Goal: Task Accomplishment & Management: Complete application form

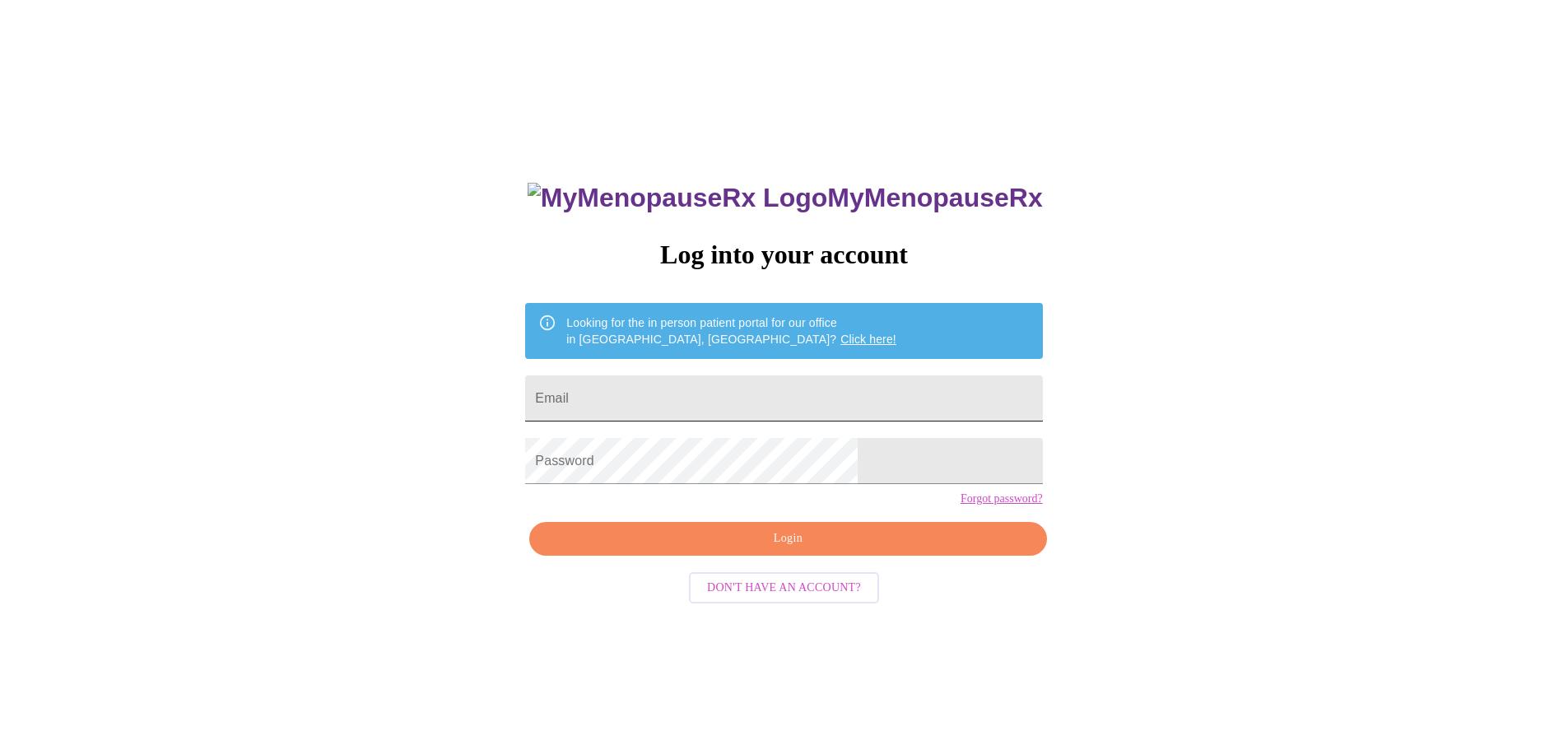
click at [692, 385] on input "Email" at bounding box center [783, 398] width 517 height 46
type input "[EMAIL_ADDRESS][DOMAIN_NAME]"
click at [795, 550] on span "Login" at bounding box center [788, 538] width 479 height 20
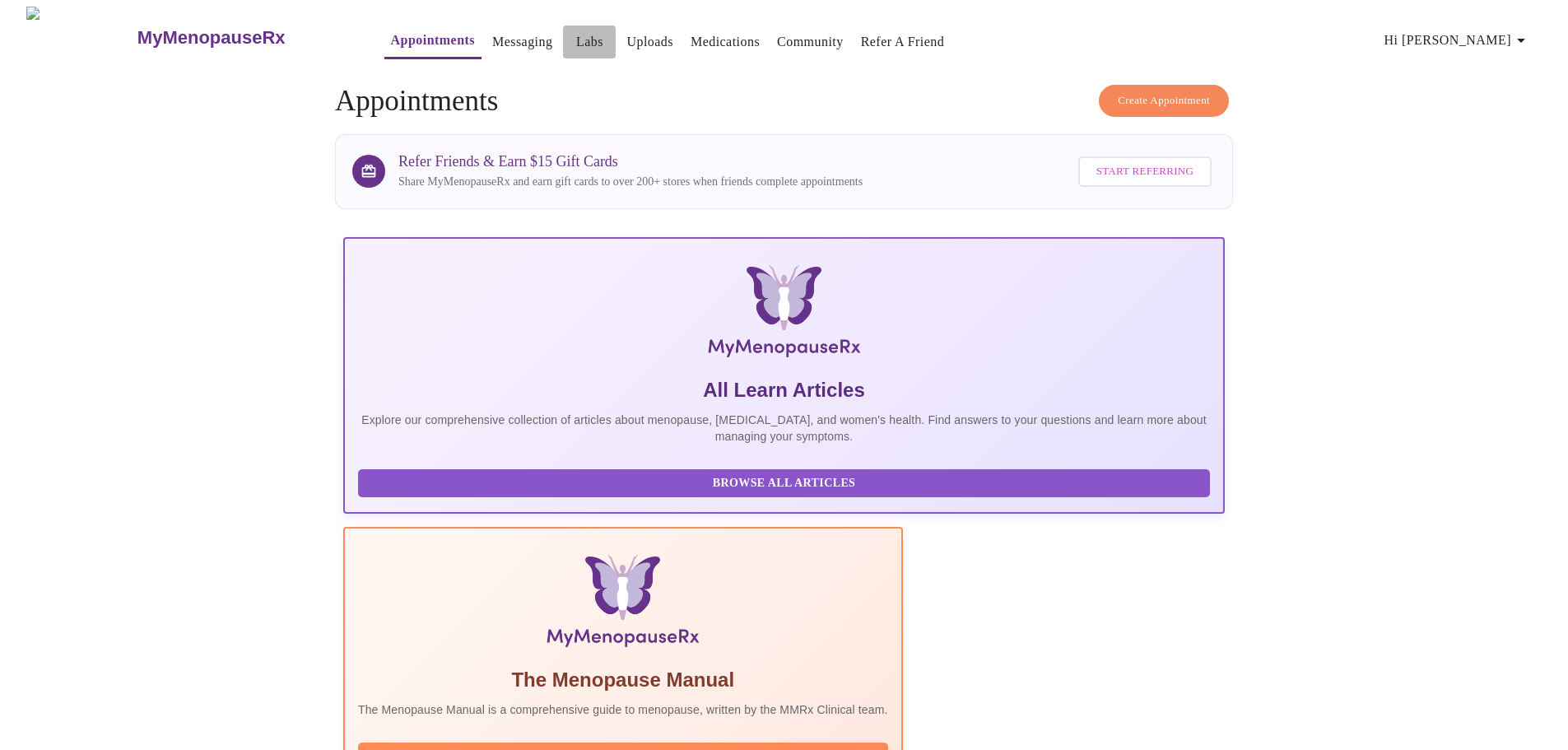
click at [576, 31] on link "Labs" at bounding box center [589, 42] width 27 height 23
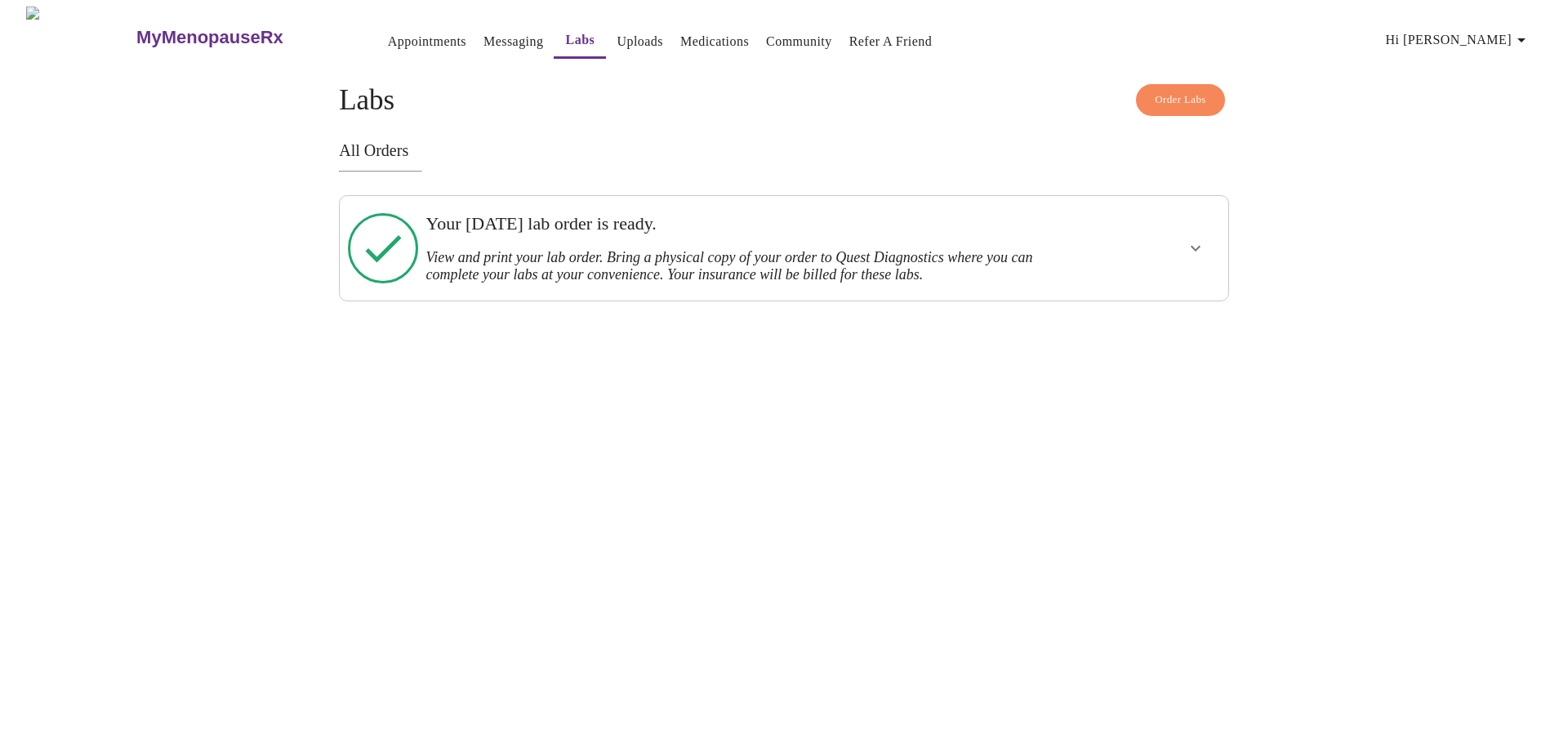
click at [617, 31] on link "Uploads" at bounding box center [639, 42] width 46 height 23
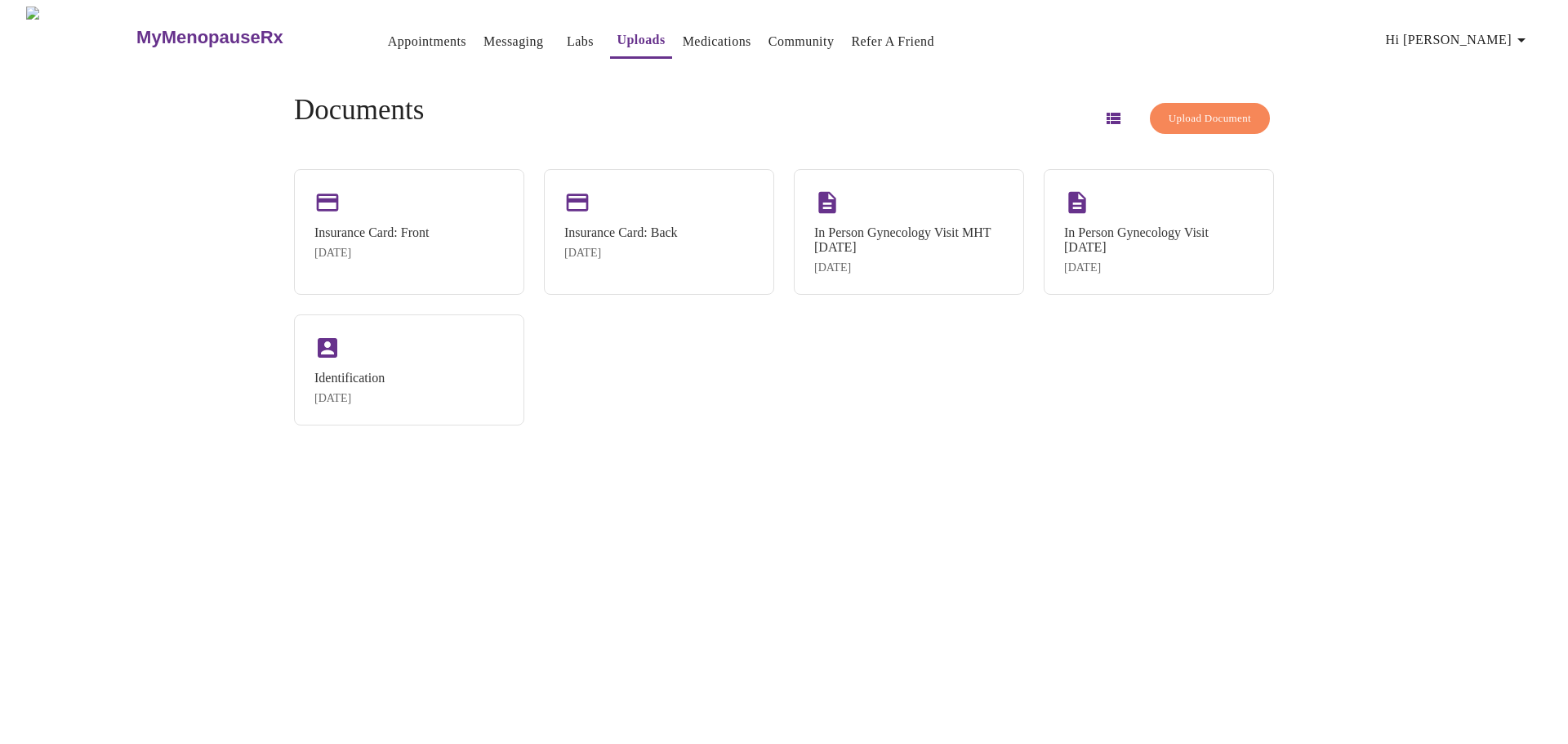
click at [1196, 115] on span "Upload Document" at bounding box center [1210, 119] width 83 height 19
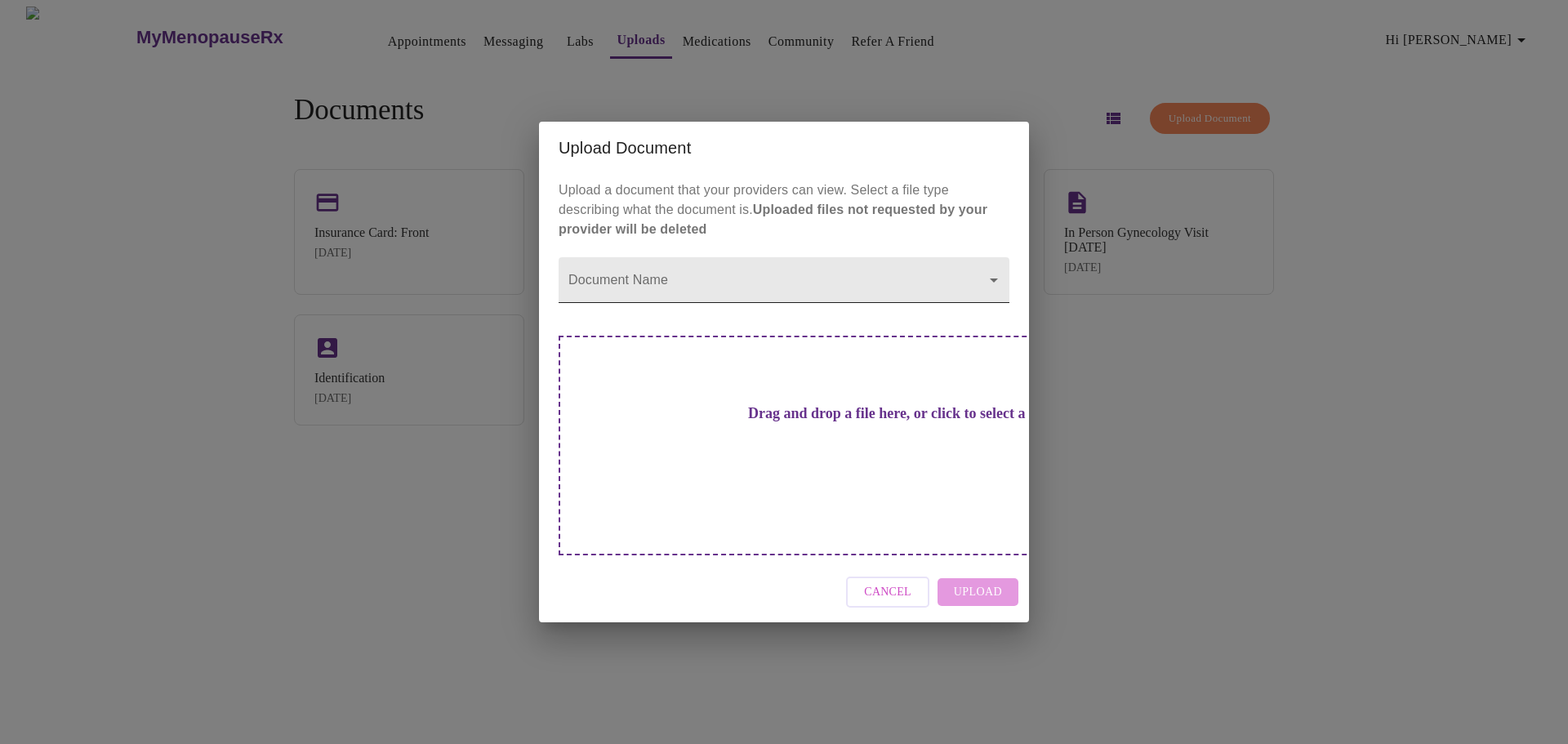
click at [971, 305] on body "MyMenopauseRx Appointments Messaging Labs Uploads Medications Community Refer a…" at bounding box center [783, 378] width 1555 height 744
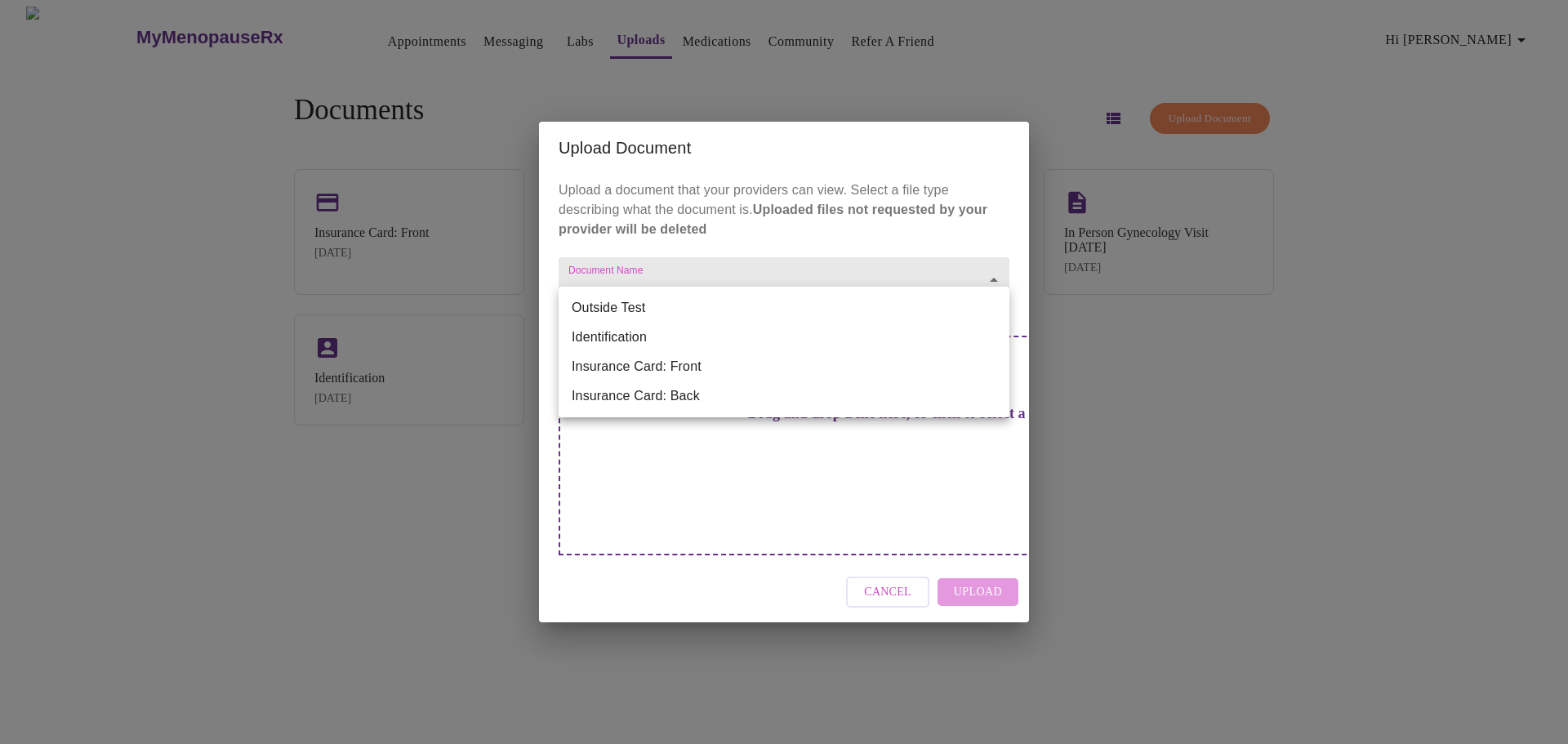
click at [609, 306] on li "Outside Test" at bounding box center [783, 308] width 451 height 30
type input "Outside Test"
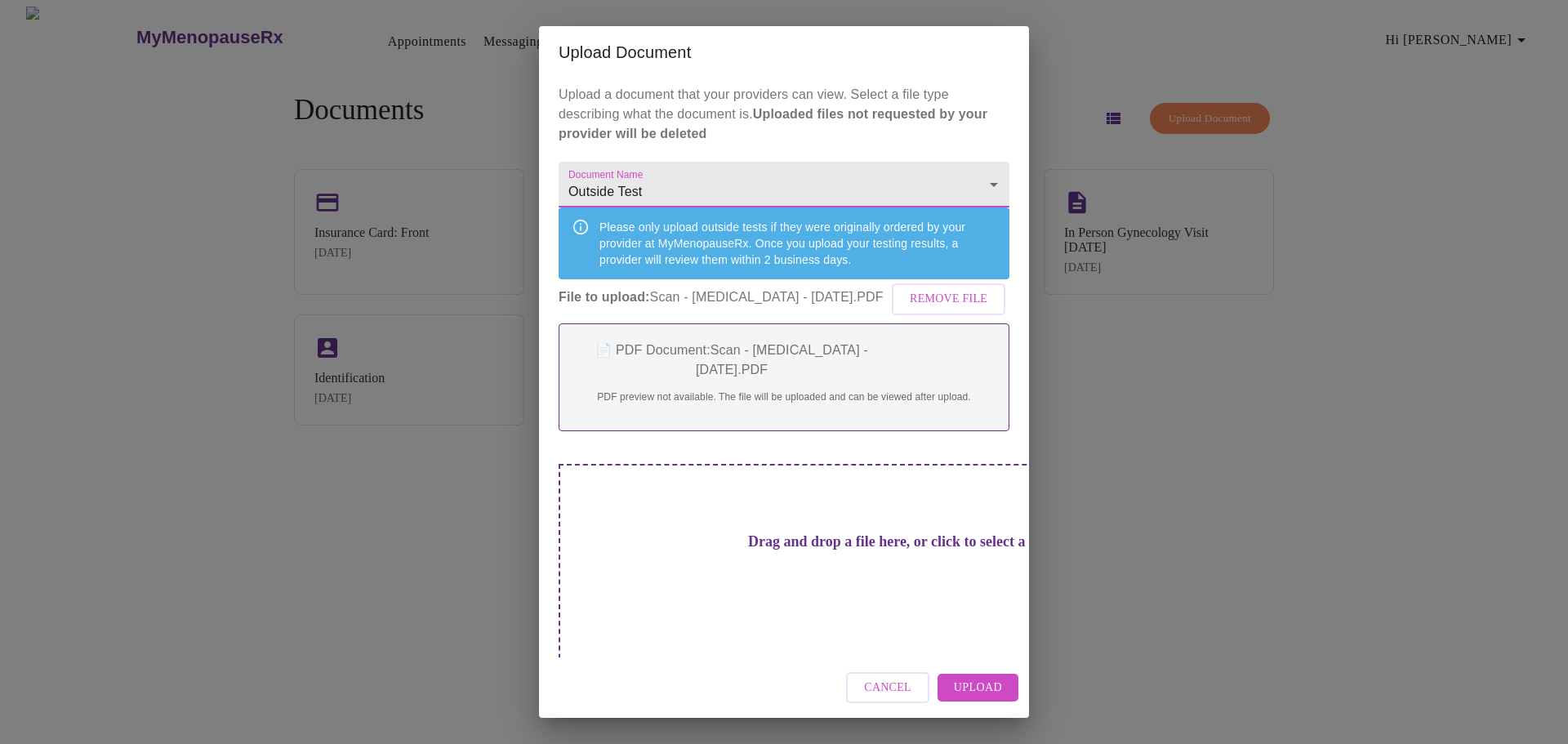
click at [989, 689] on span "Upload" at bounding box center [978, 687] width 48 height 20
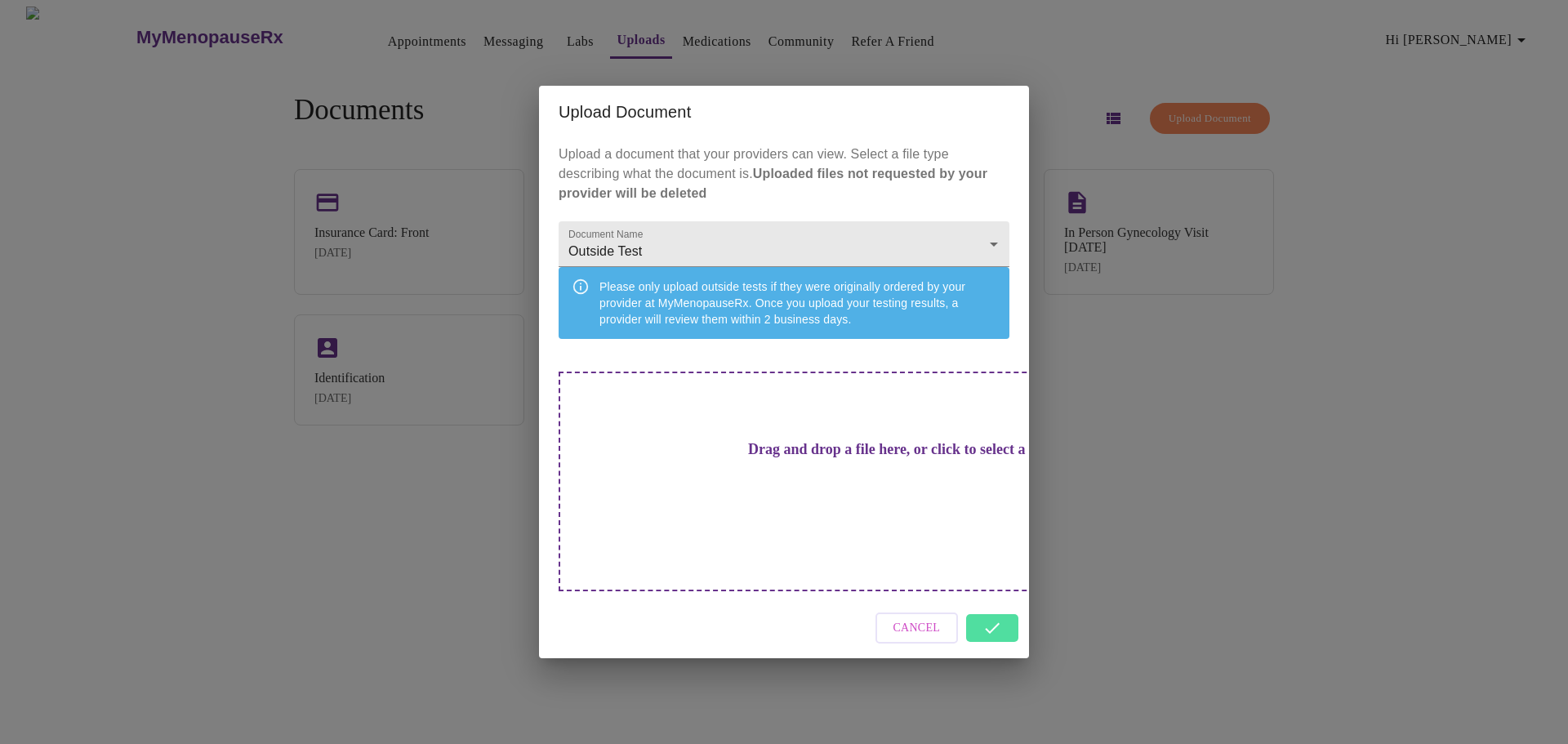
click at [993, 608] on div "Cancel" at bounding box center [784, 628] width 490 height 61
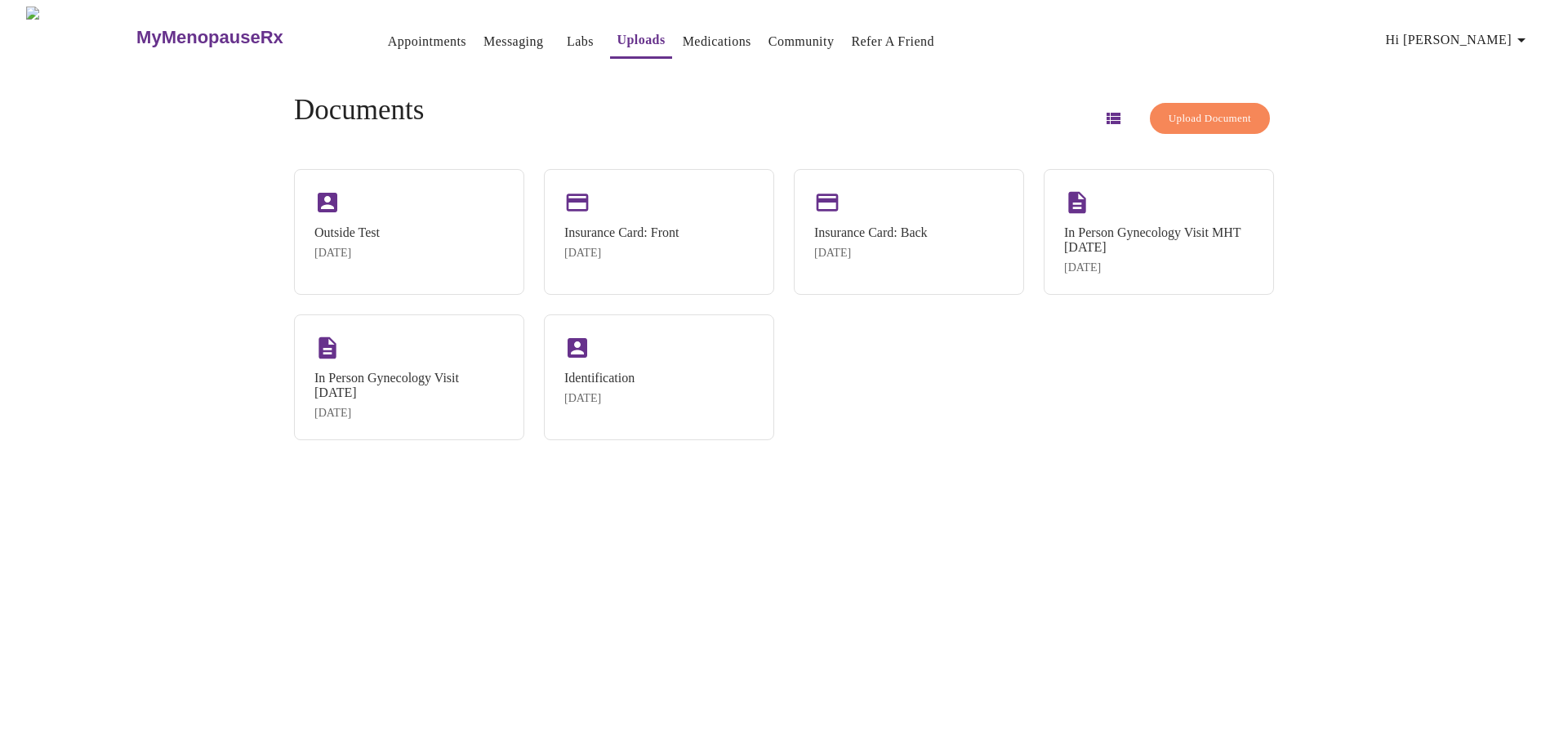
click at [1178, 109] on span "Upload Document" at bounding box center [1210, 119] width 83 height 19
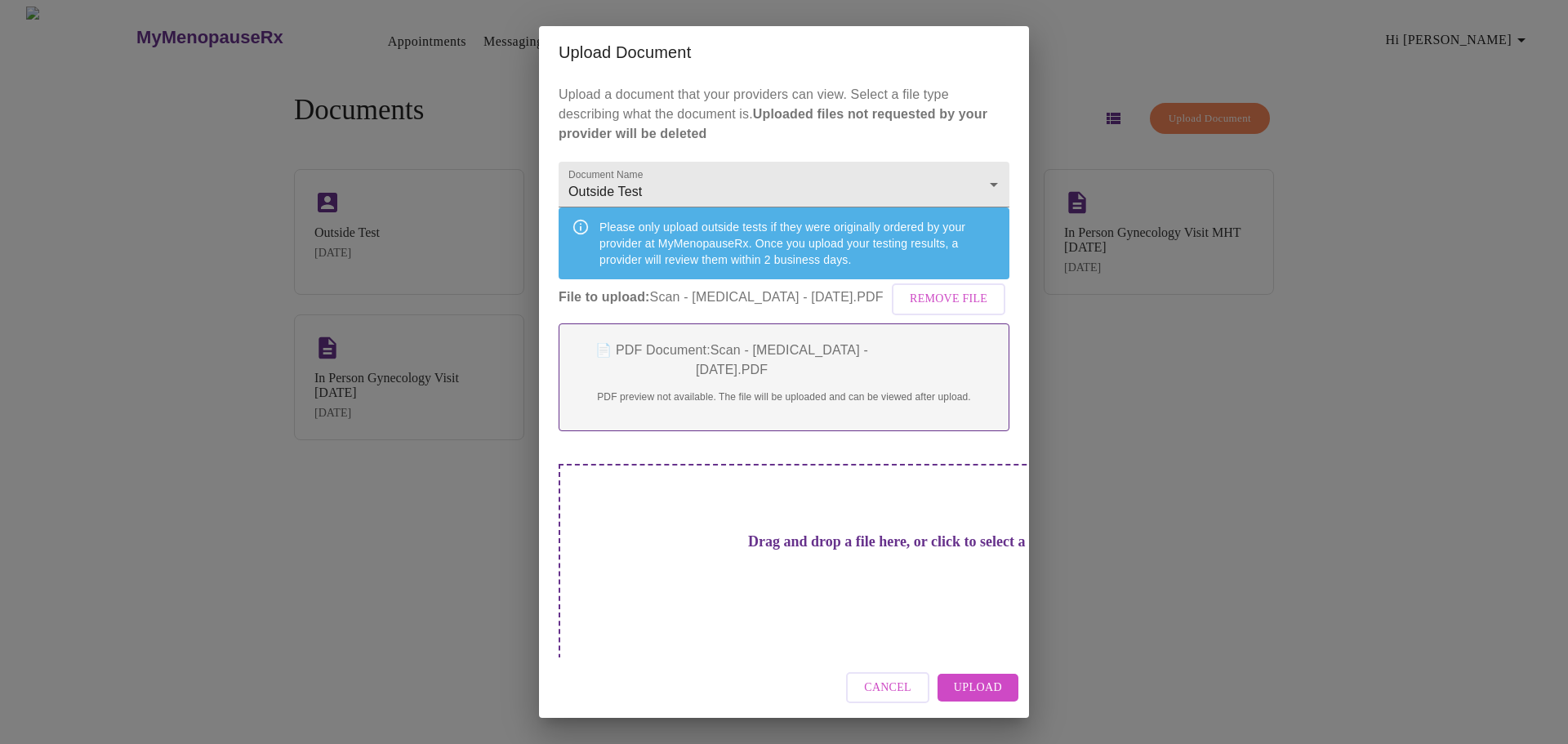
click at [984, 680] on span "Upload" at bounding box center [978, 687] width 48 height 20
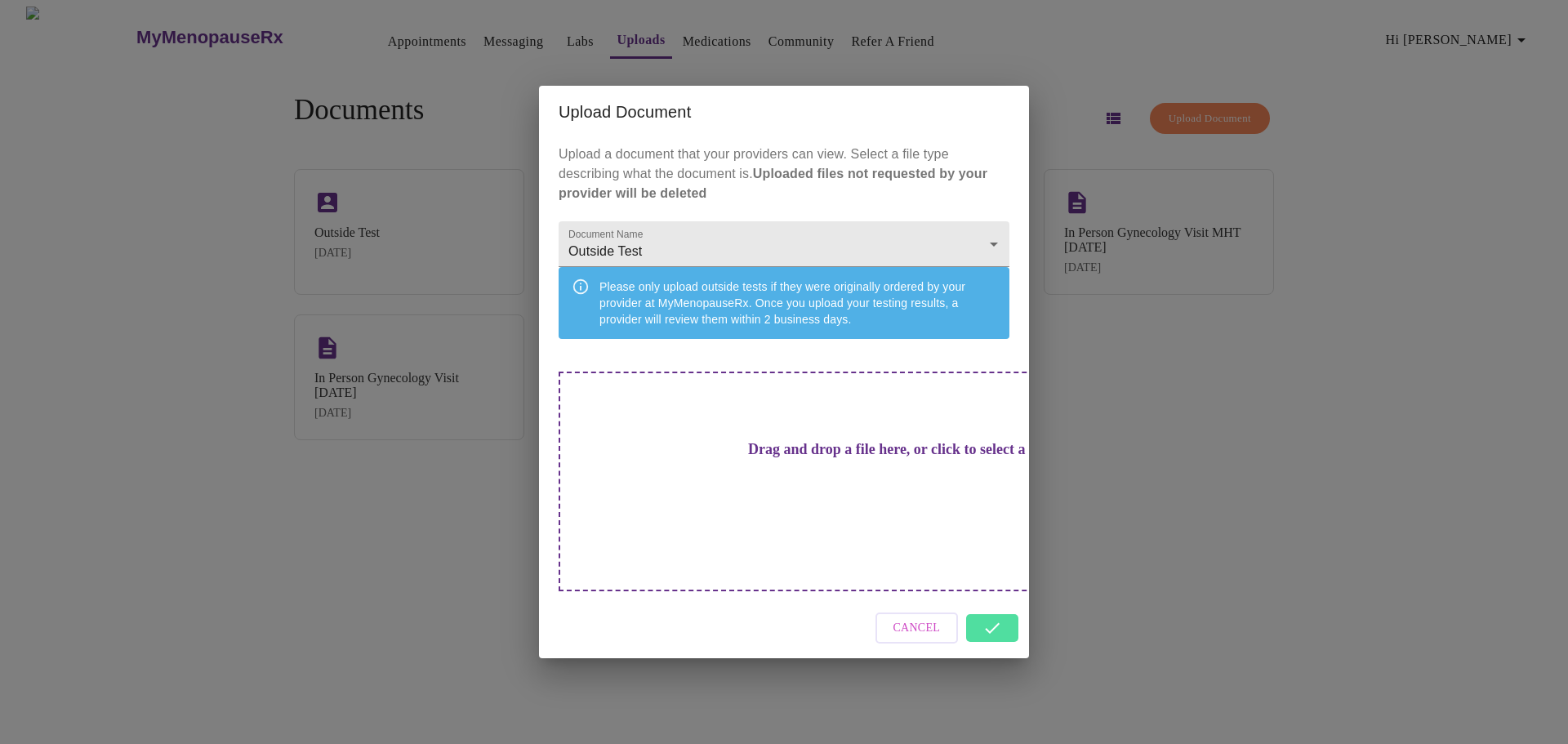
click at [994, 608] on div "Cancel" at bounding box center [784, 628] width 490 height 61
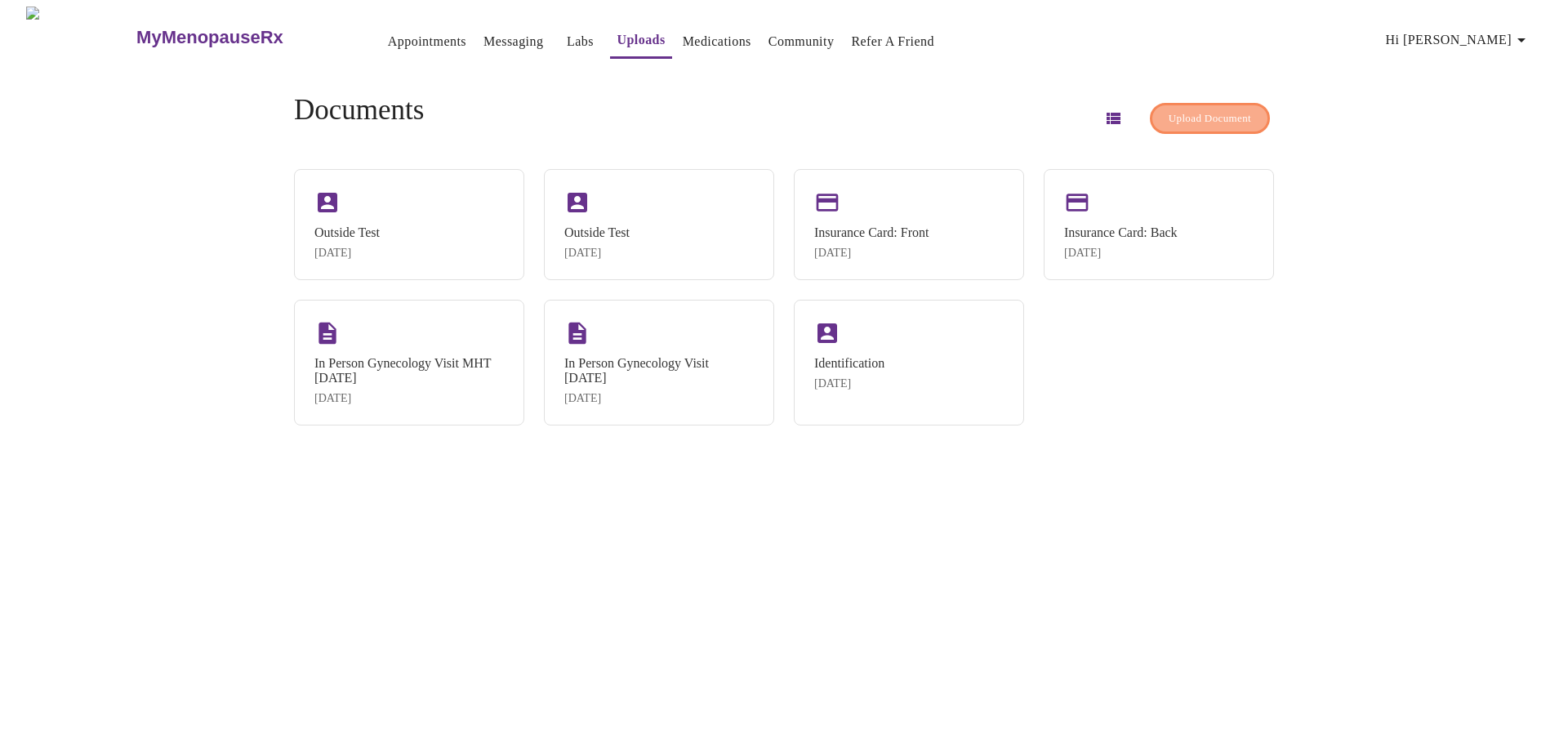
click at [1199, 111] on span "Upload Document" at bounding box center [1210, 119] width 83 height 19
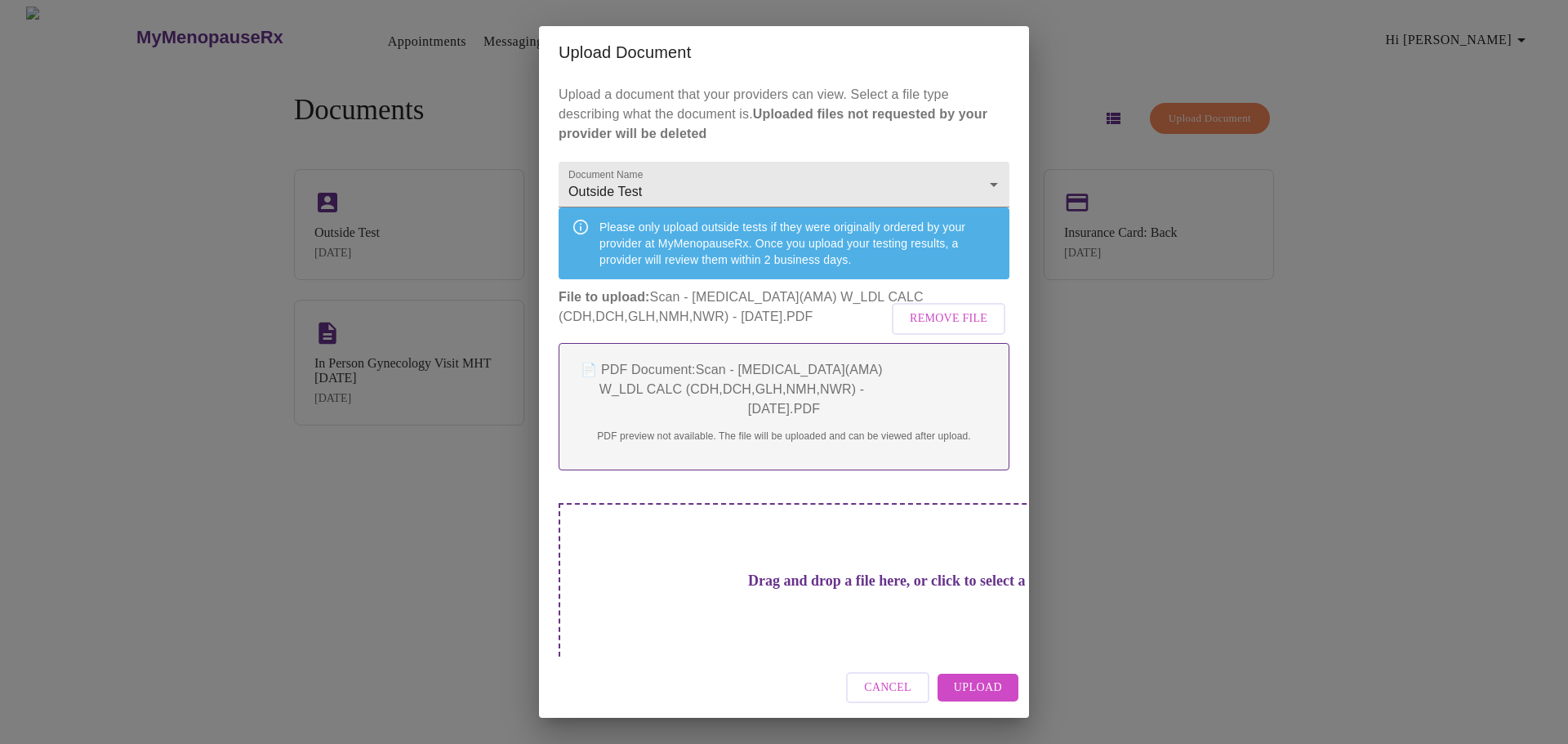
click at [990, 690] on span "Upload" at bounding box center [978, 687] width 48 height 20
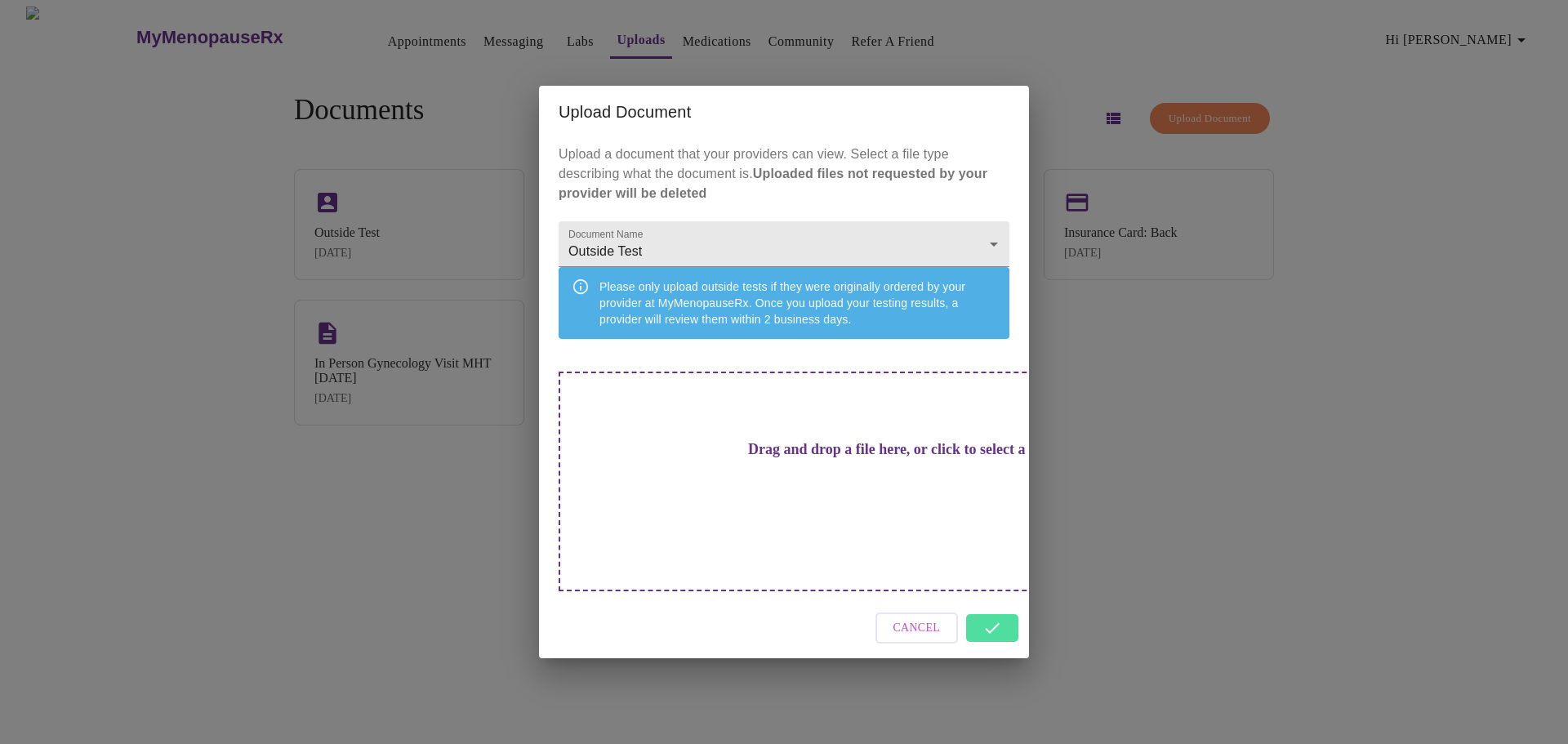
click at [992, 610] on div "Cancel" at bounding box center [784, 628] width 490 height 61
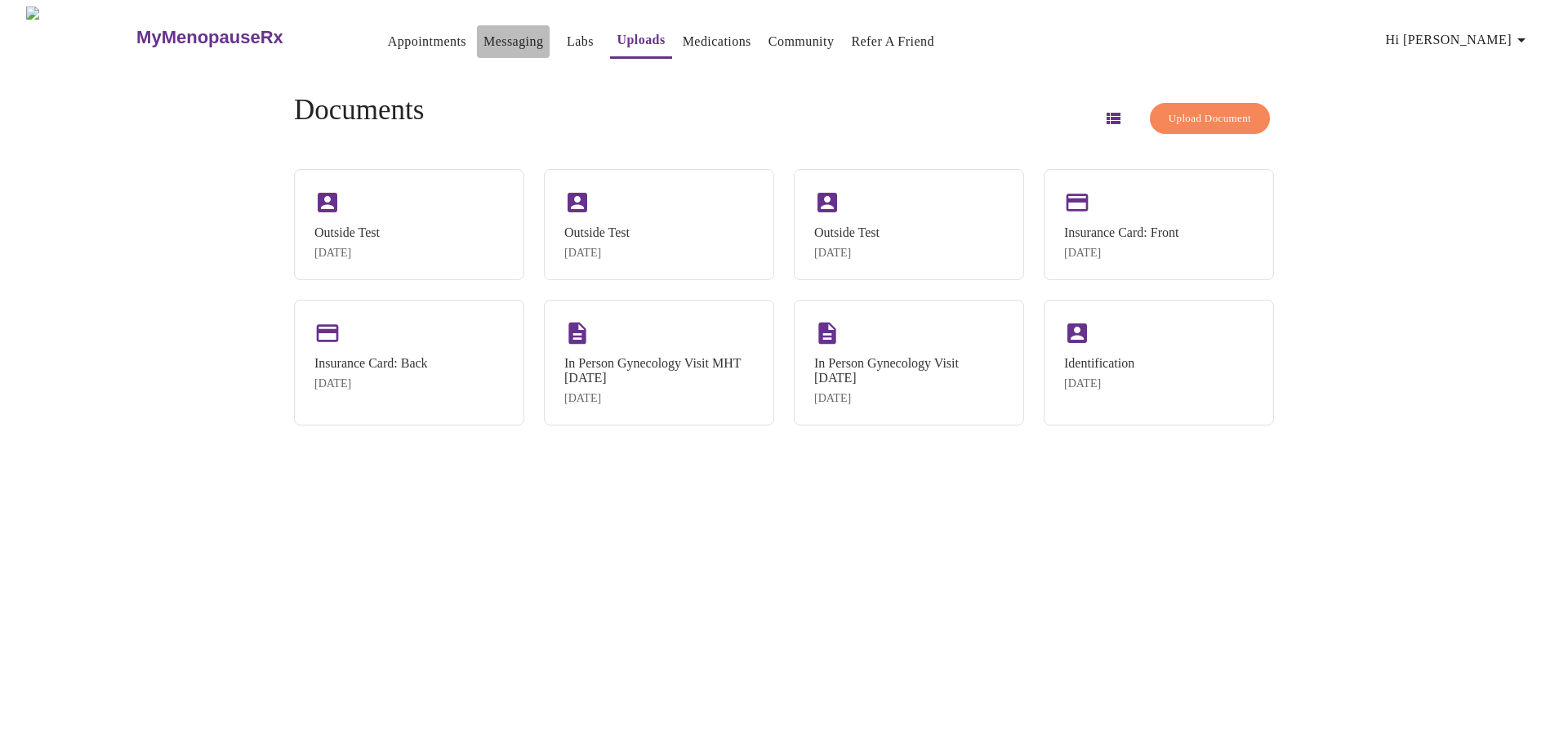
click at [483, 34] on link "Messaging" at bounding box center [513, 42] width 59 height 23
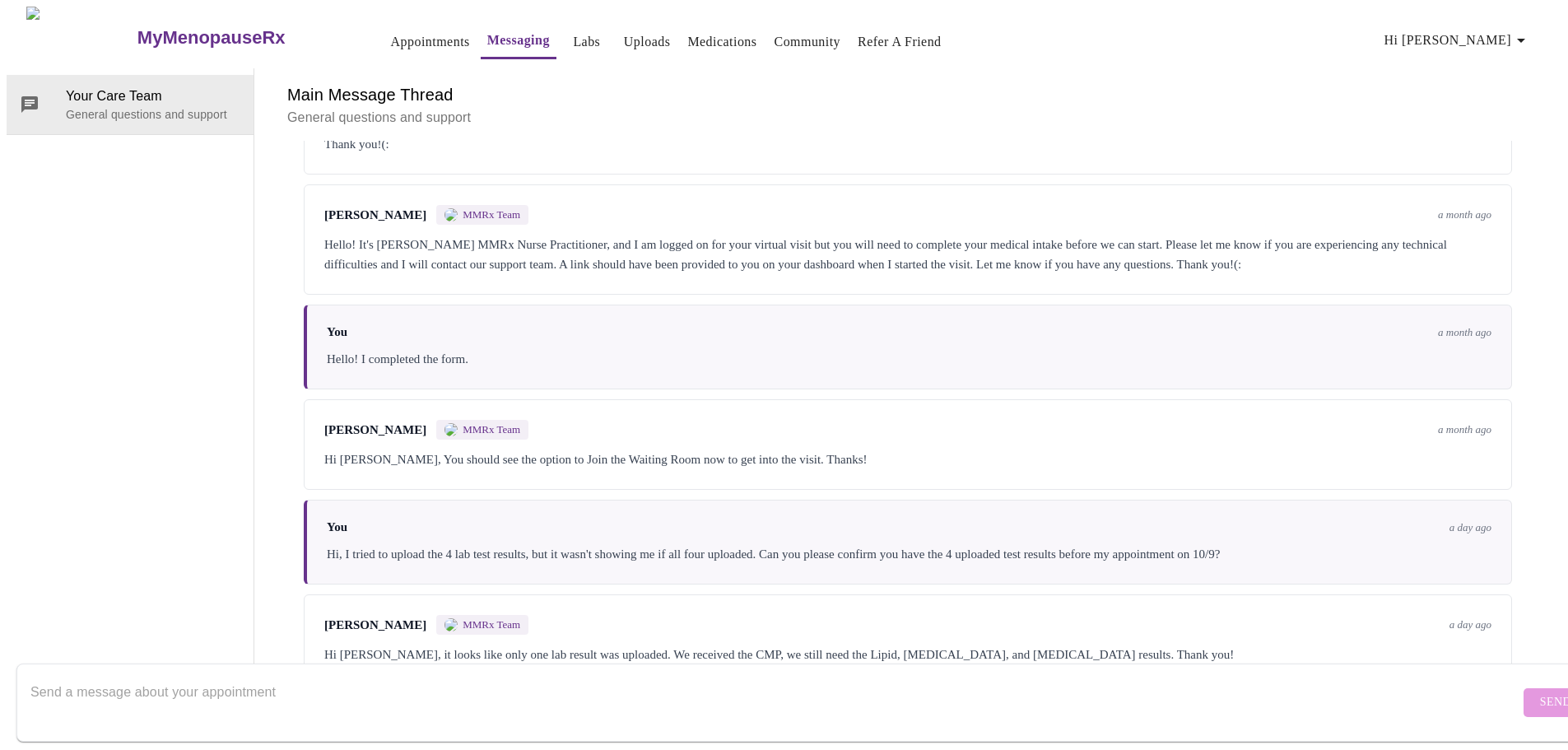
scroll to position [636, 0]
click at [325, 679] on textarea "Send a message about your appointment" at bounding box center [775, 703] width 1489 height 53
type textarea "Hi, thanks for confirming. I've uploaded the other 3 lab results. Please let me…"
click at [1540, 692] on span "Send" at bounding box center [1556, 702] width 32 height 20
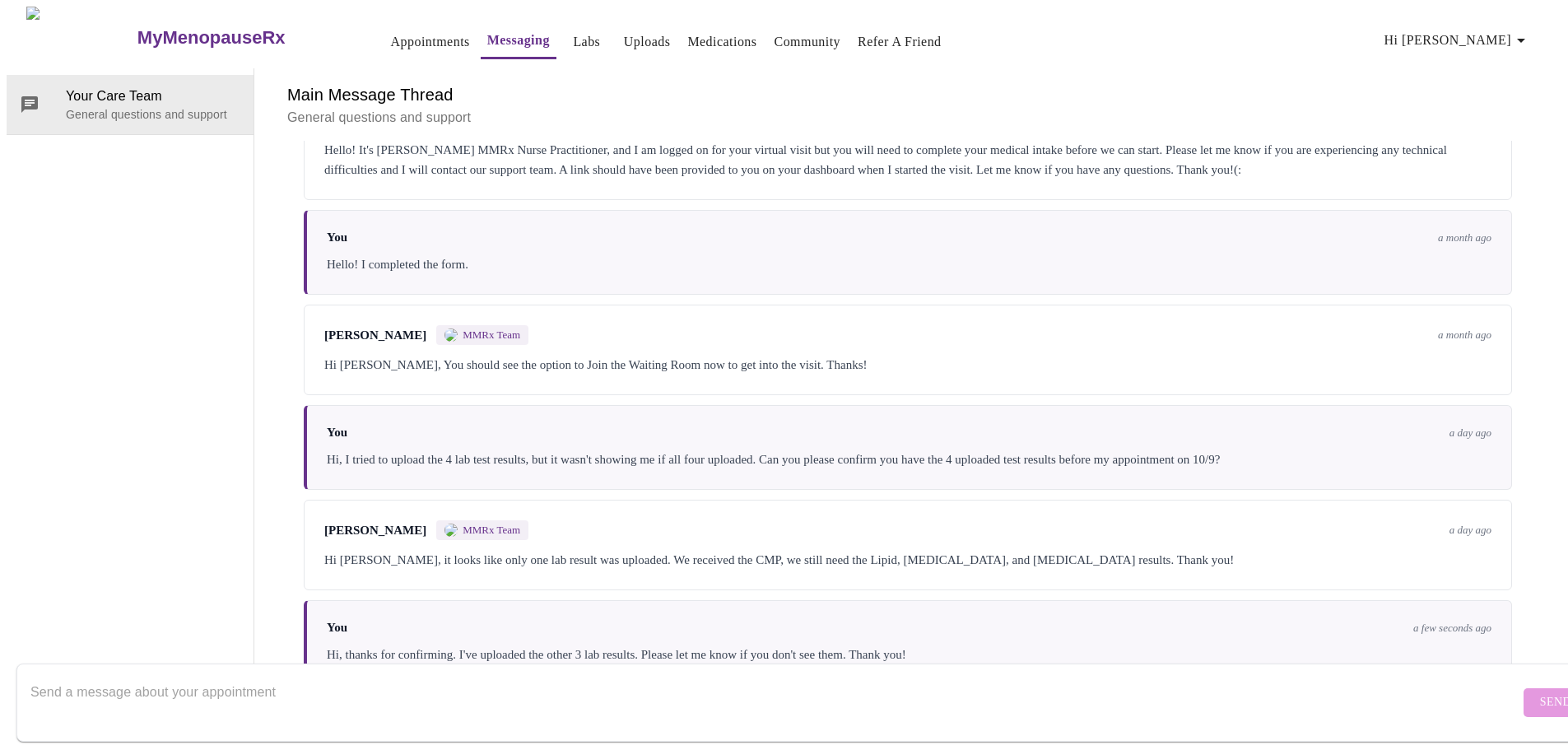
scroll to position [0, 0]
click at [391, 31] on link "Appointments" at bounding box center [431, 42] width 79 height 23
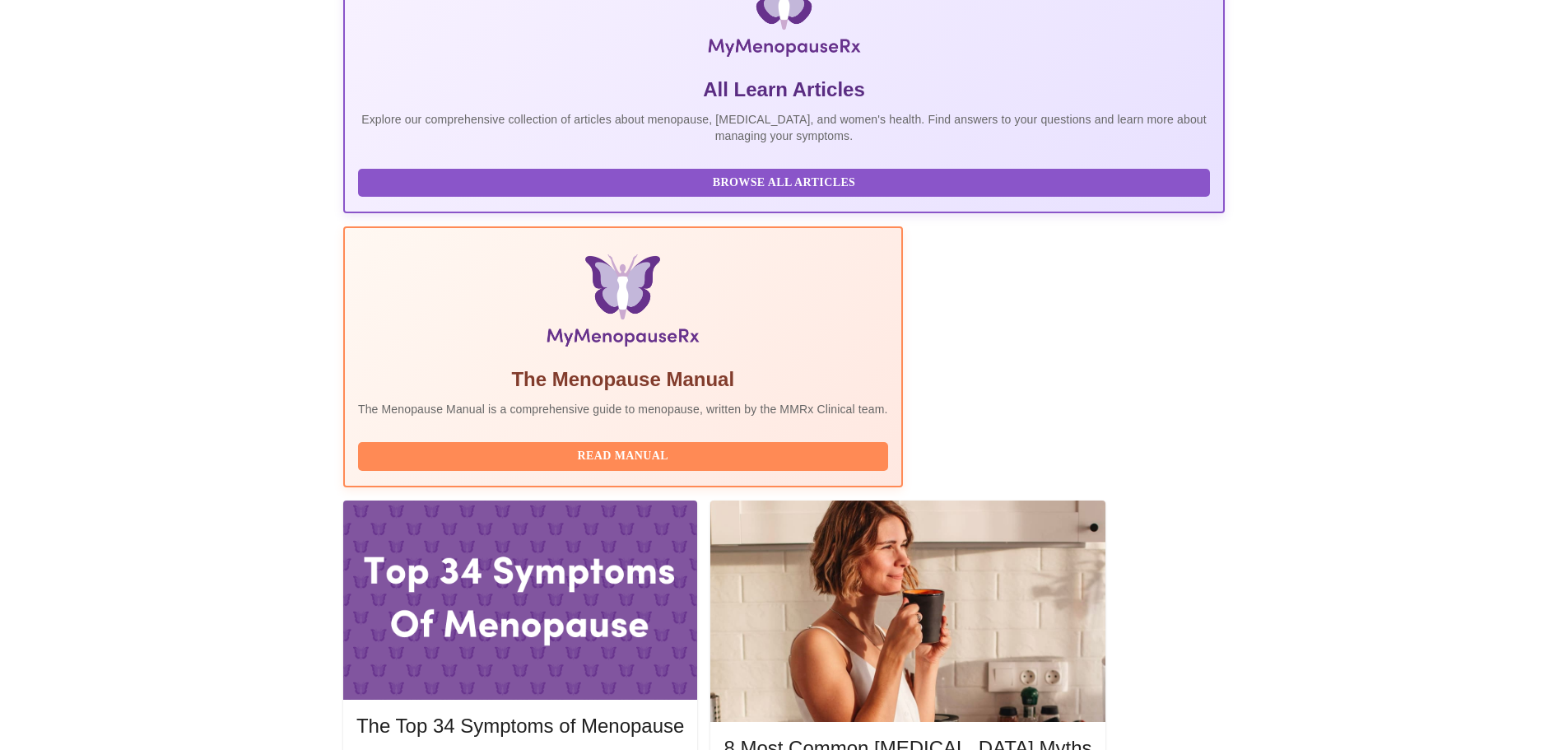
scroll to position [330, 0]
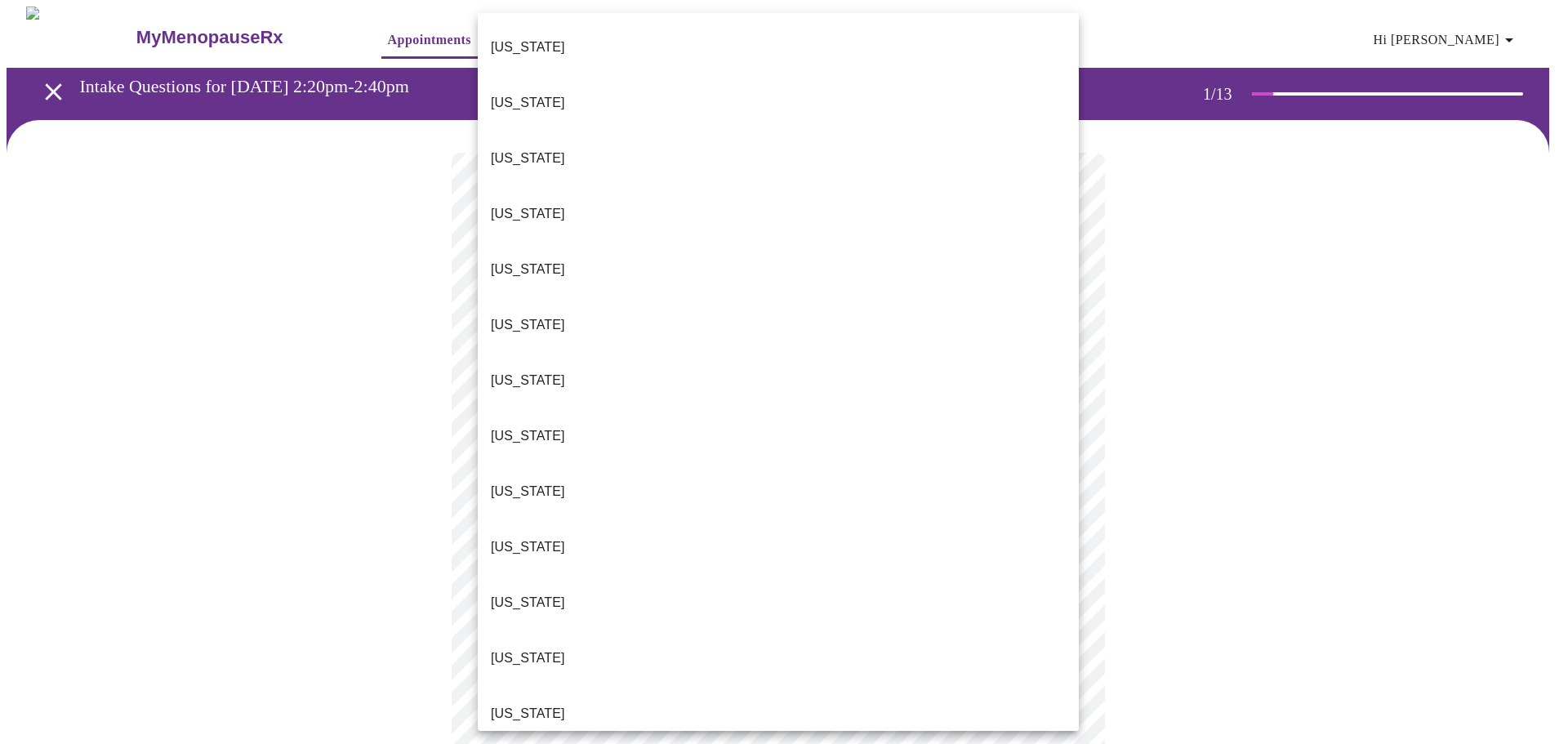
click at [840, 352] on body "MyMenopauseRx Appointments Messaging Labs Uploads Medications Community Refer a…" at bounding box center [783, 752] width 1555 height 1492
click at [503, 704] on p "[US_STATE]" at bounding box center [528, 713] width 74 height 19
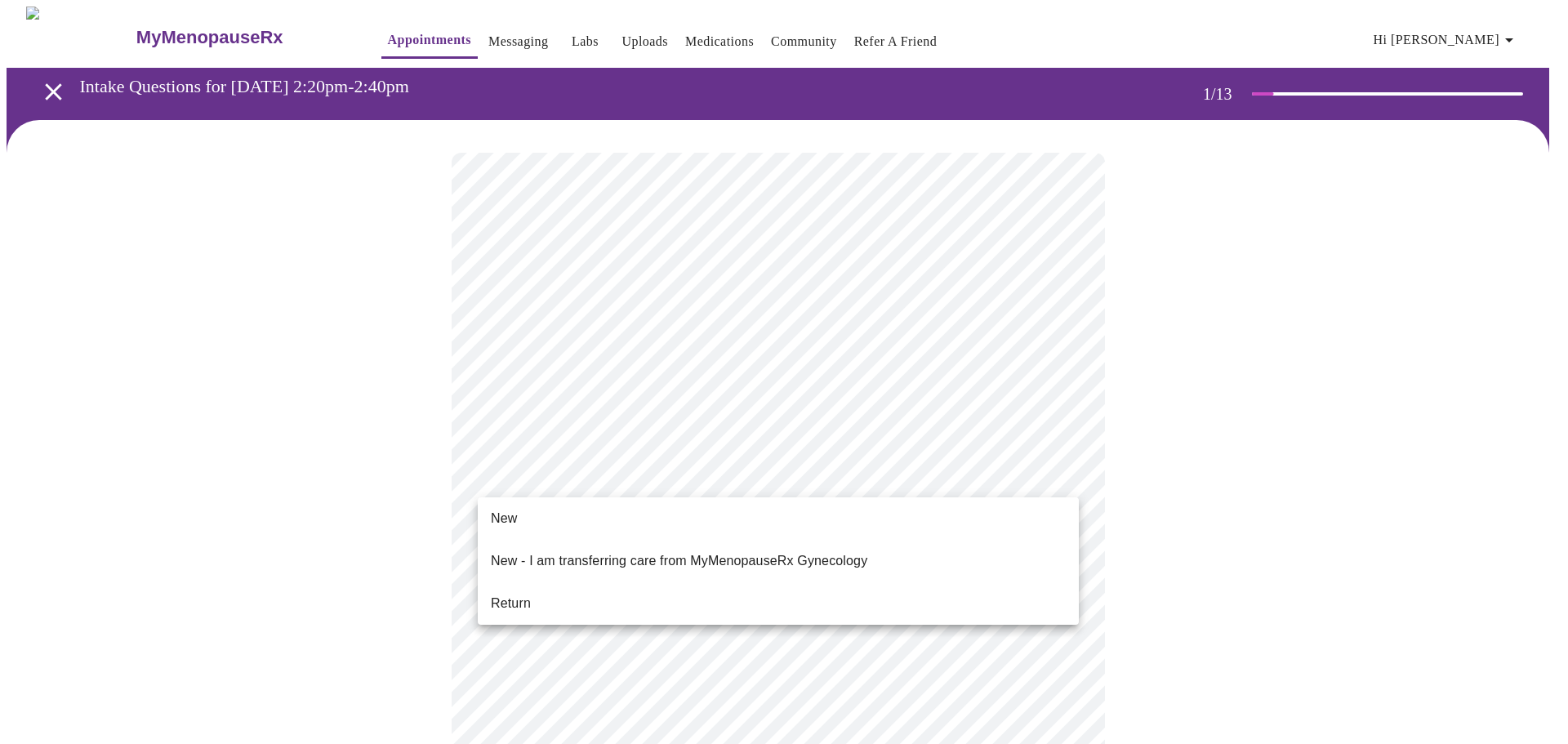
click at [725, 473] on body "MyMenopauseRx Appointments Messaging Labs Uploads Medications Community Refer a…" at bounding box center [783, 747] width 1555 height 1482
click at [523, 597] on span "Return" at bounding box center [511, 604] width 40 height 19
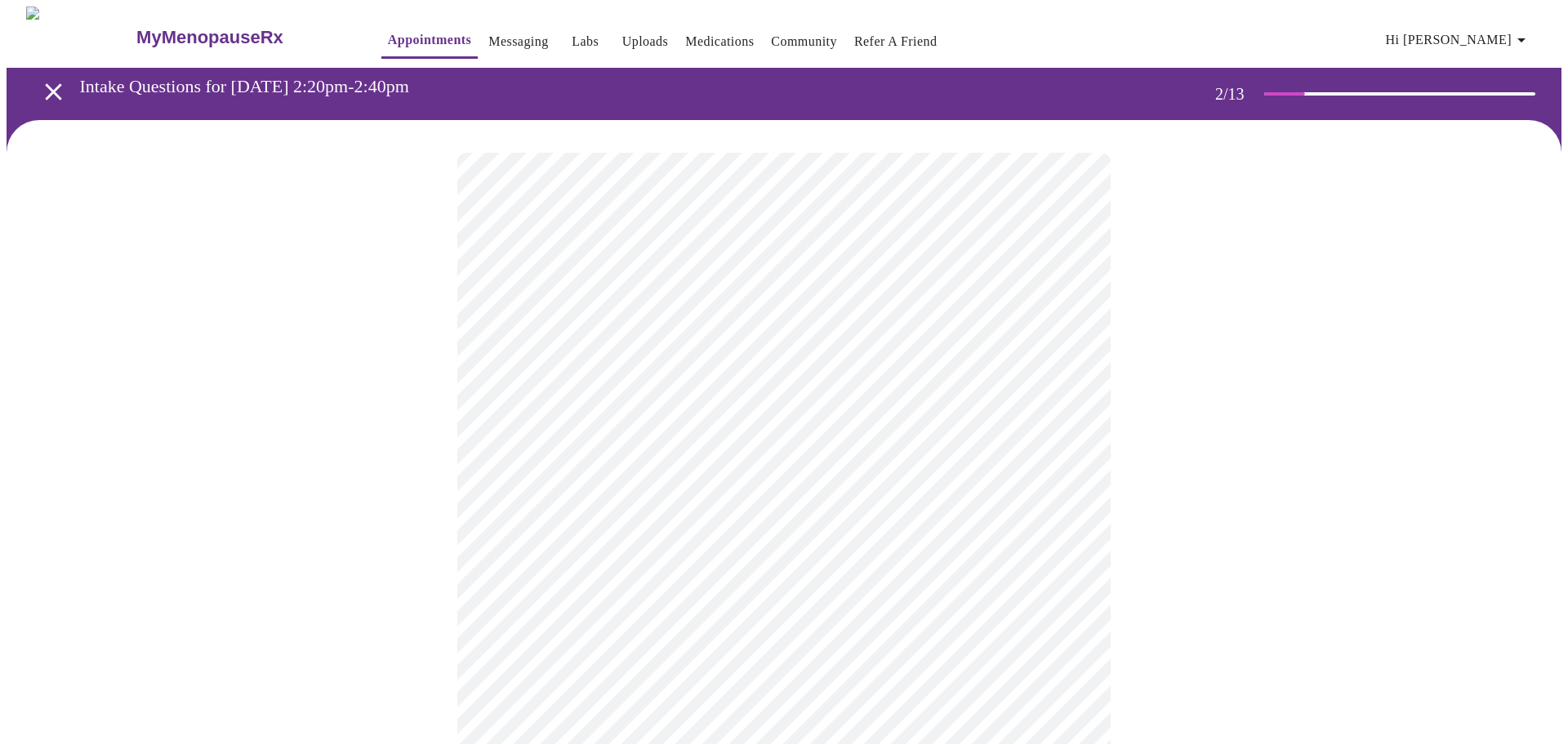
click at [986, 331] on body "MyMenopauseRx Appointments Messaging Labs Uploads Medications Community Refer a…" at bounding box center [783, 496] width 1555 height 981
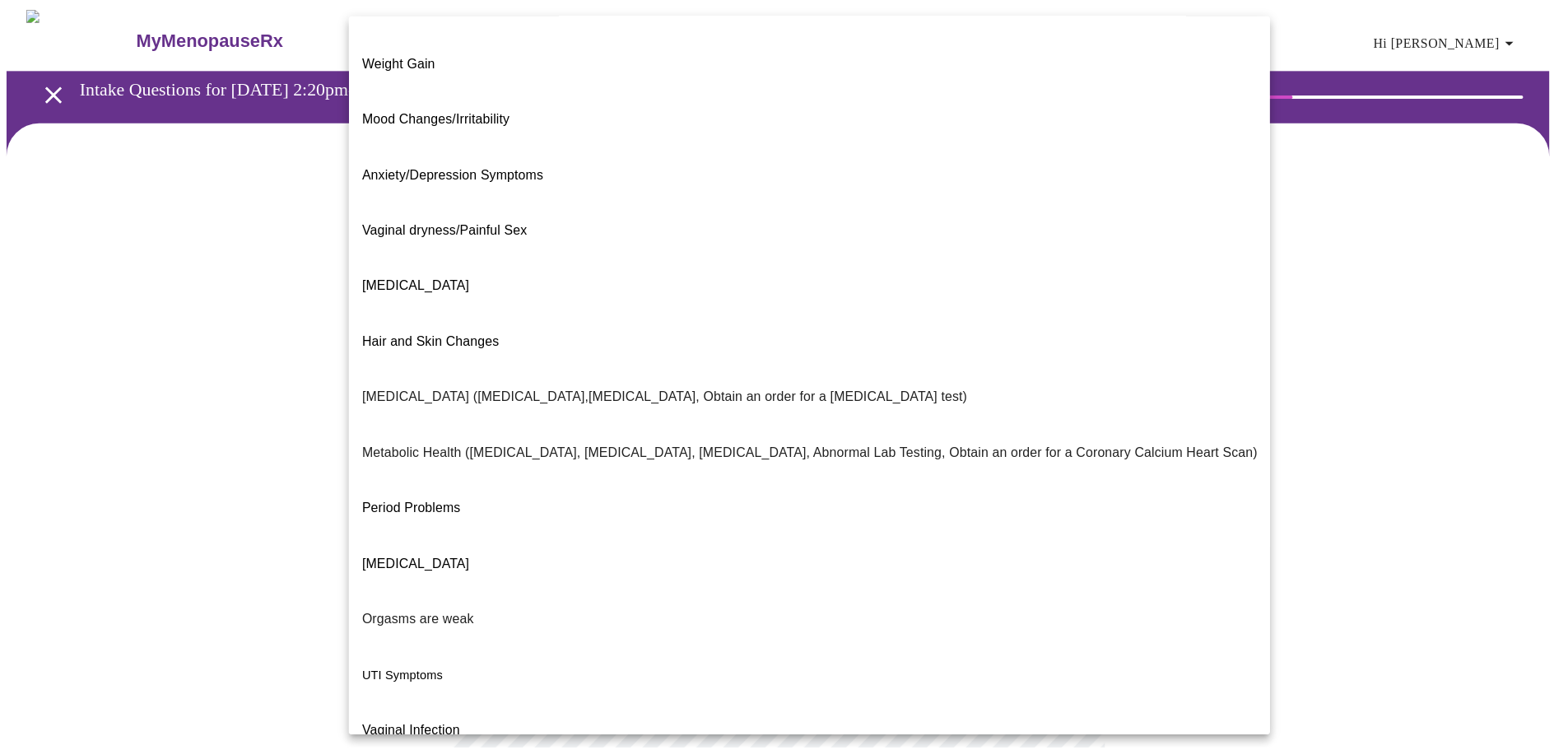
scroll to position [103, 0]
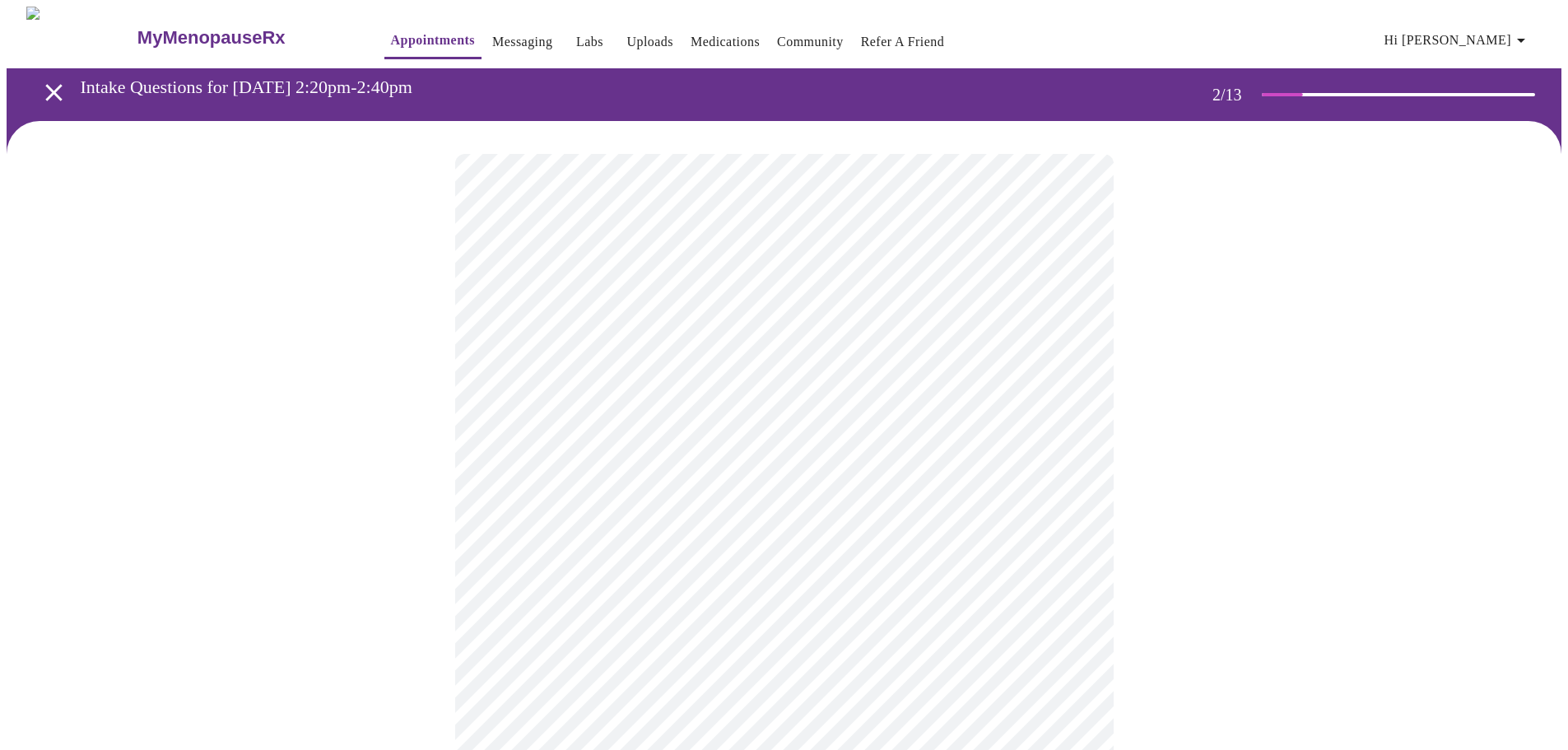
scroll to position [83, 0]
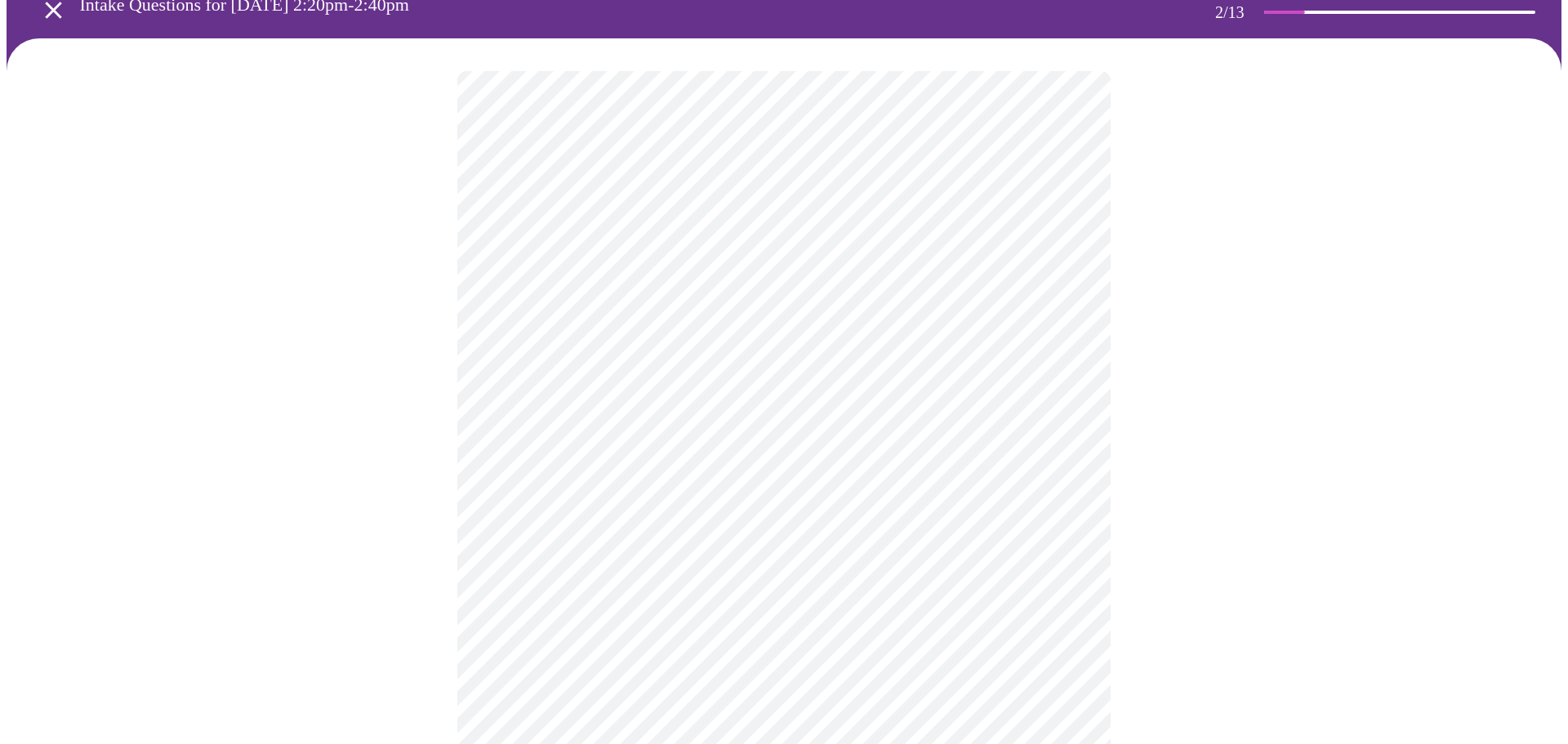
click at [1060, 416] on body "MyMenopauseRx Appointments Messaging Labs Uploads Medications Community Refer a…" at bounding box center [783, 411] width 1555 height 972
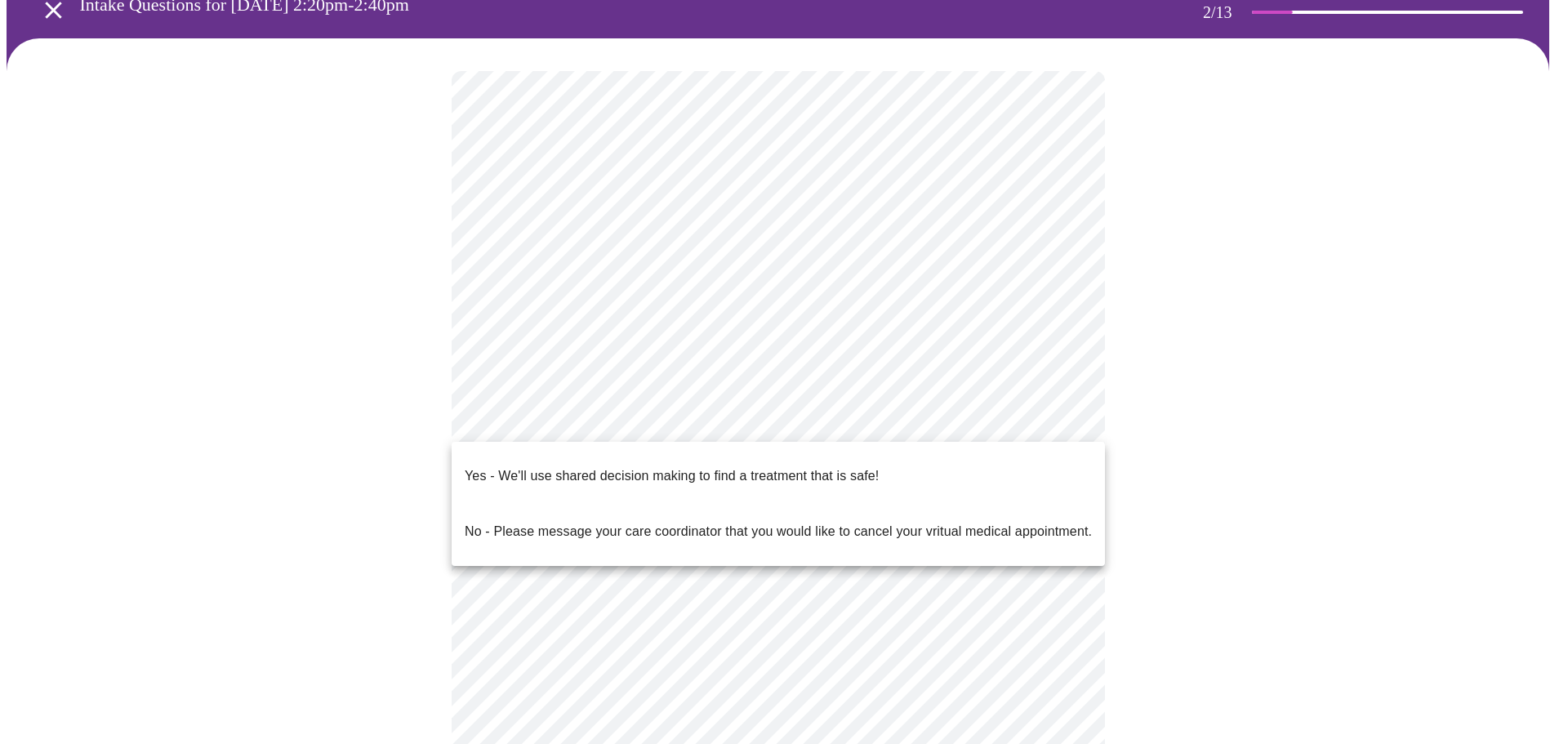
click at [566, 467] on p "Yes - We'll use shared decision making to find a treatment that is safe!" at bounding box center [672, 476] width 414 height 19
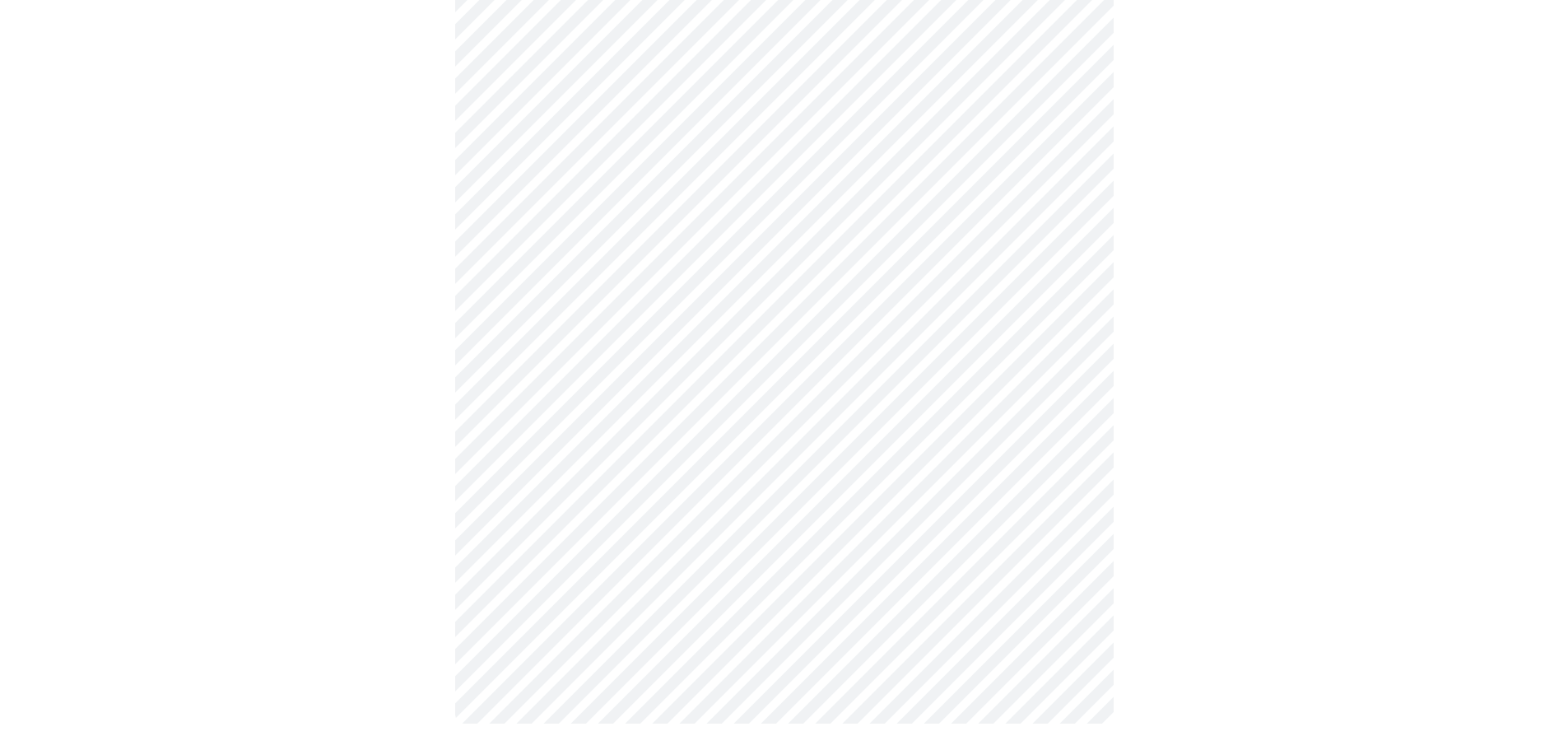
scroll to position [0, 0]
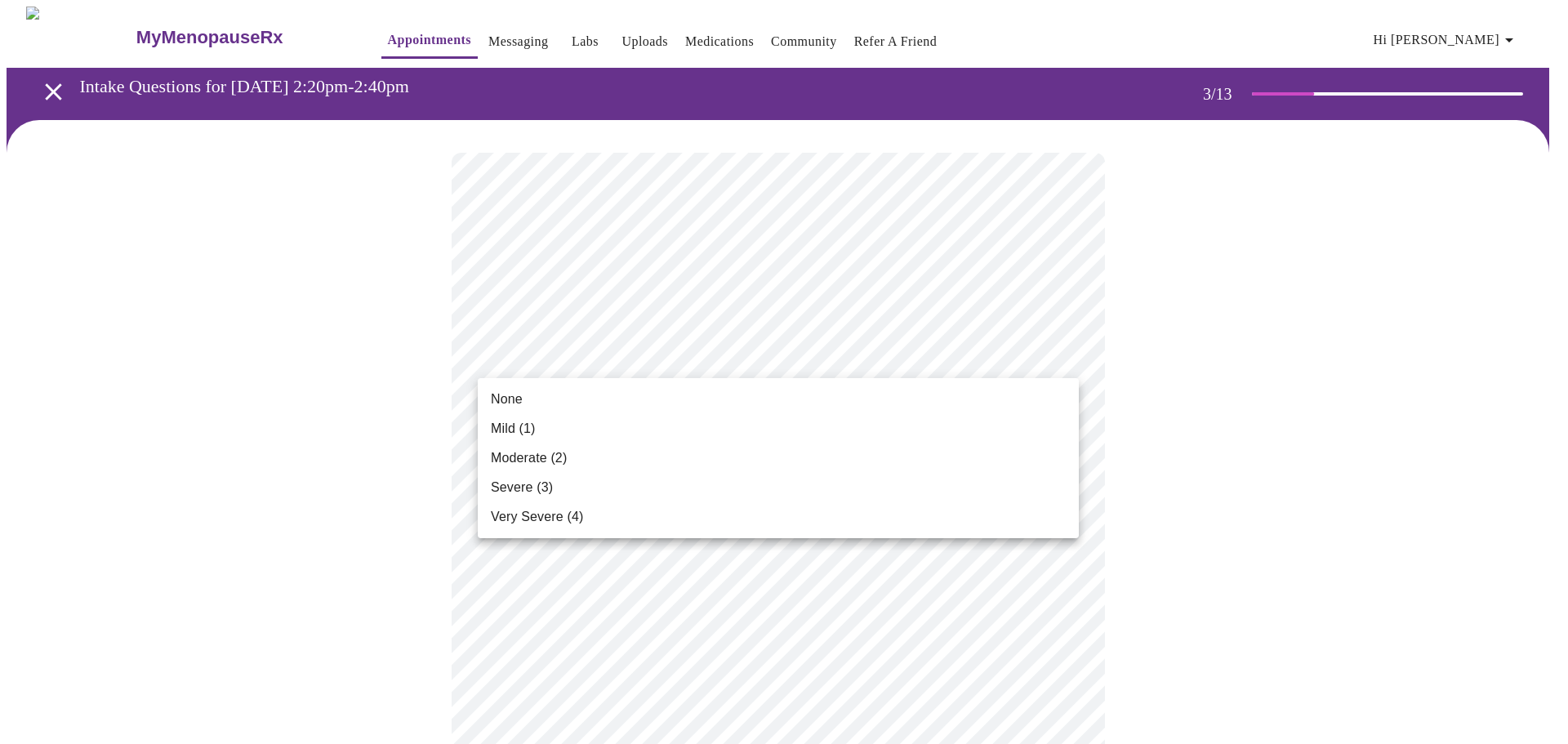
click at [520, 421] on span "Mild (1)" at bounding box center [513, 428] width 44 height 19
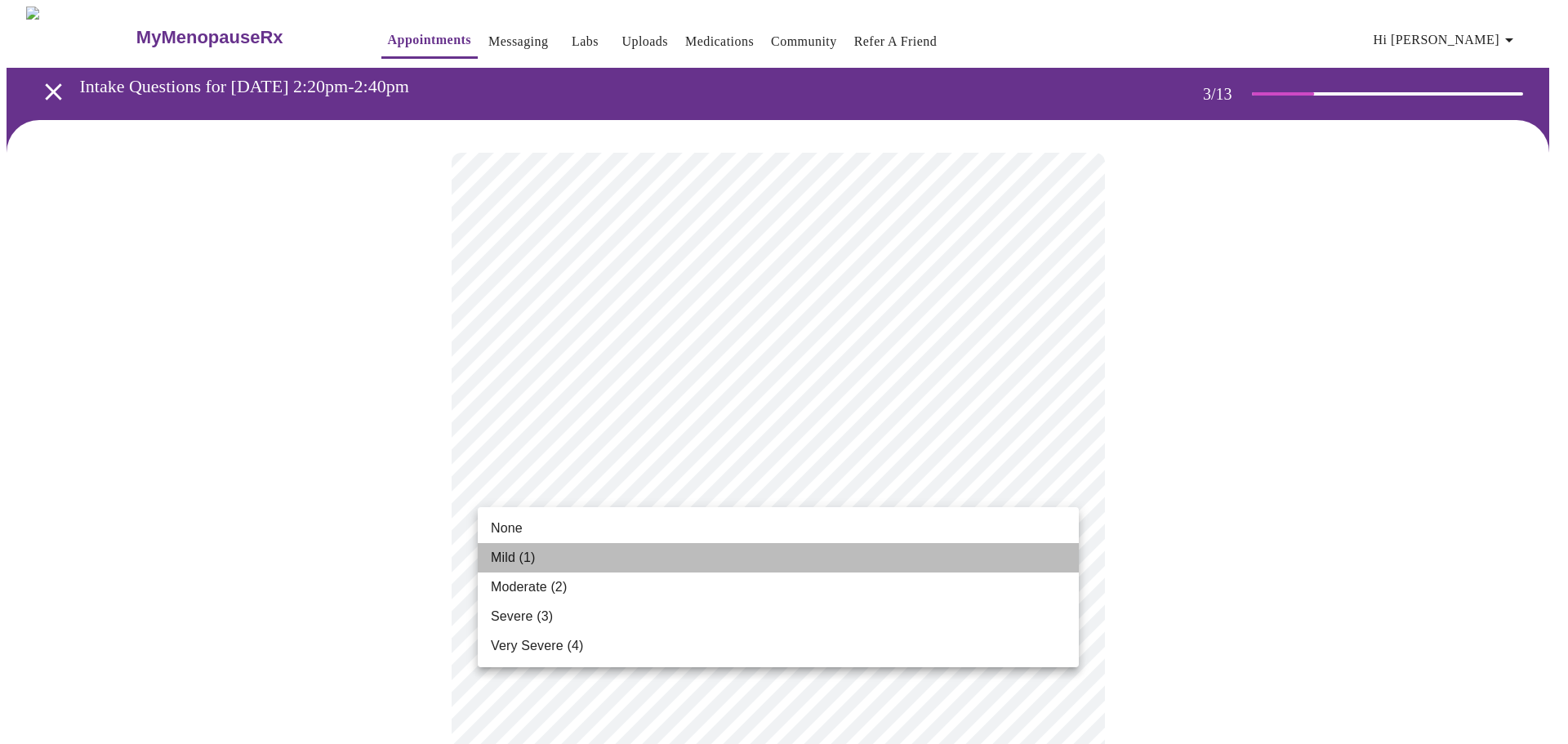
click at [507, 556] on span "Mild (1)" at bounding box center [513, 557] width 44 height 19
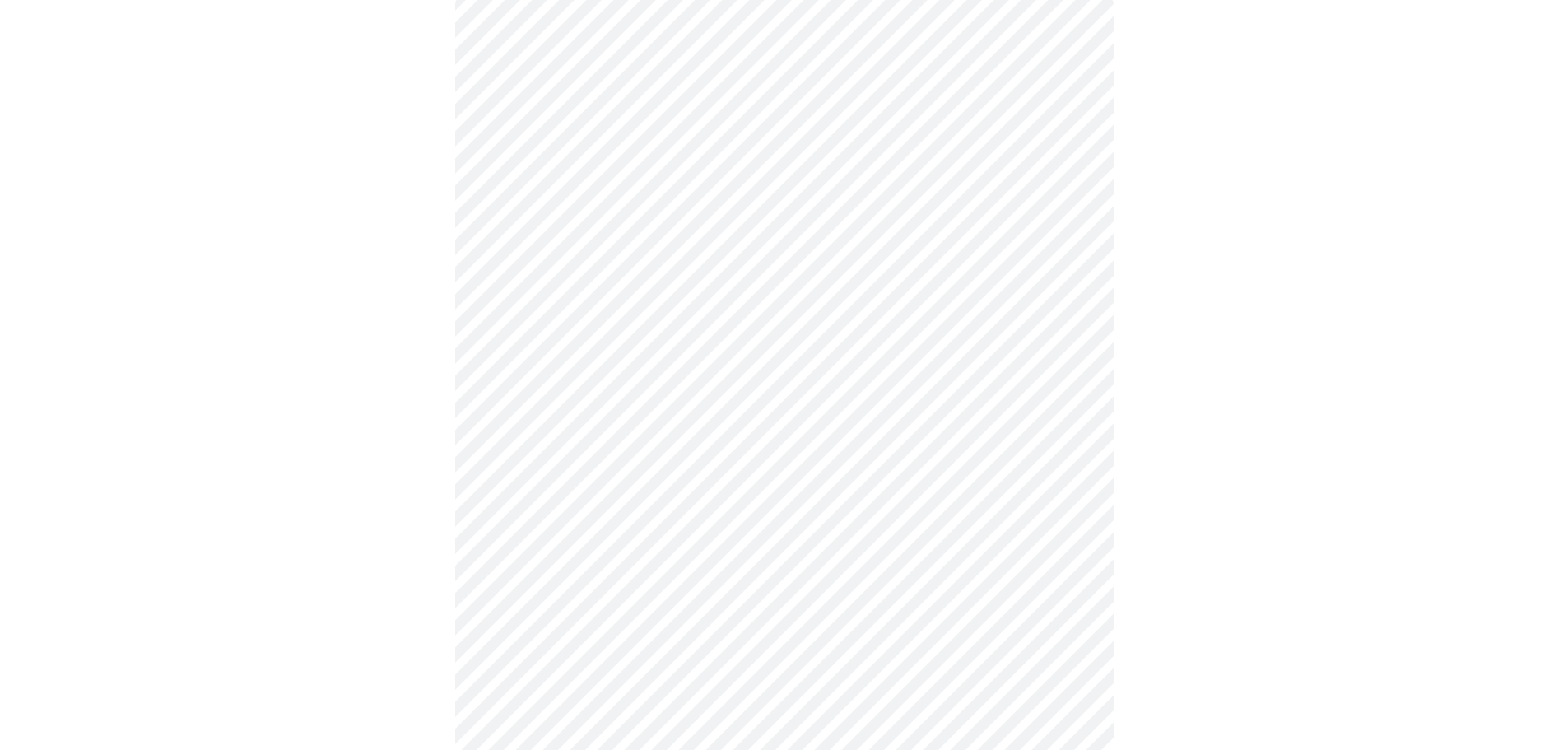
scroll to position [164, 0]
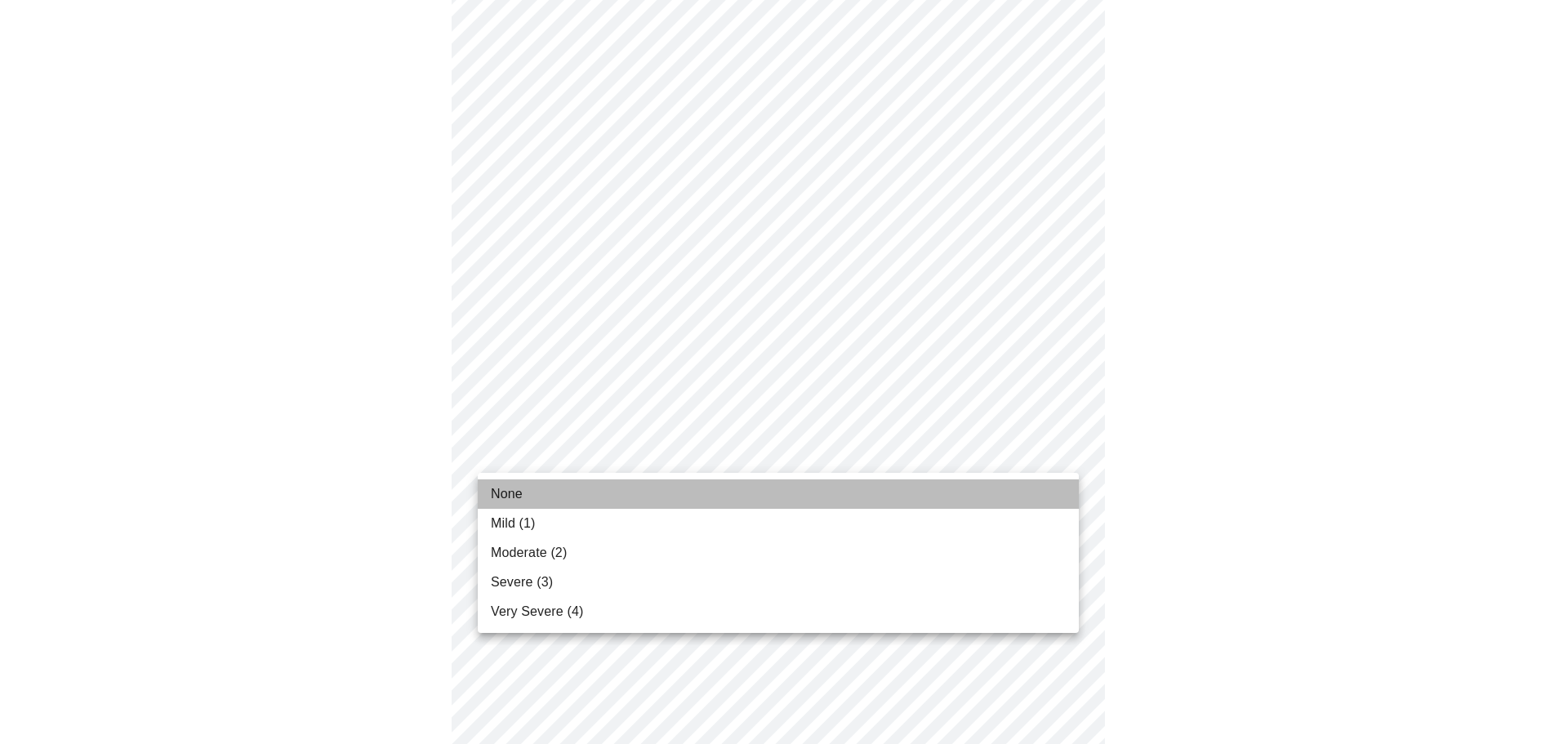
click at [517, 498] on span "None" at bounding box center [507, 494] width 32 height 19
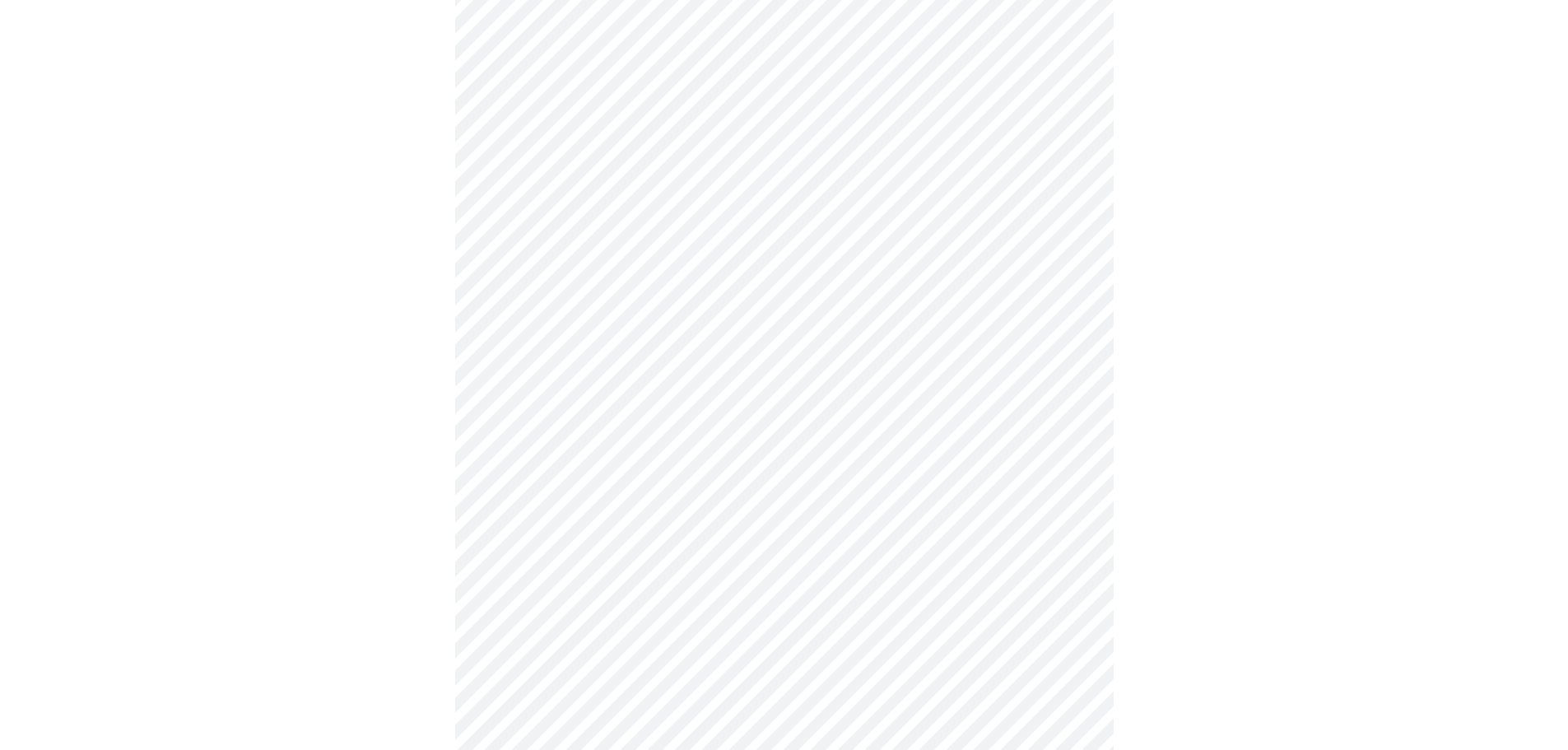
scroll to position [330, 0]
click at [735, 402] on body "MyMenopauseRx Appointments Messaging Labs Uploads Medications Community Refer a…" at bounding box center [783, 738] width 1555 height 2121
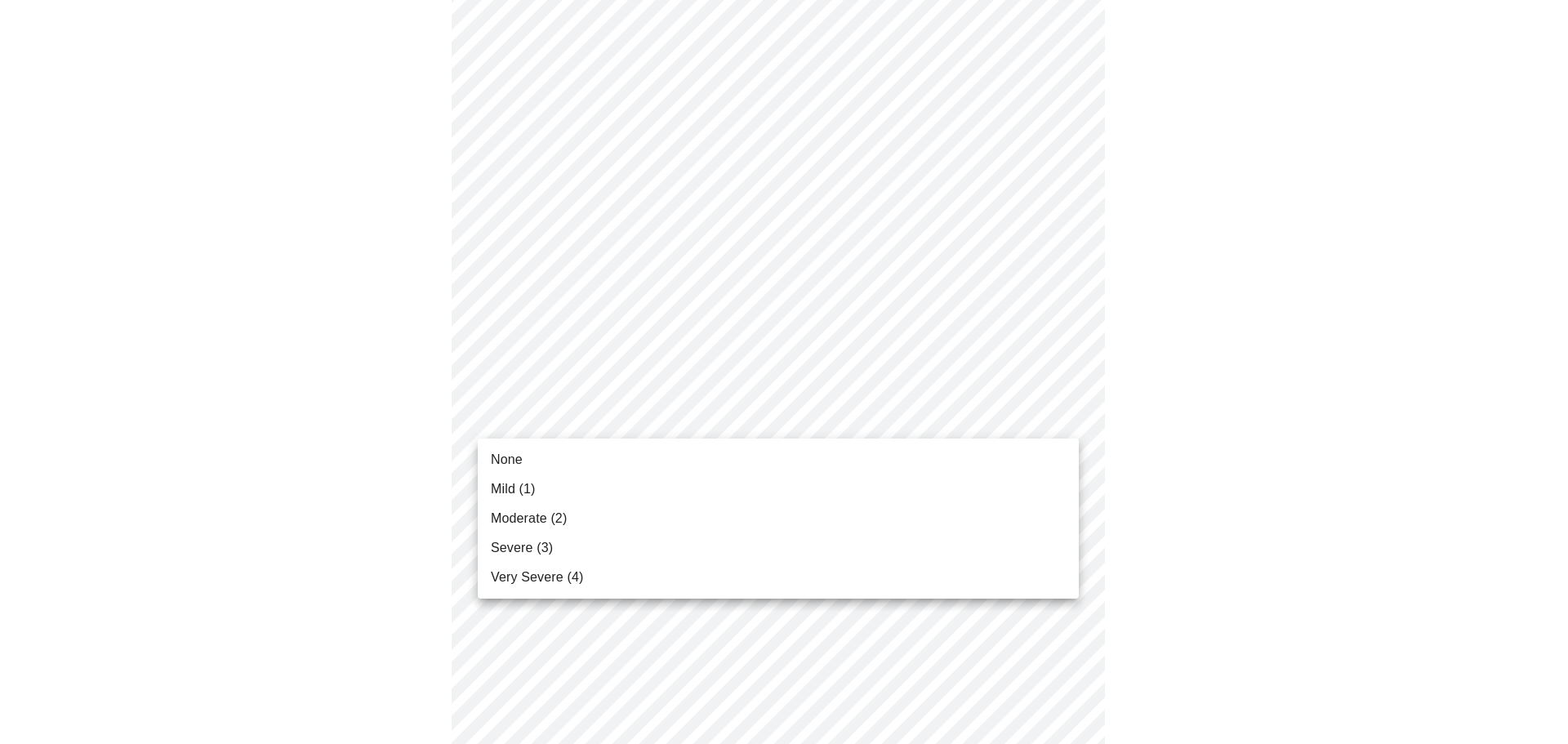
click at [500, 485] on span "Mild (1)" at bounding box center [513, 489] width 44 height 19
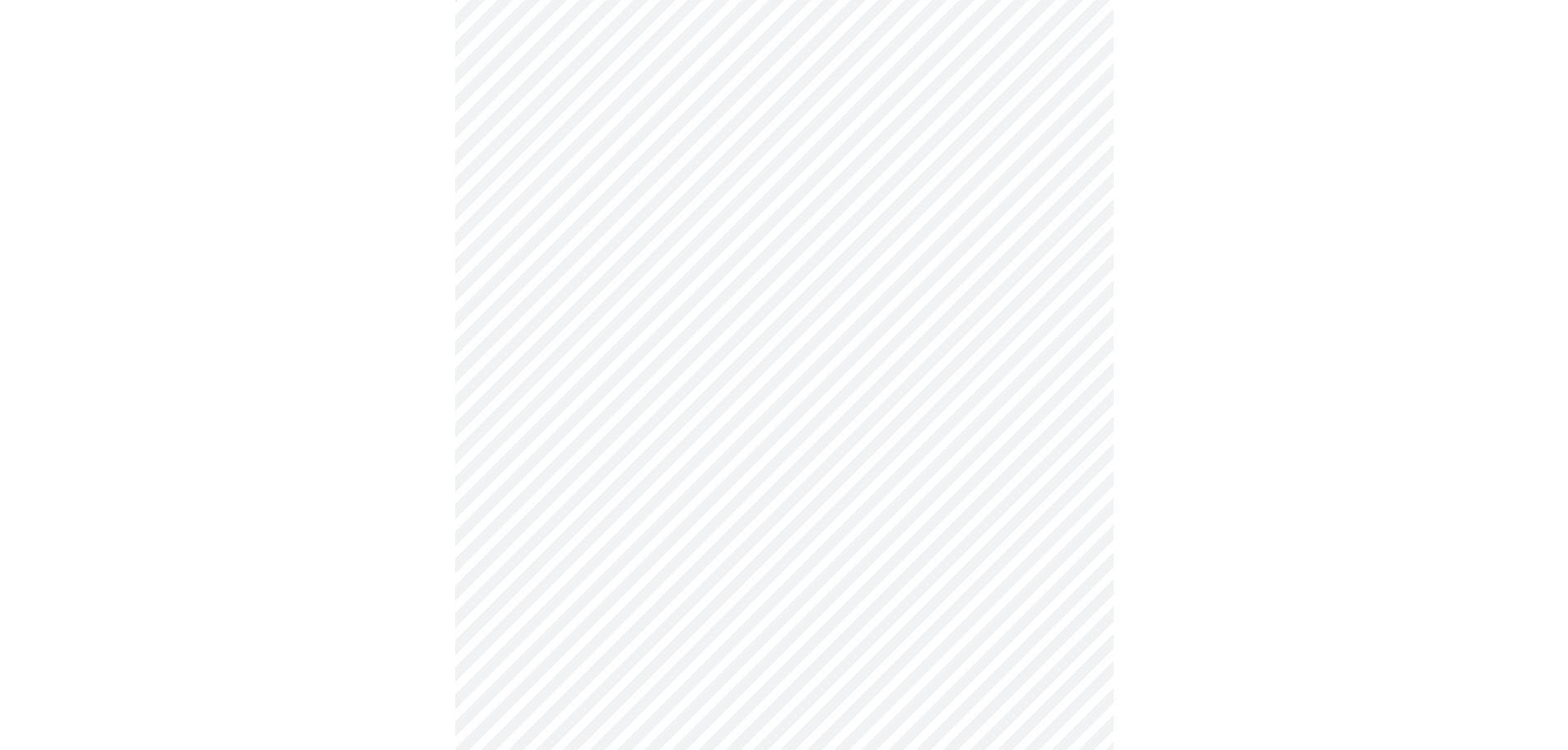
scroll to position [411, 0]
click at [790, 443] on body "MyMenopauseRx Appointments Messaging Labs Uploads Medications Community Refer a…" at bounding box center [789, 644] width 1567 height 2098
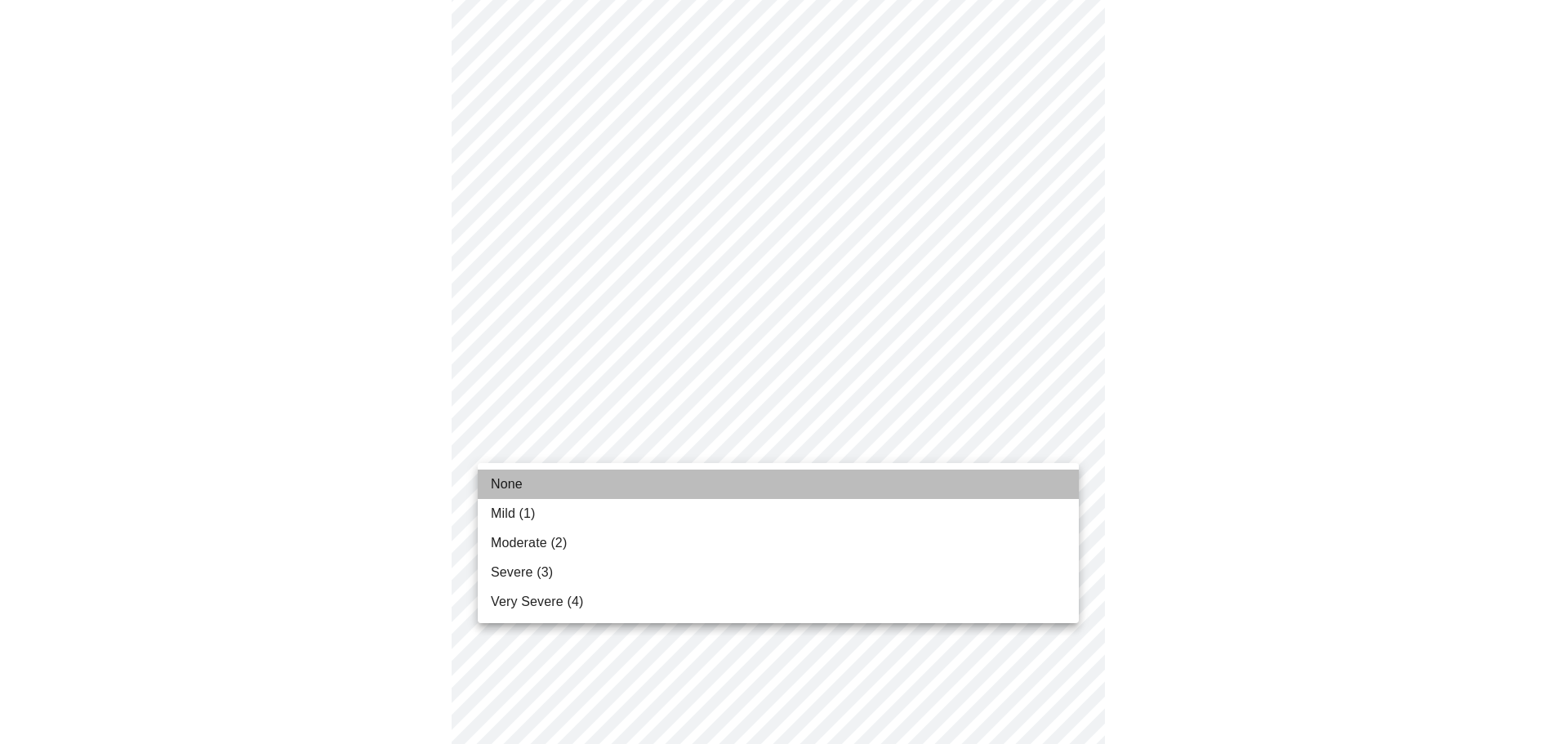
click at [522, 481] on span "None" at bounding box center [507, 484] width 32 height 19
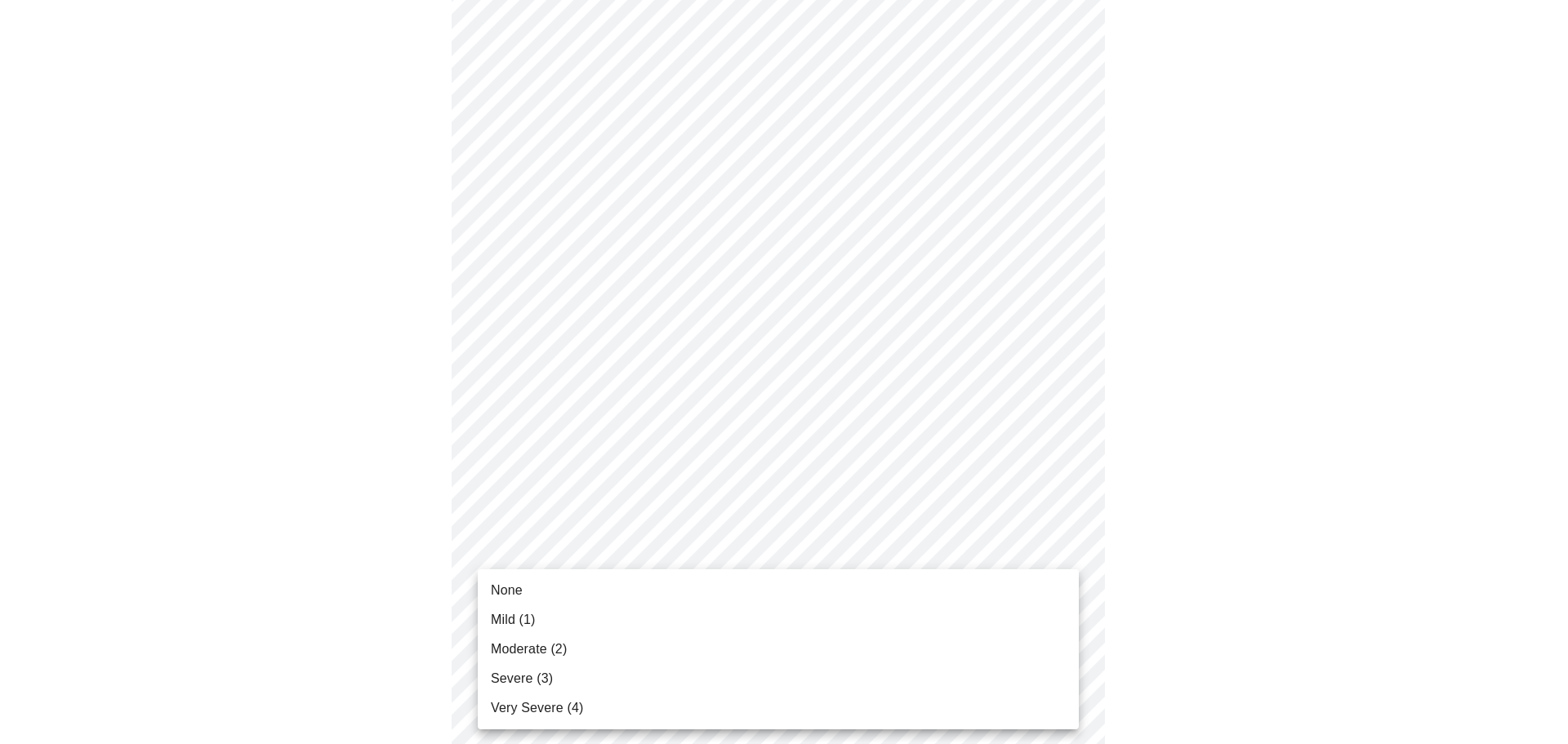
click at [763, 545] on body "MyMenopauseRx Appointments Messaging Labs Uploads Medications Community Refer a…" at bounding box center [783, 627] width 1555 height 2058
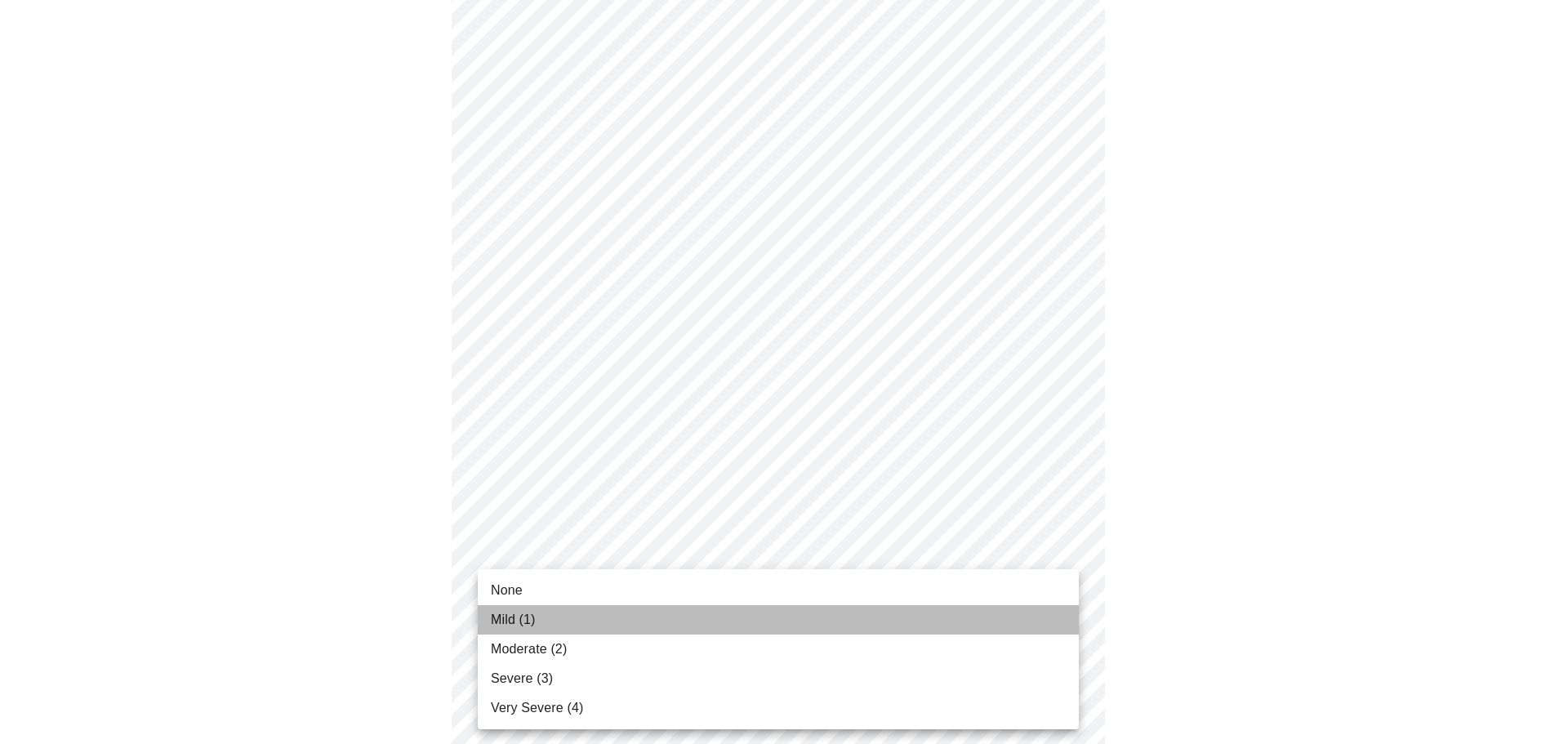
click at [517, 614] on span "Mild (1)" at bounding box center [513, 619] width 44 height 19
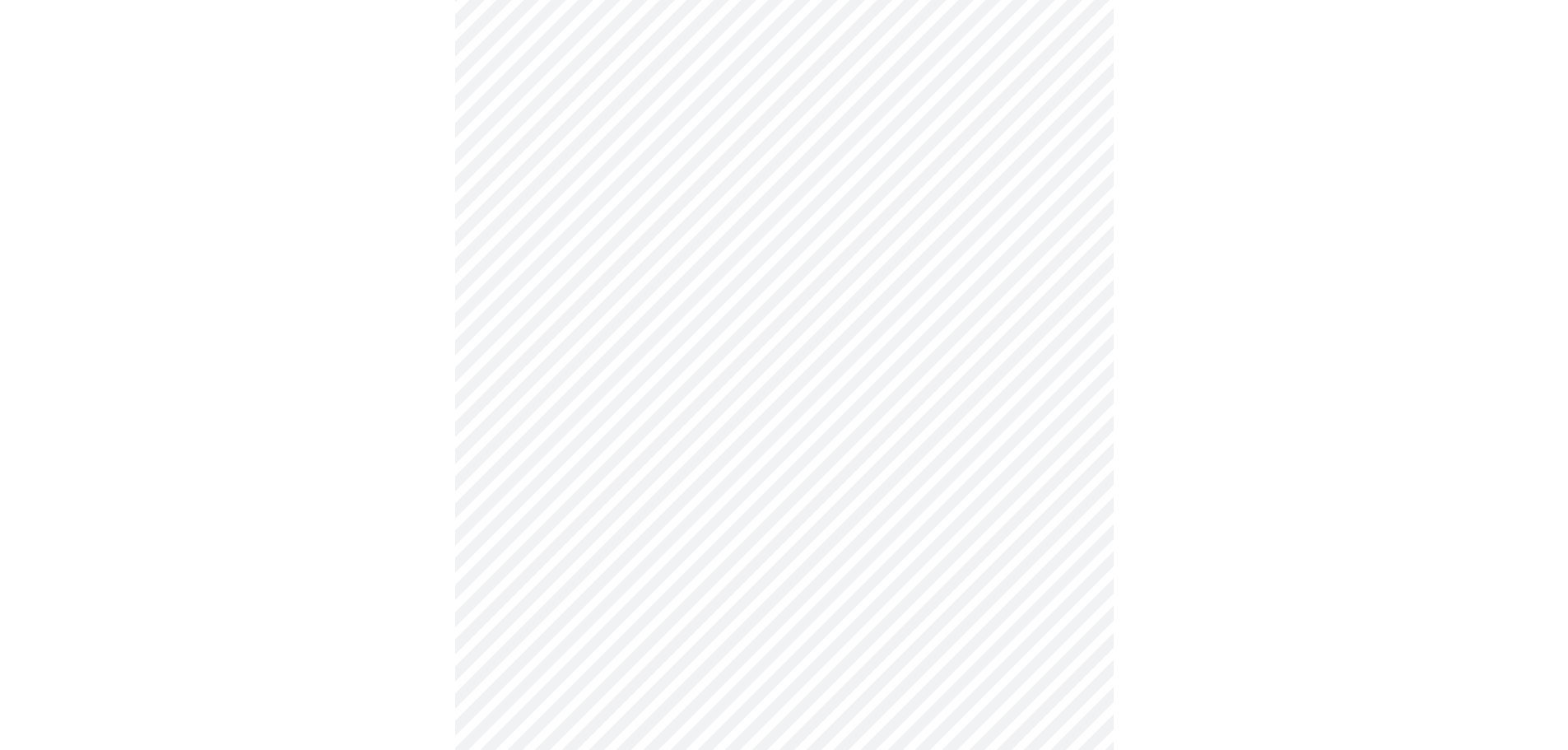
scroll to position [576, 0]
click at [986, 510] on body "MyMenopauseRx Appointments Messaging Labs Uploads Medications Community Refer a…" at bounding box center [789, 455] width 1567 height 2051
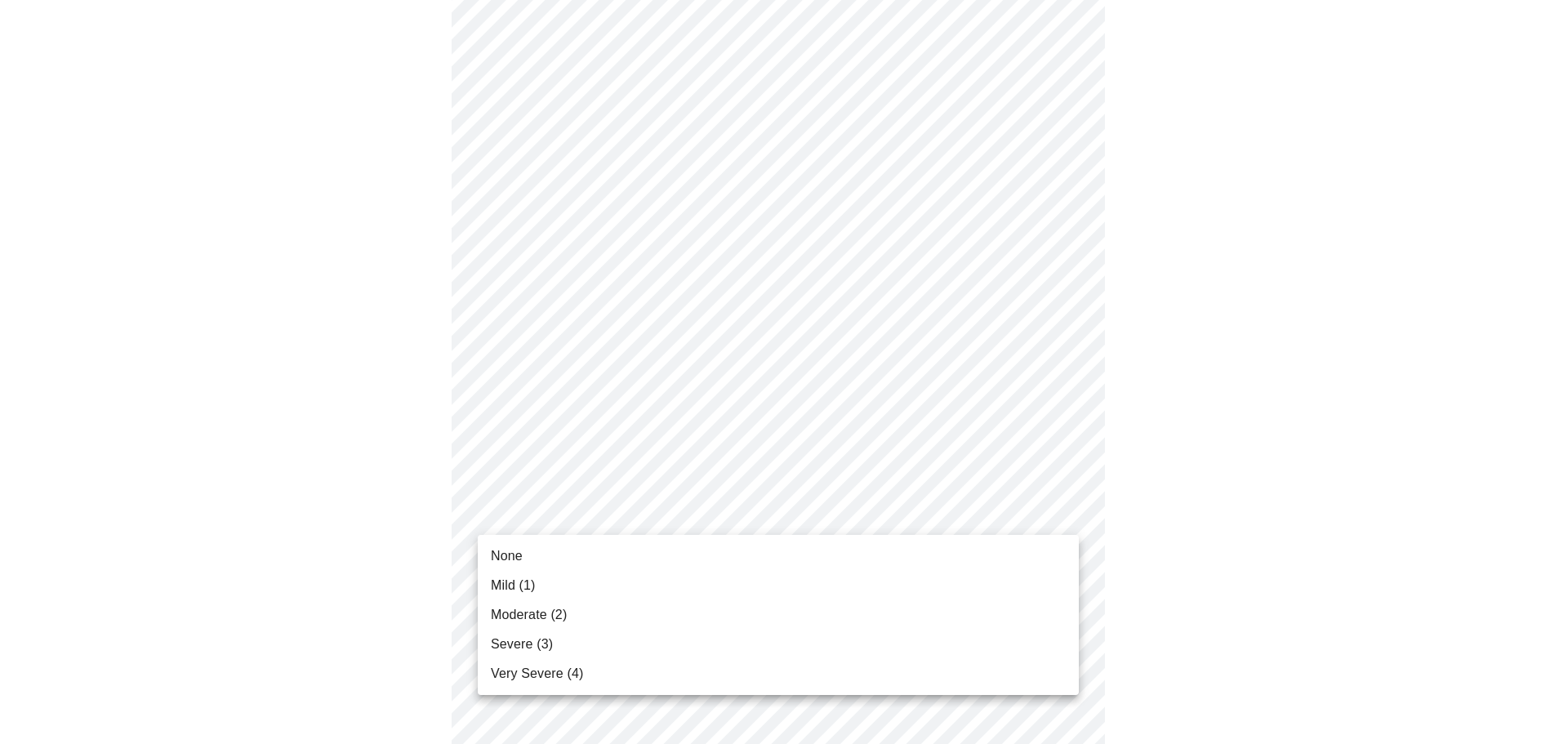
click at [511, 584] on span "Mild (1)" at bounding box center [513, 585] width 44 height 19
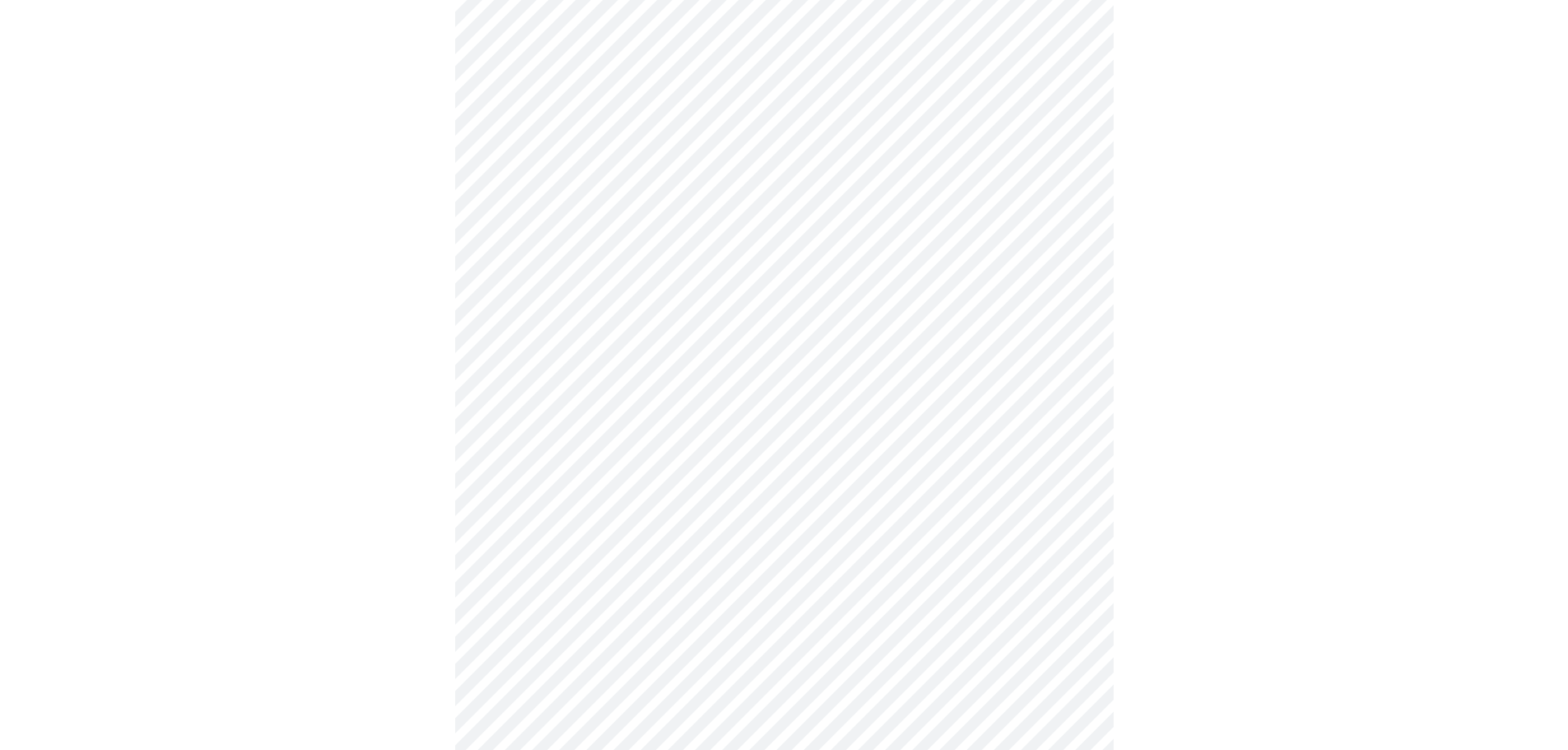
scroll to position [741, 0]
click at [694, 483] on body "MyMenopauseRx Appointments Messaging Labs Uploads Medications Community Refer a…" at bounding box center [783, 280] width 1555 height 2028
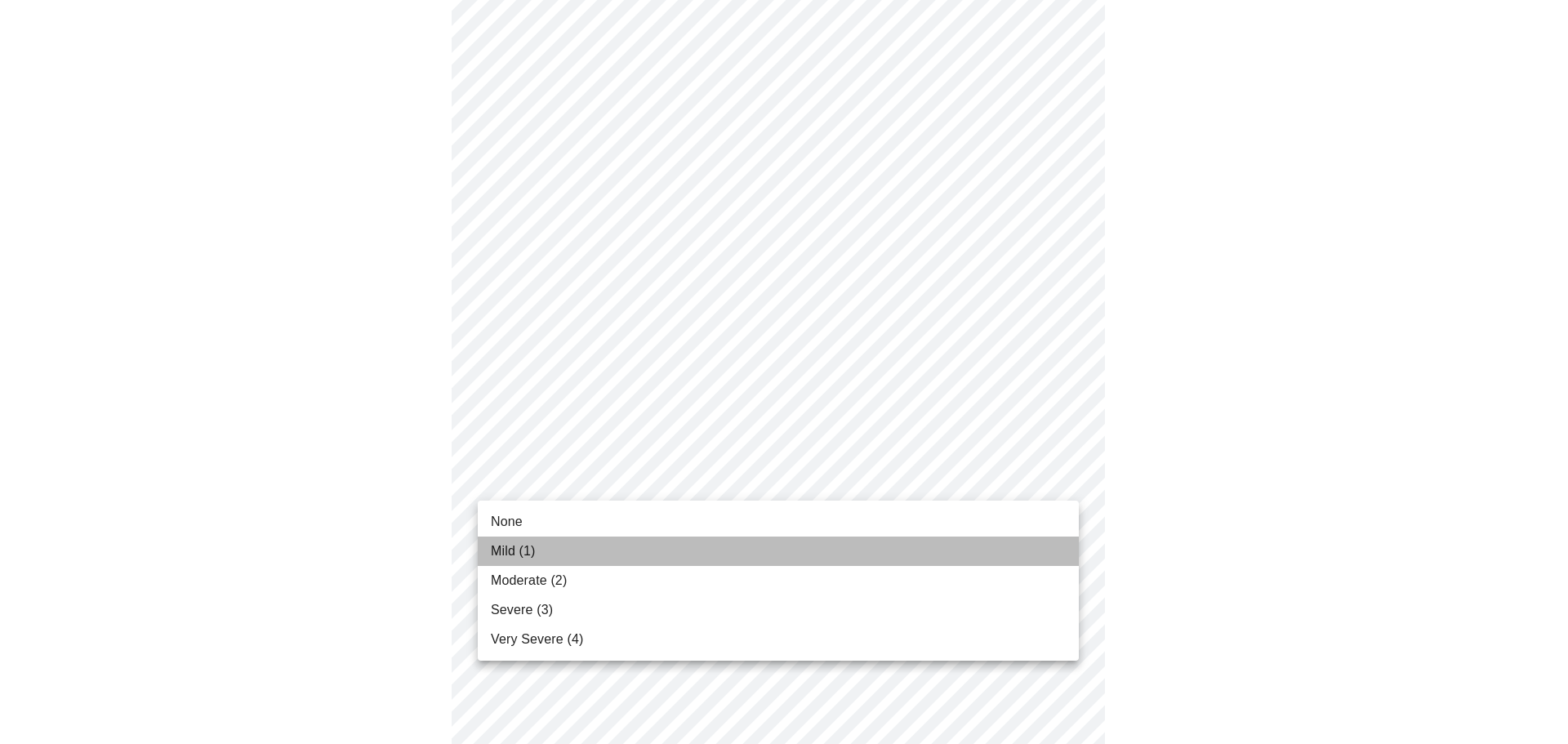
click at [520, 549] on span "Mild (1)" at bounding box center [513, 551] width 44 height 19
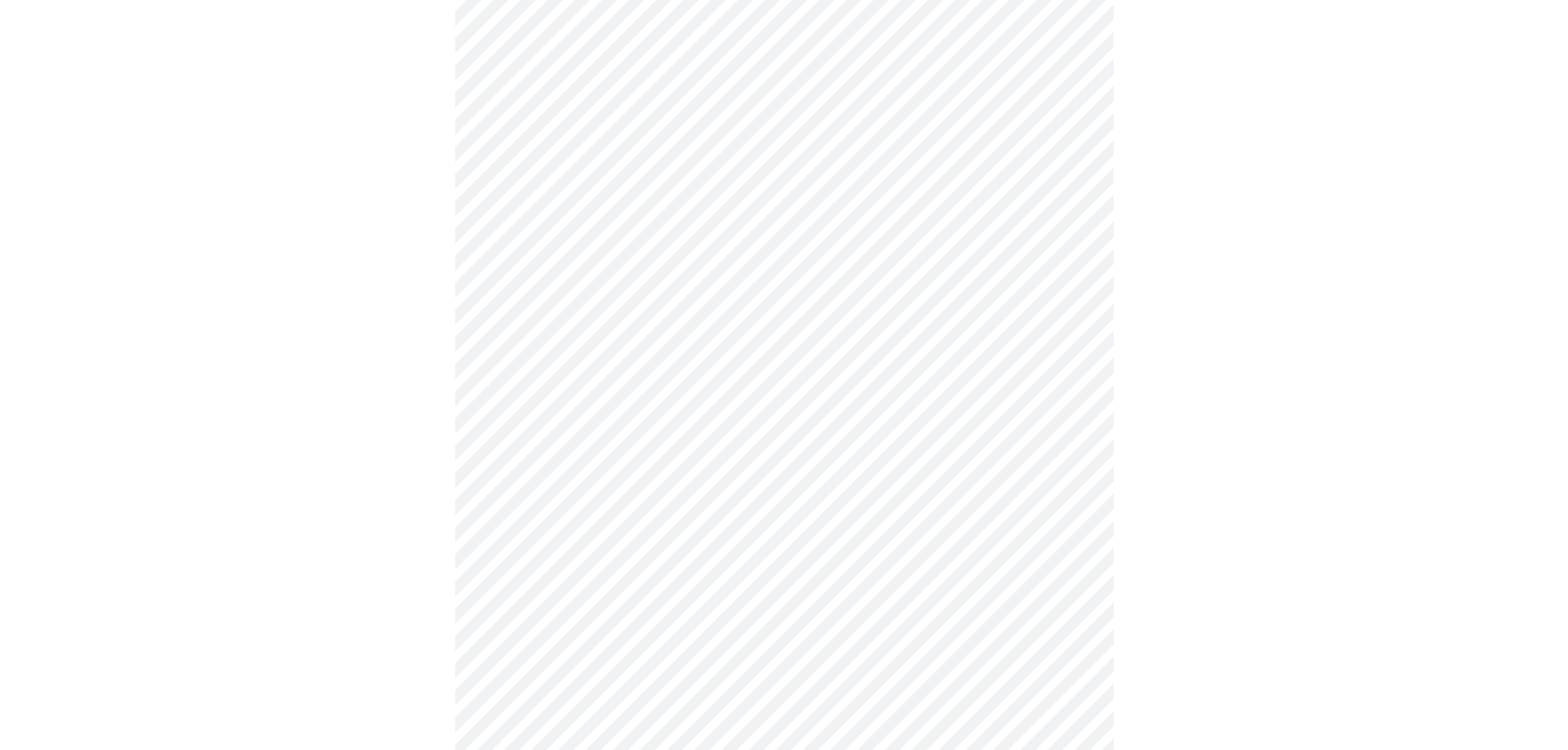
scroll to position [823, 0]
click at [875, 523] on body "MyMenopauseRx Appointments Messaging Labs Uploads Medications Community Refer a…" at bounding box center [783, 186] width 1555 height 2006
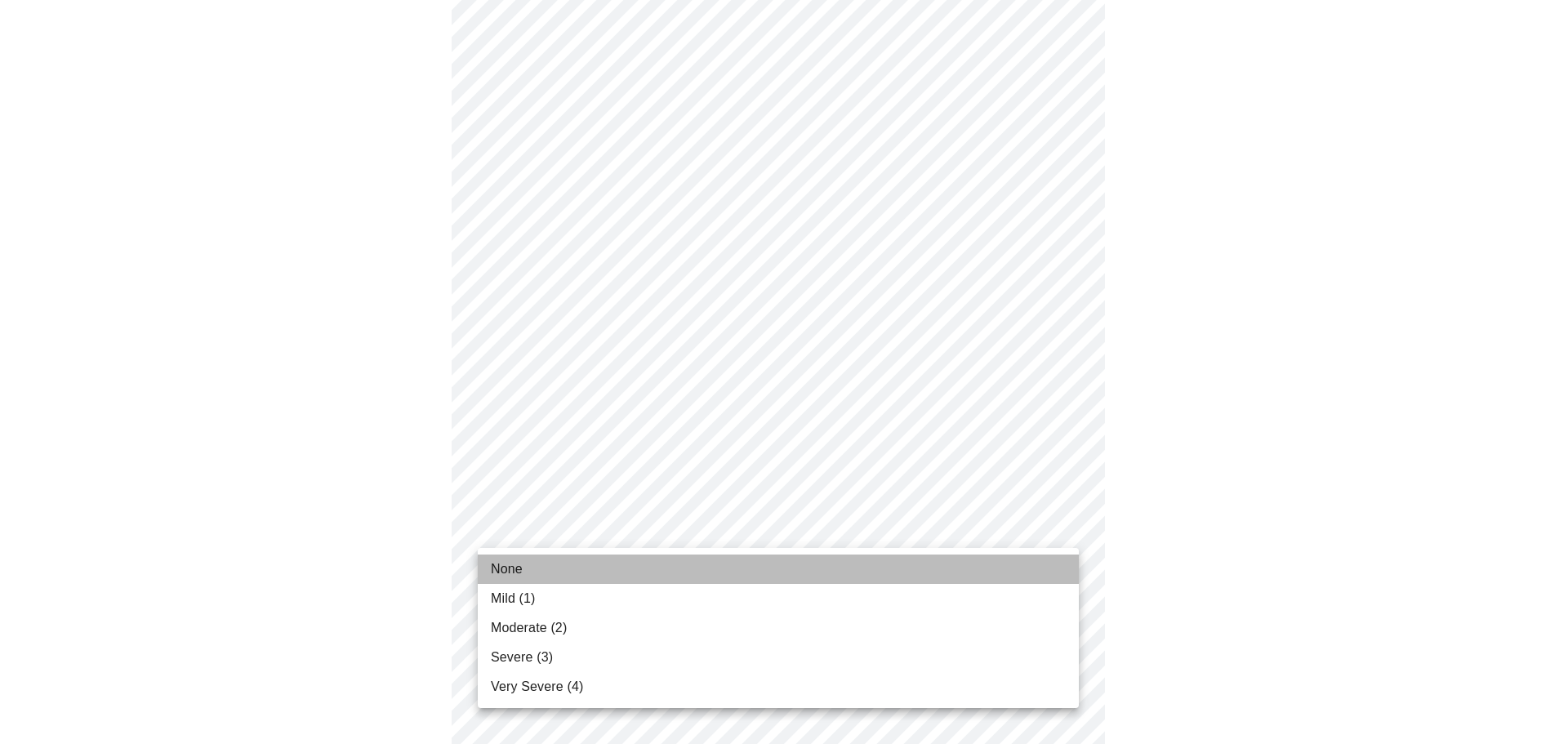
click at [510, 566] on span "None" at bounding box center [507, 569] width 32 height 19
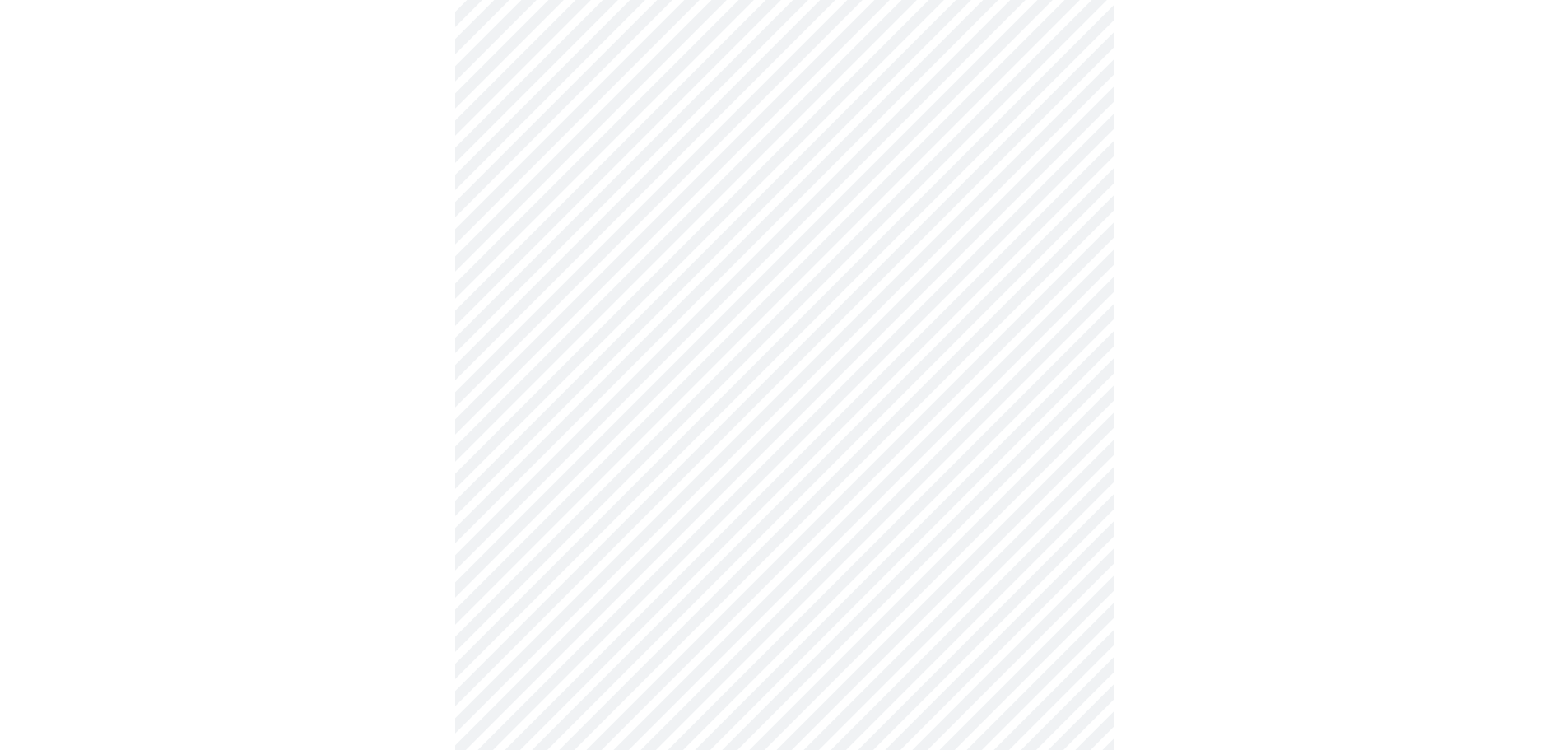
scroll to position [906, 0]
click at [836, 588] on body "MyMenopauseRx Appointments Messaging Labs Uploads Medications Community Refer a…" at bounding box center [783, 92] width 1555 height 1983
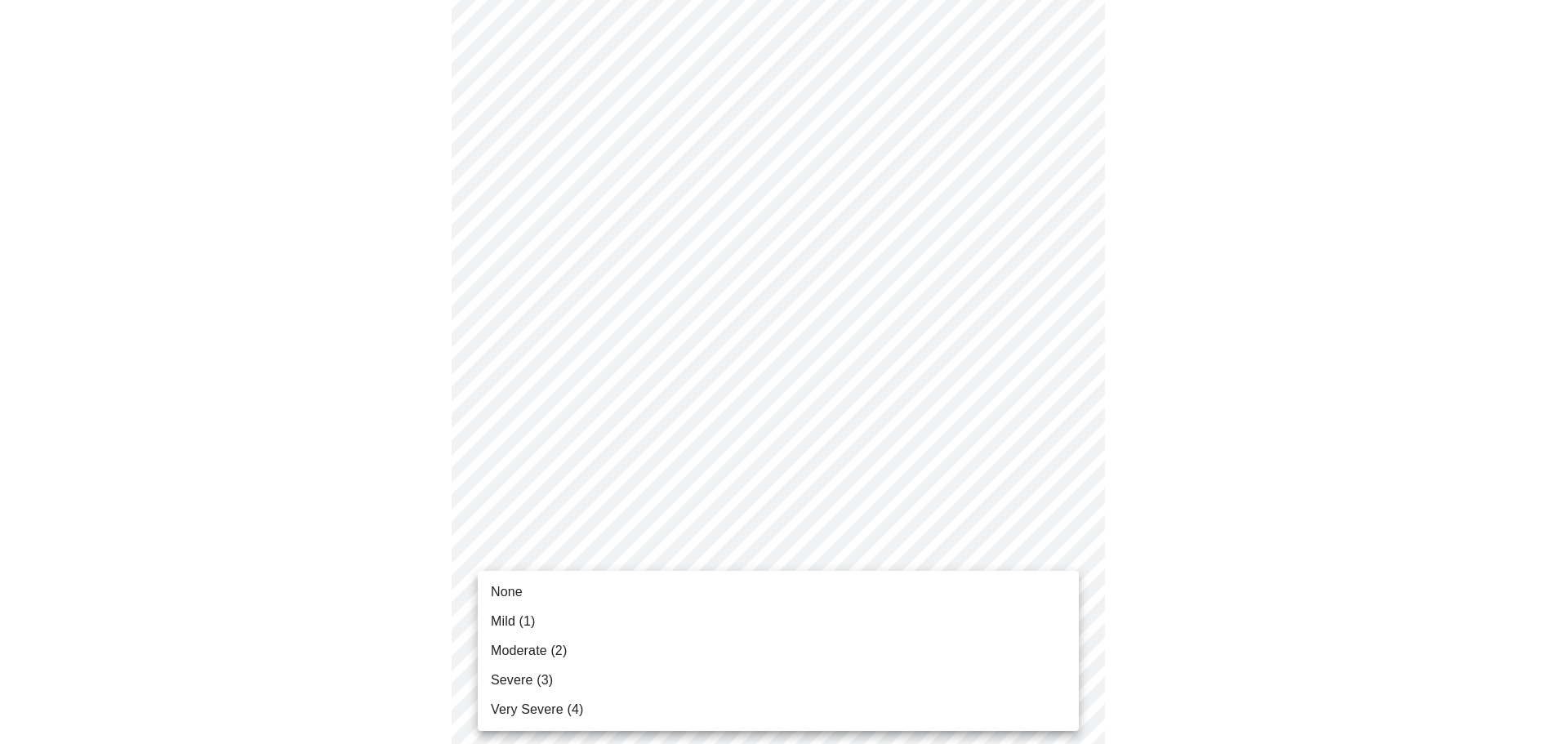
click at [509, 594] on span "None" at bounding box center [507, 592] width 32 height 19
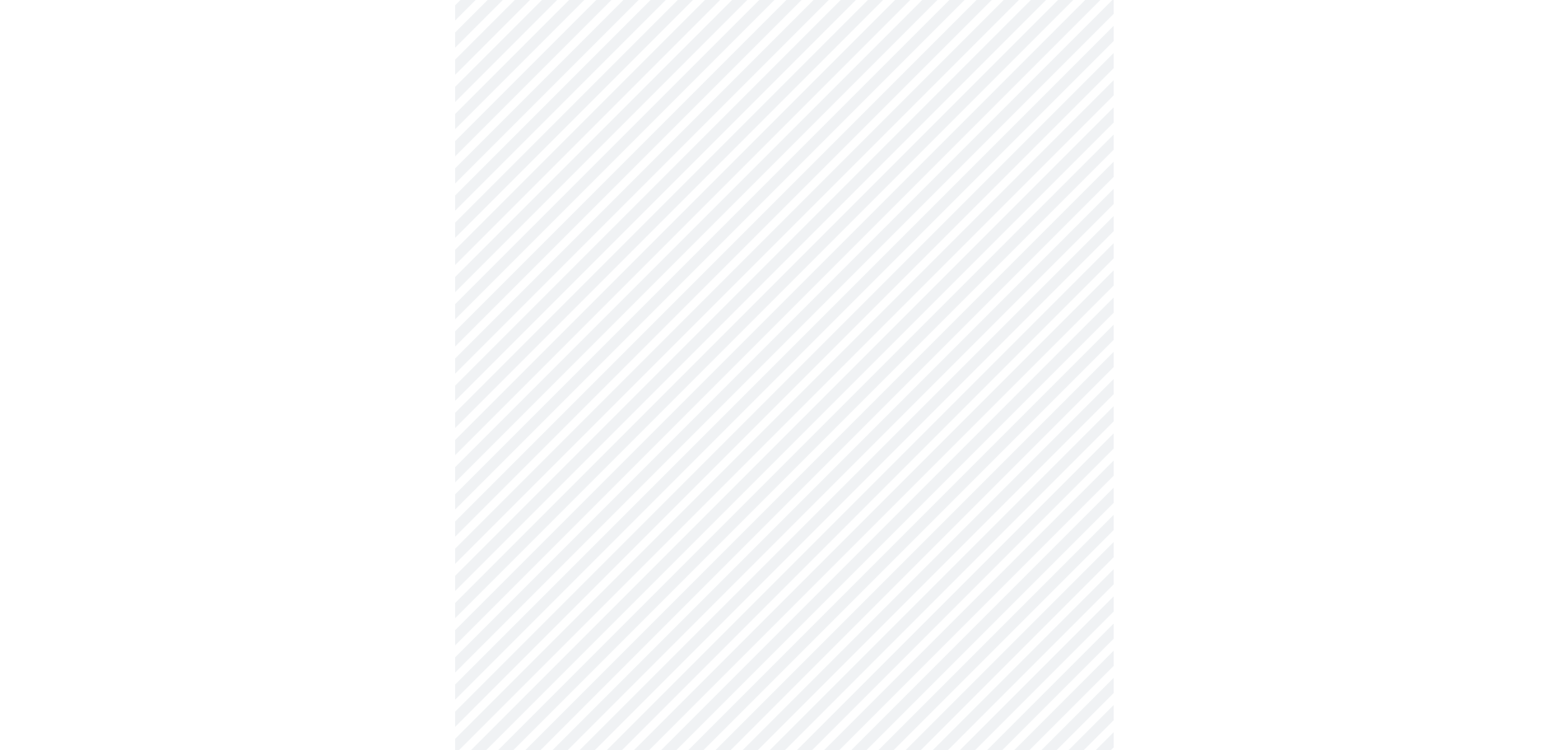
scroll to position [1070, 0]
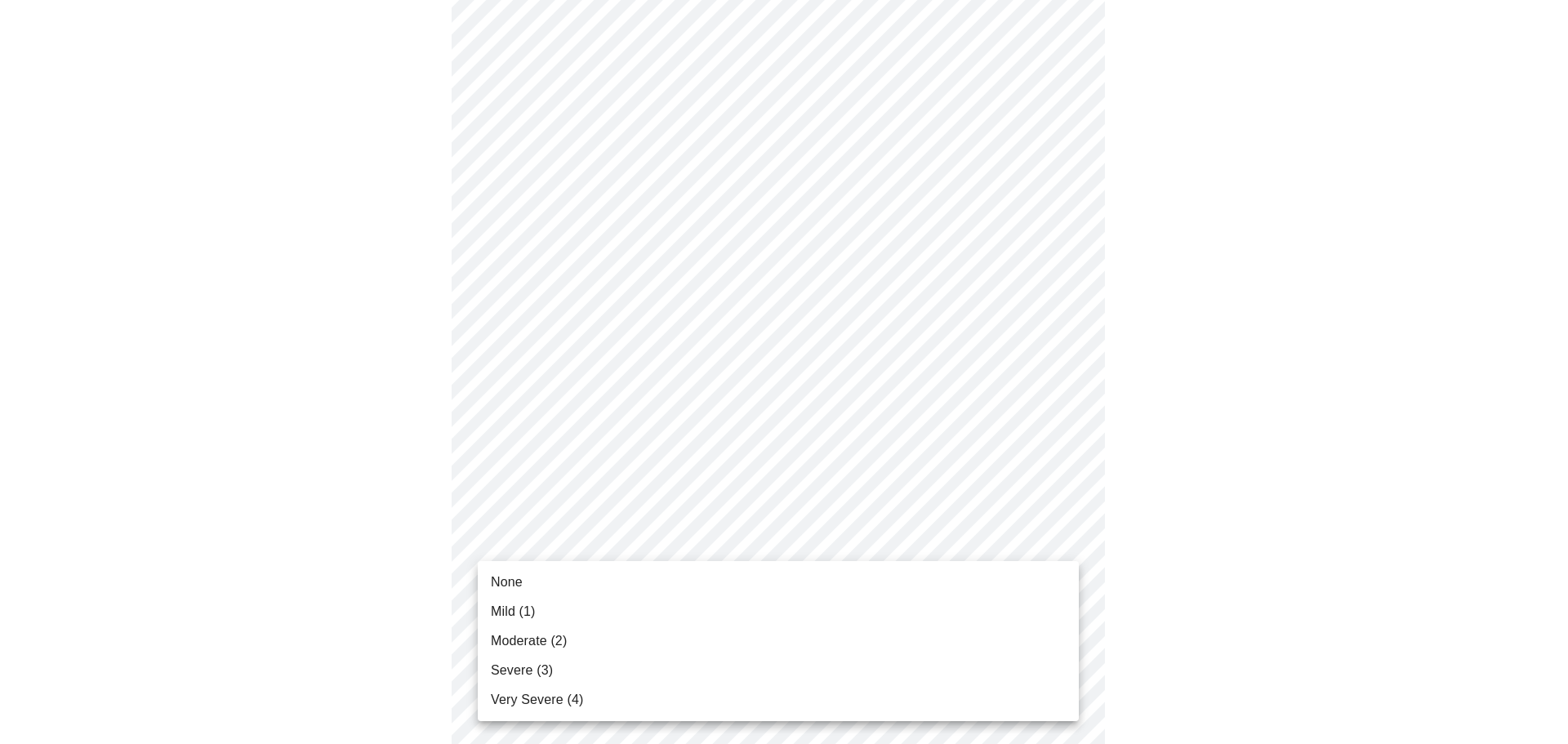
click at [515, 612] on span "Mild (1)" at bounding box center [513, 611] width 44 height 19
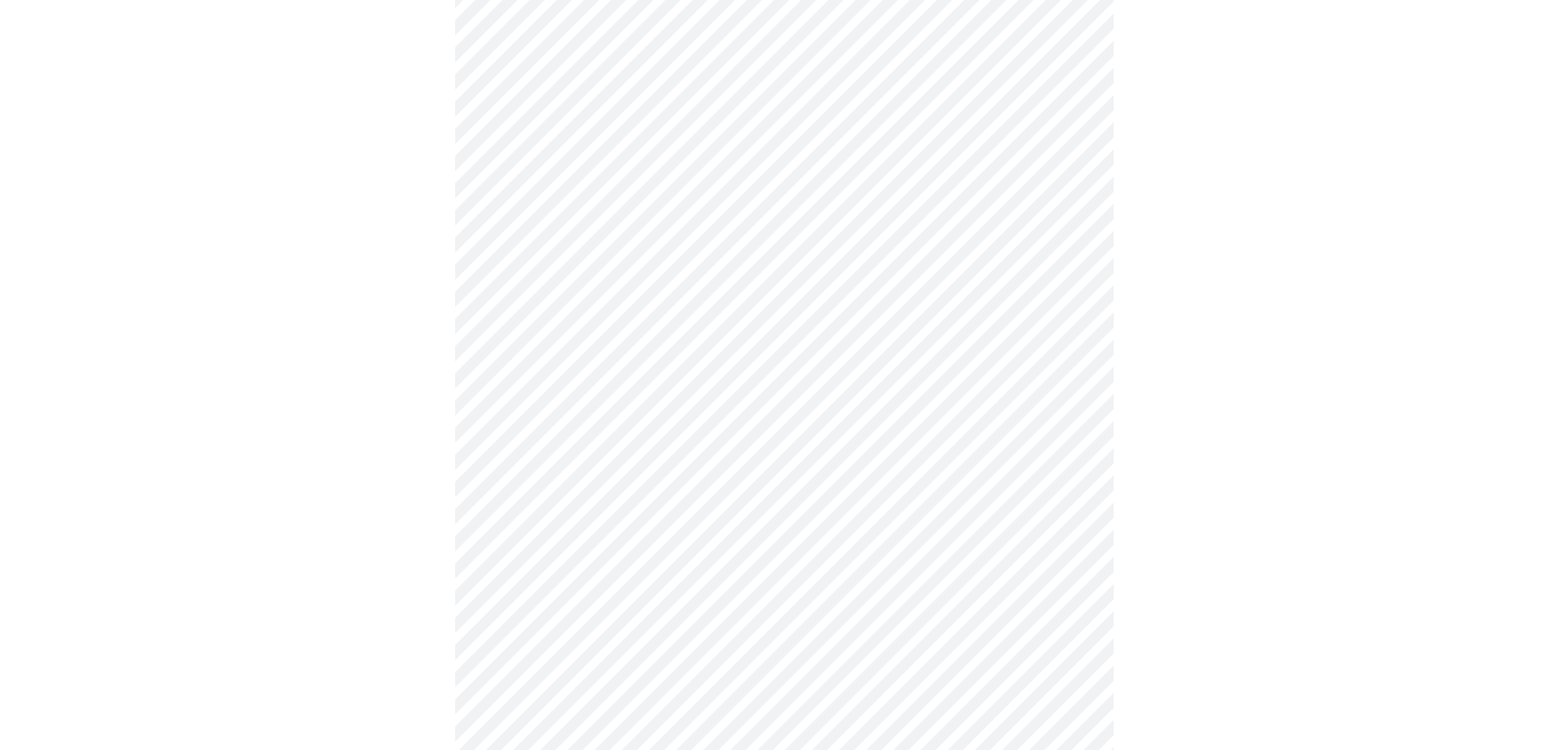
scroll to position [576, 0]
click at [891, 423] on body "MyMenopauseRx Appointments Messaging Labs Uploads Medications Community Refer a…" at bounding box center [789, 243] width 1567 height 1625
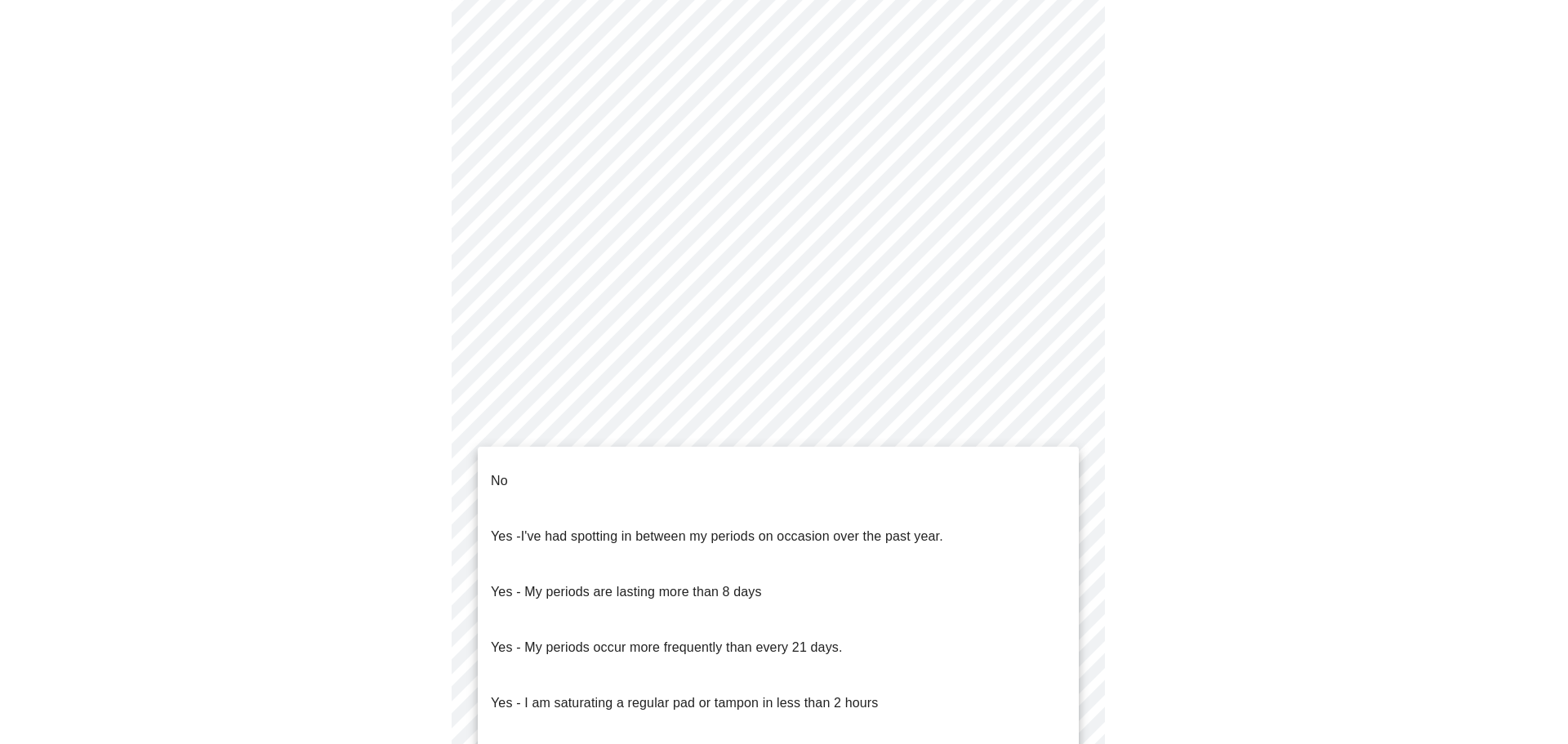
click at [507, 471] on p "No" at bounding box center [500, 481] width 17 height 19
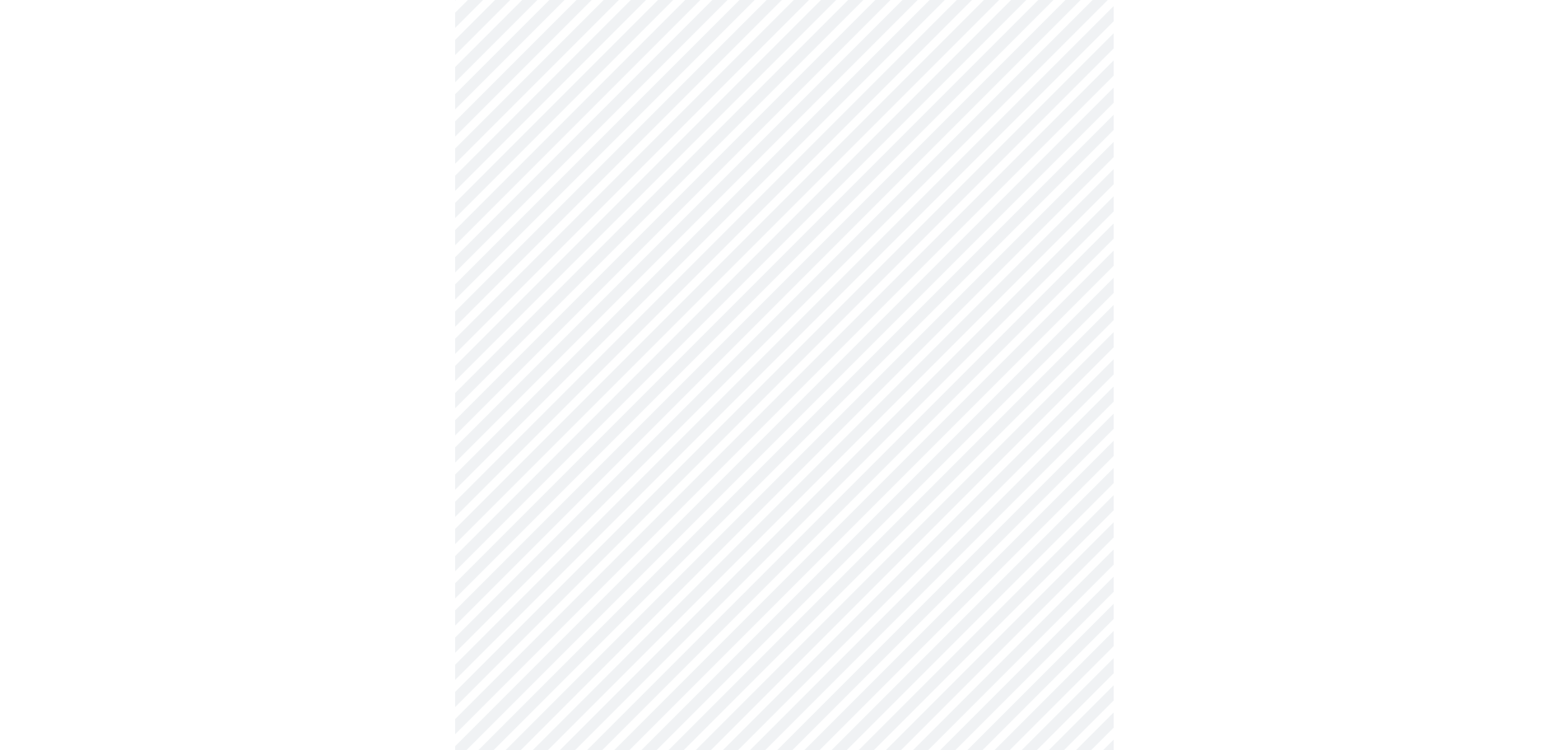
click at [788, 559] on body "MyMenopauseRx Appointments Messaging Labs Uploads Medications Community Refer a…" at bounding box center [783, 237] width 1555 height 1615
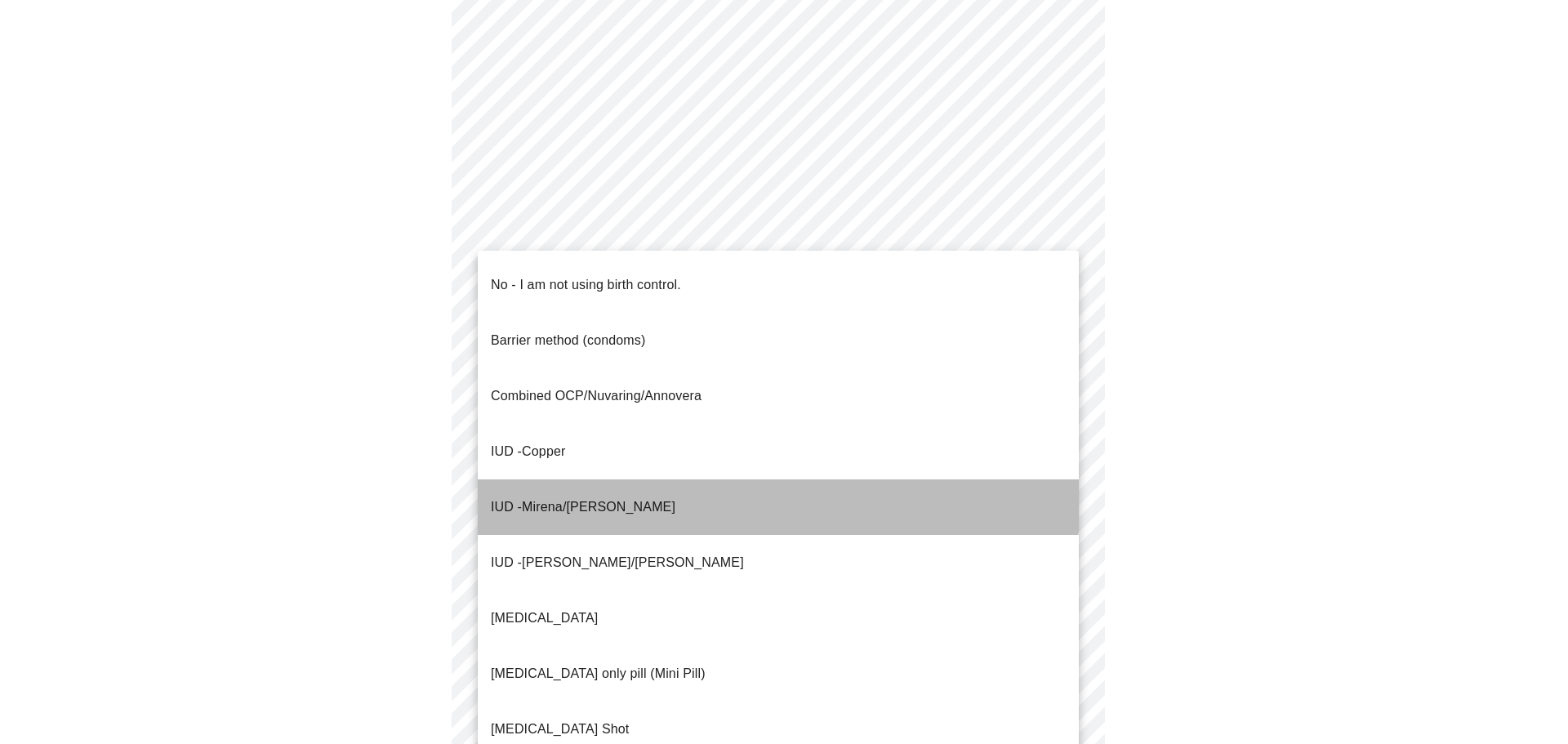
click at [574, 500] on span "Mirena/[PERSON_NAME]" at bounding box center [598, 507] width 153 height 14
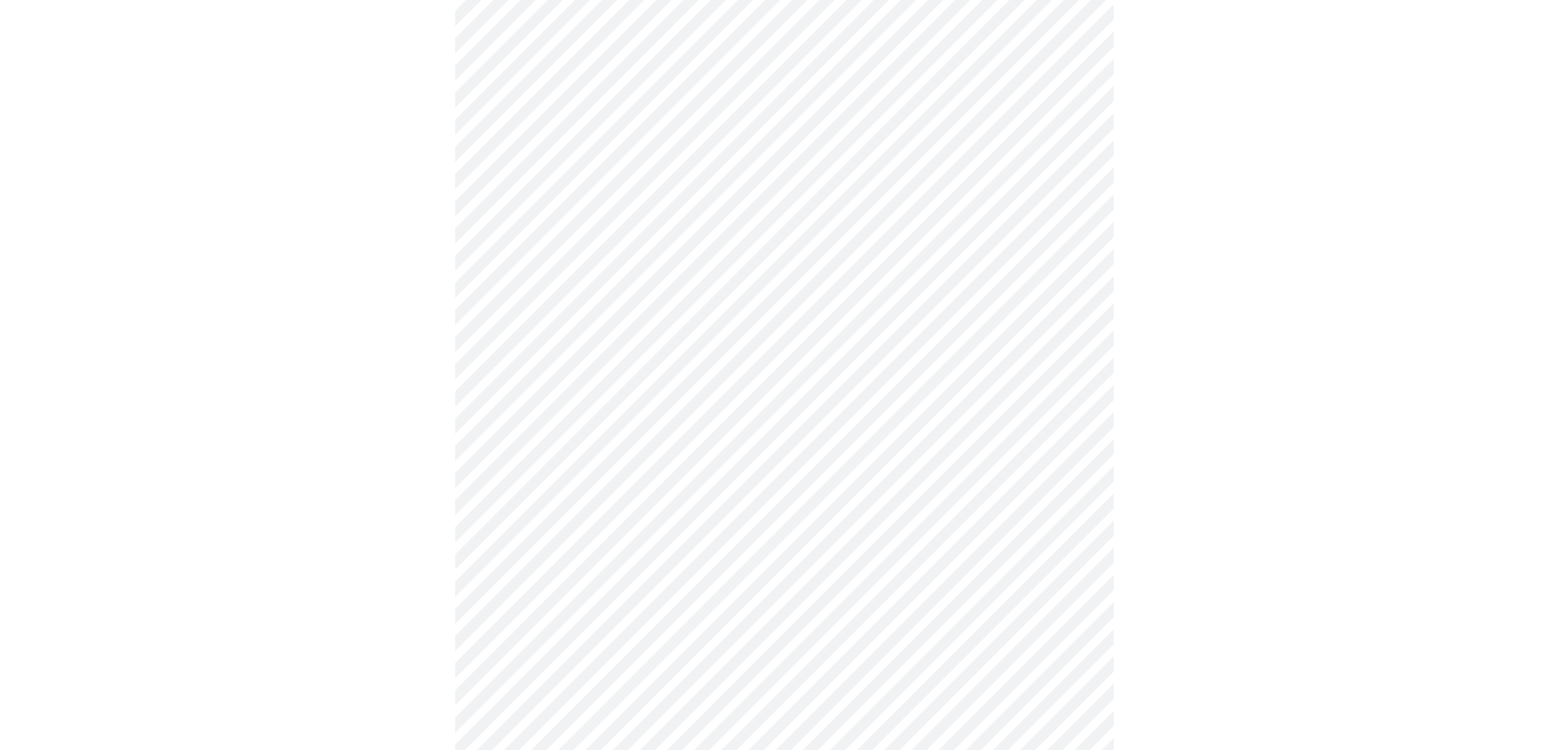
scroll to position [823, 0]
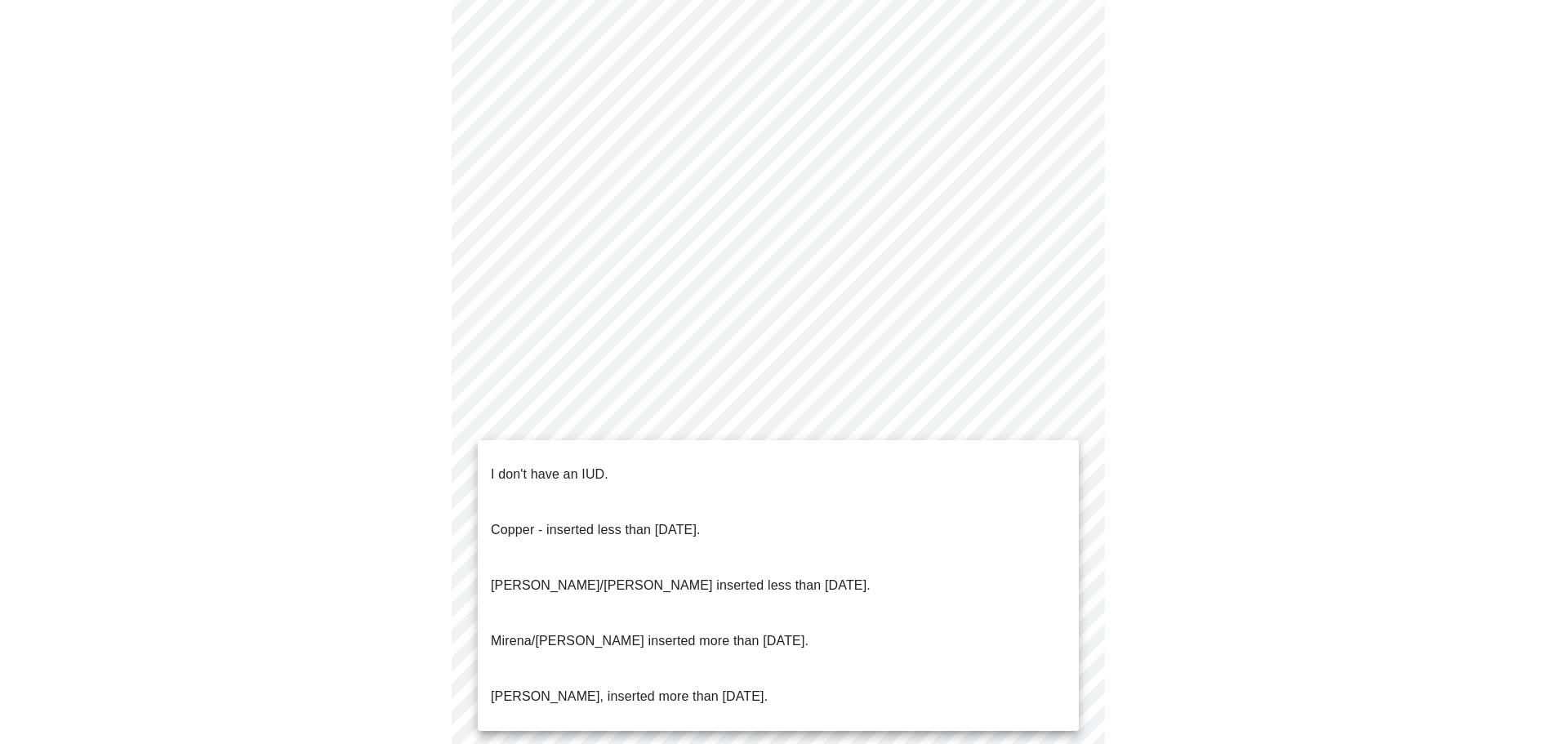
click at [654, 576] on p "[PERSON_NAME]/[PERSON_NAME] inserted less than [DATE]." at bounding box center [680, 585] width 379 height 19
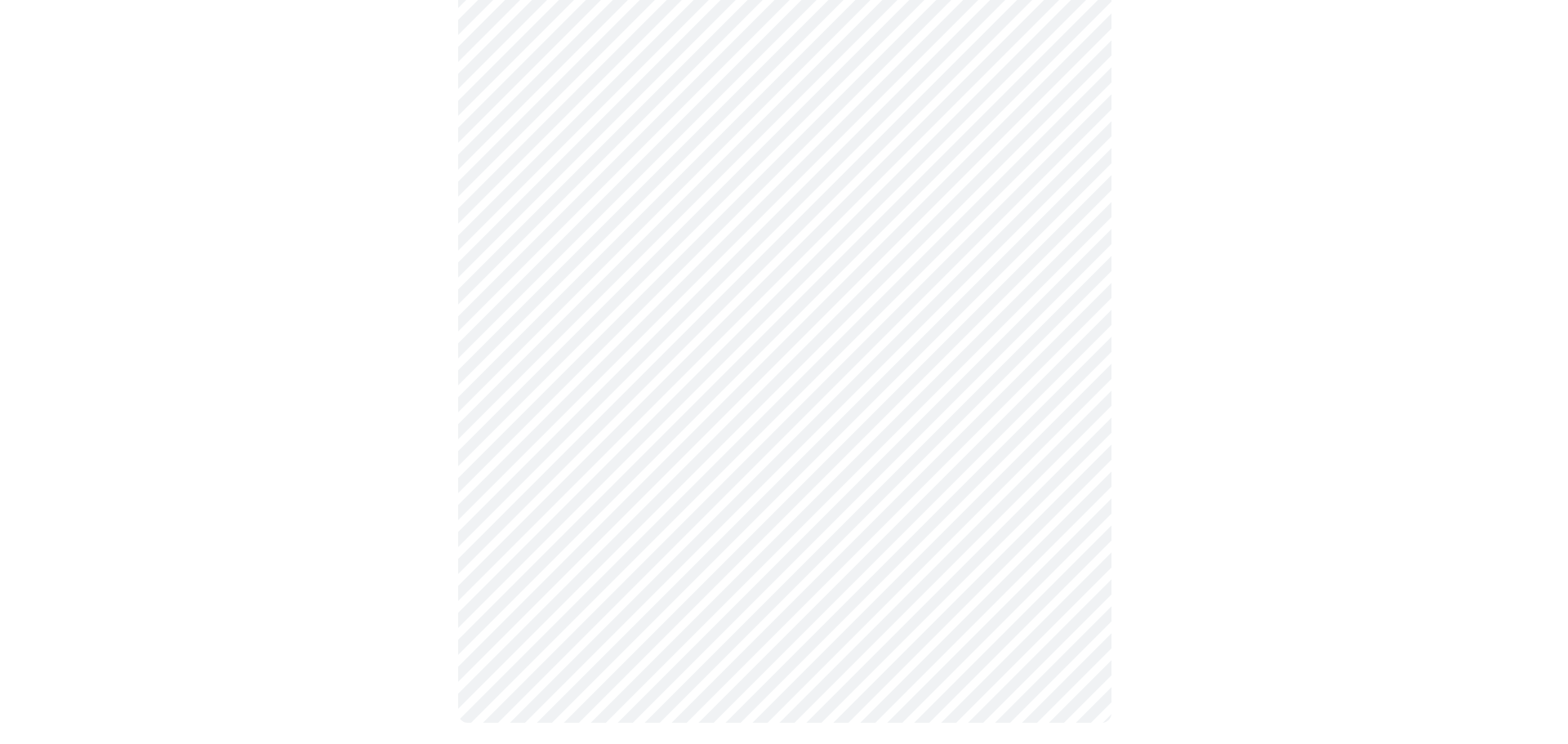
scroll to position [839, 0]
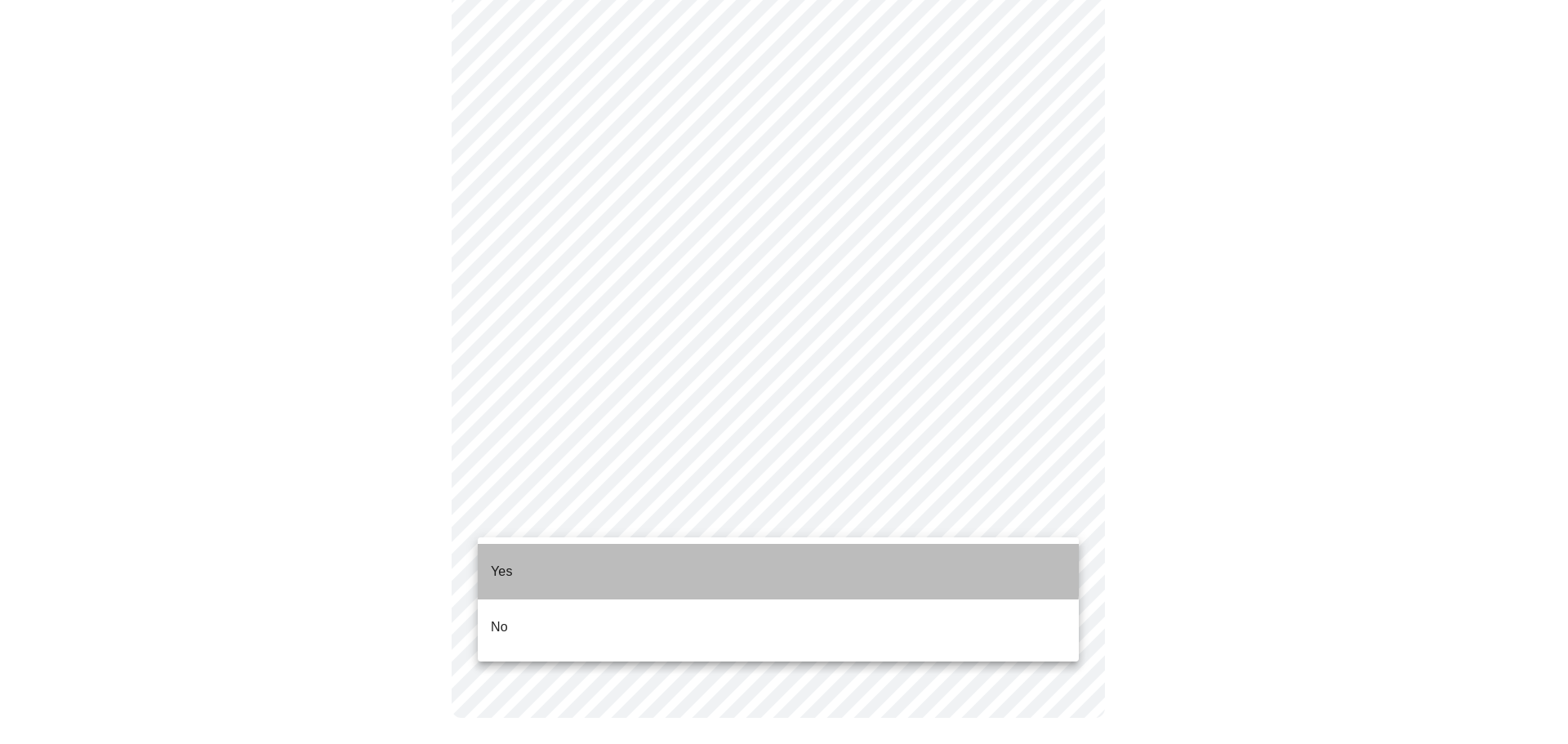
drag, startPoint x: 515, startPoint y: 553, endPoint x: 896, endPoint y: 544, distance: 381.1
click at [515, 554] on li "Yes" at bounding box center [778, 572] width 601 height 56
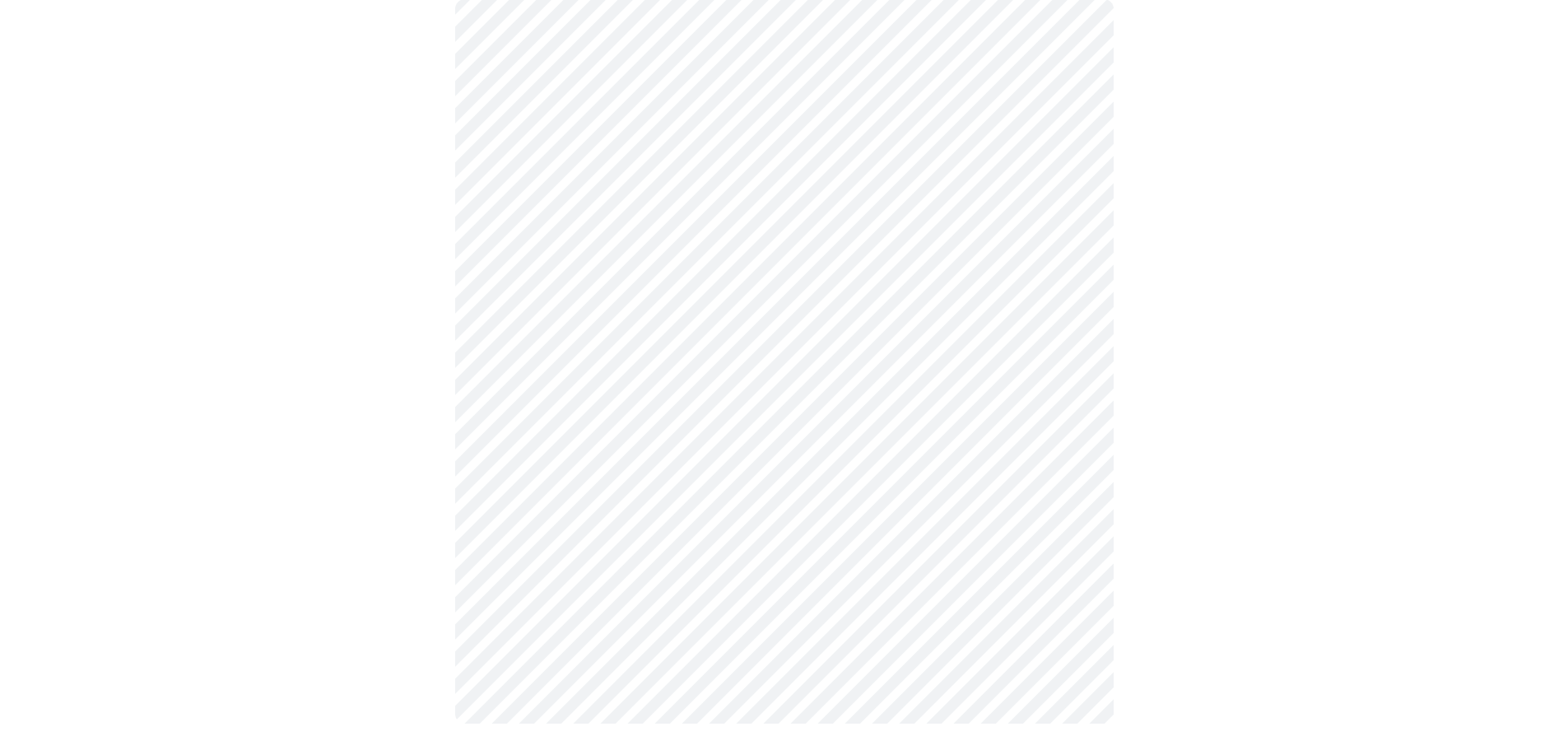
scroll to position [120, 0]
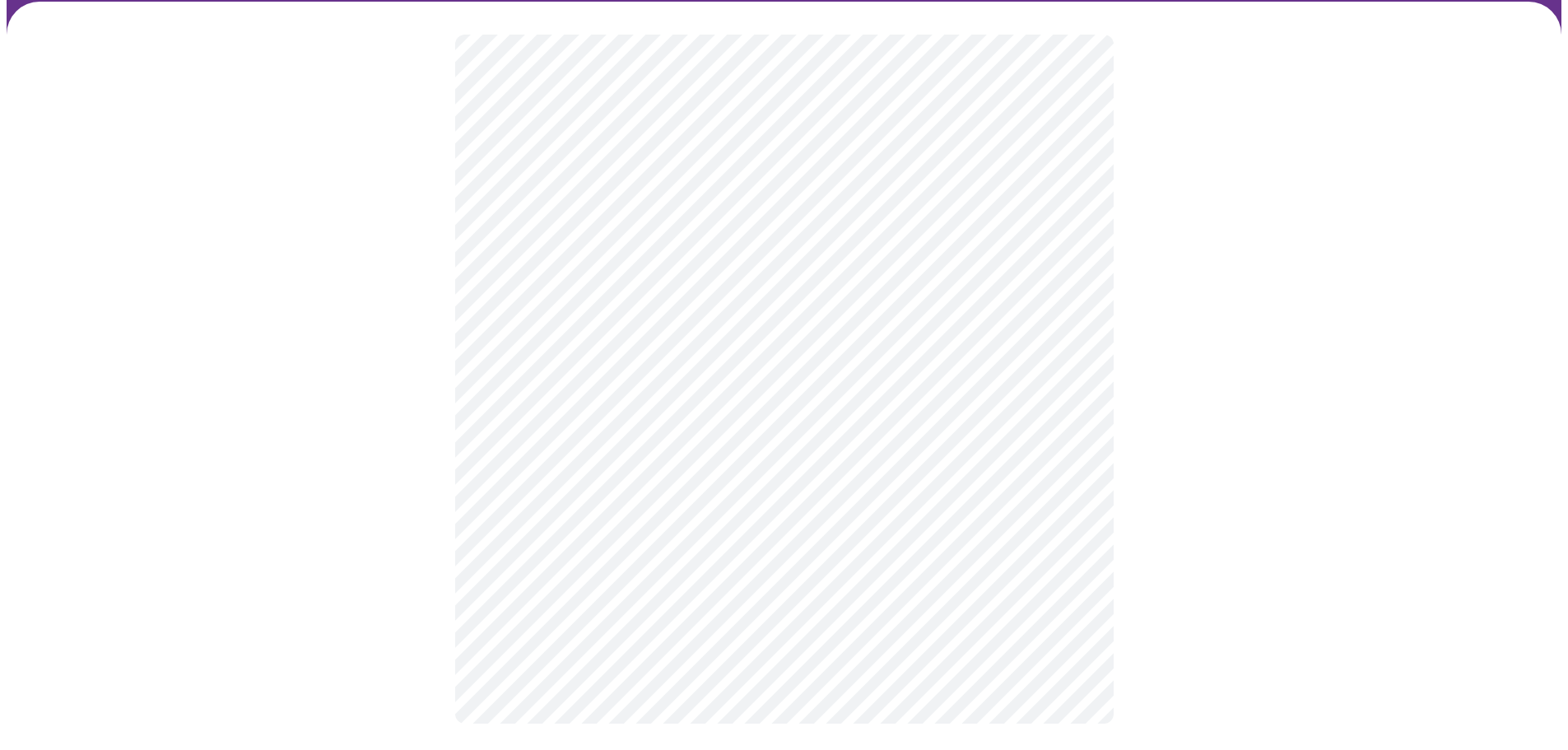
click at [269, 486] on div at bounding box center [783, 379] width 1555 height 755
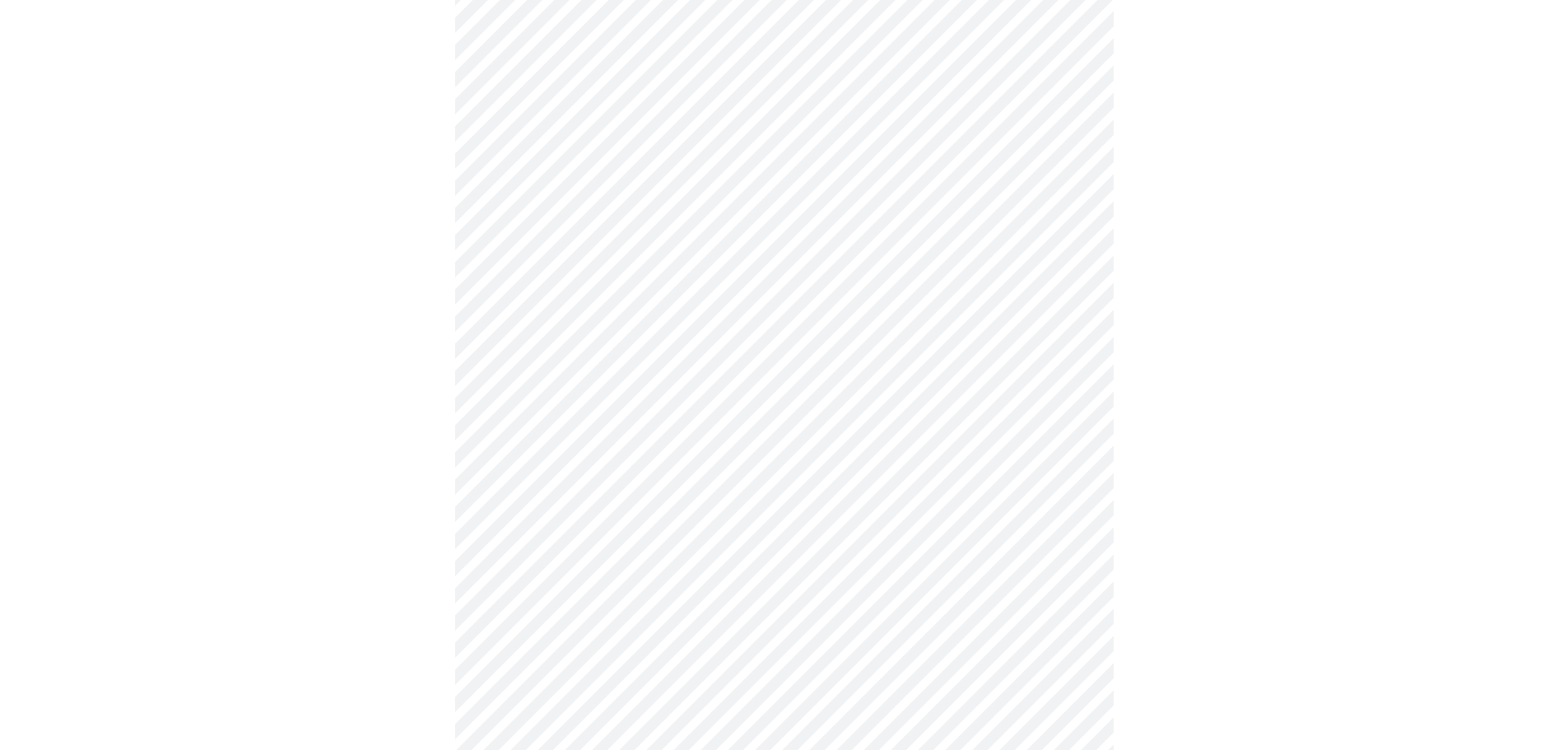
scroll to position [4117, 0]
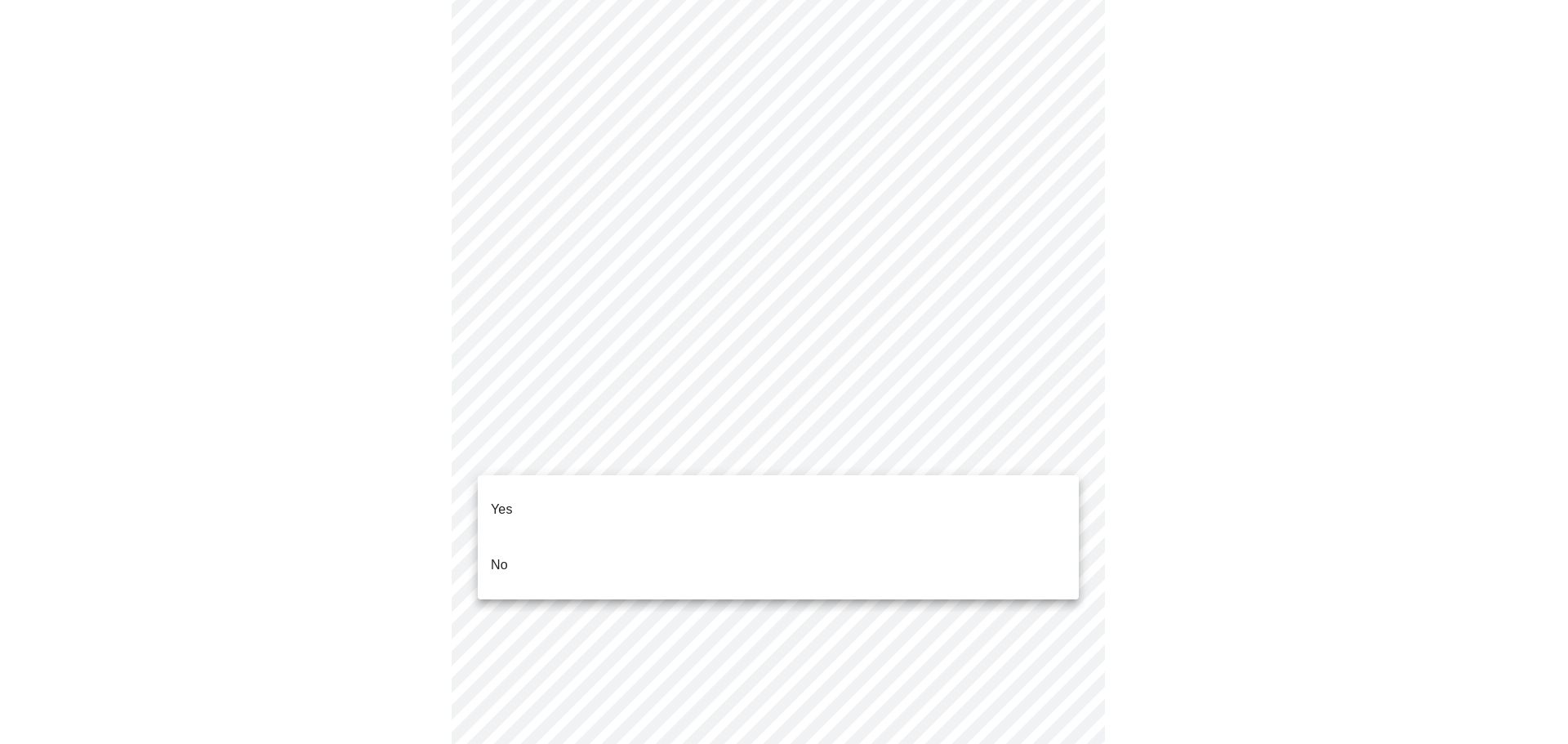
click at [506, 500] on p "Yes" at bounding box center [501, 509] width 22 height 19
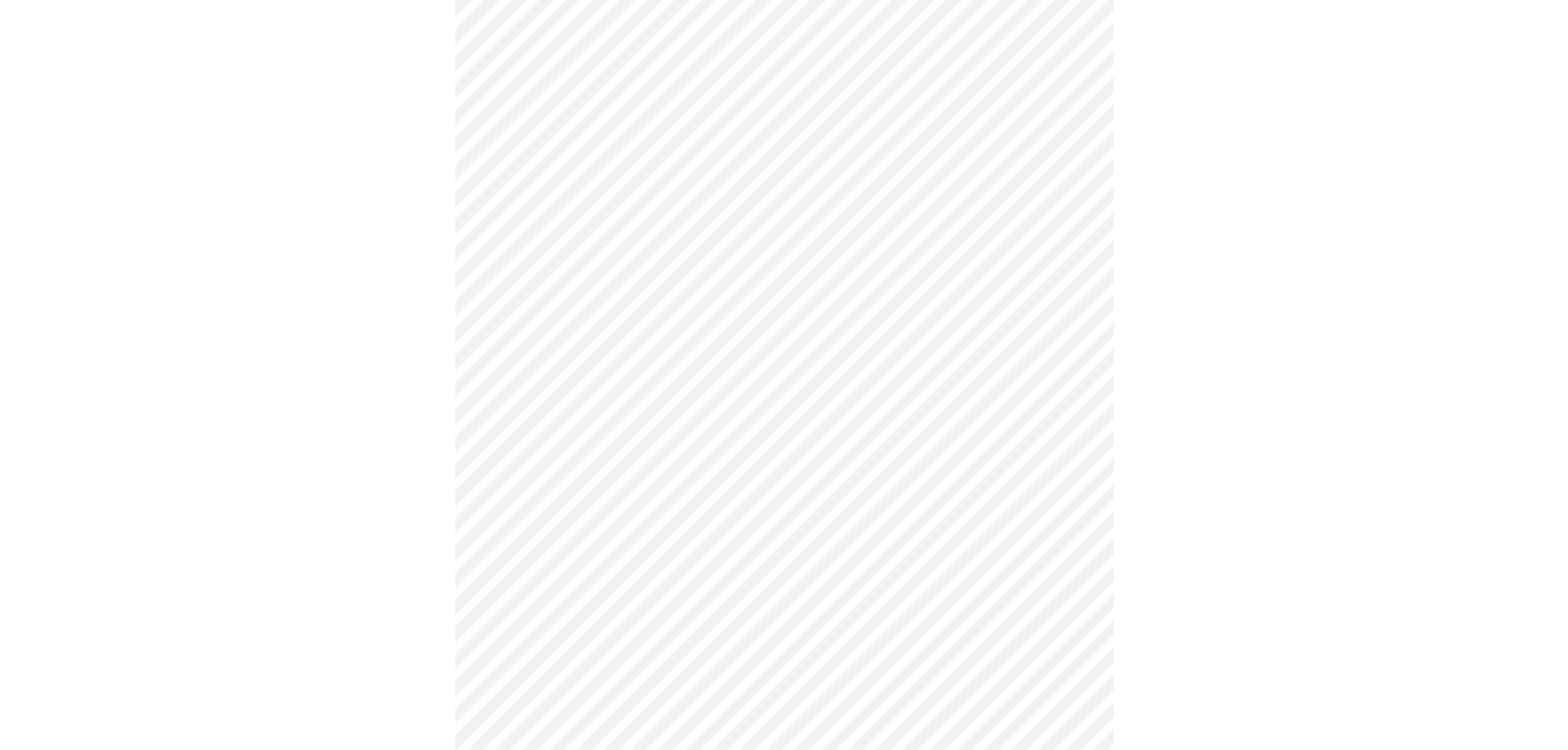
scroll to position [4198, 0]
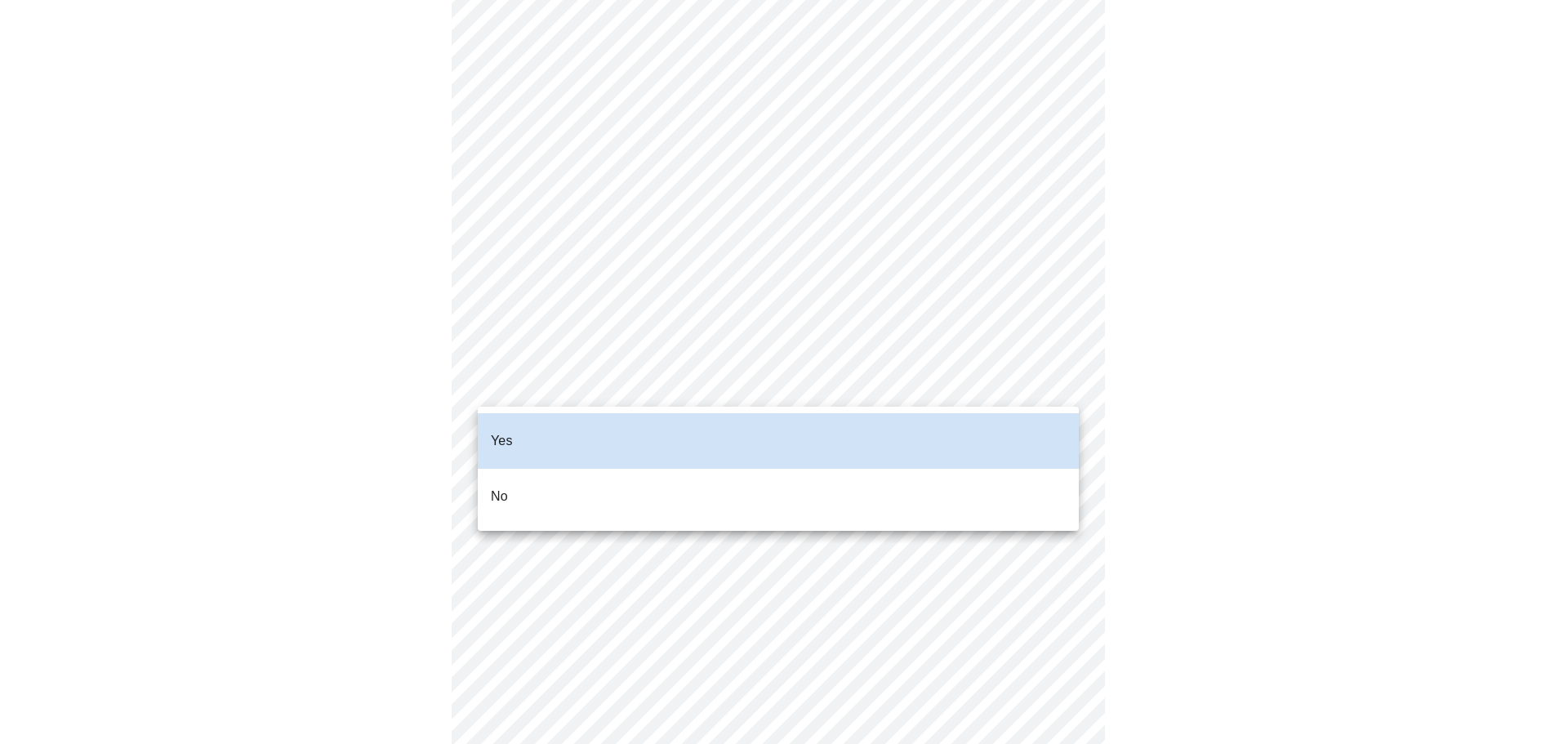
click at [544, 468] on li "No" at bounding box center [778, 496] width 601 height 56
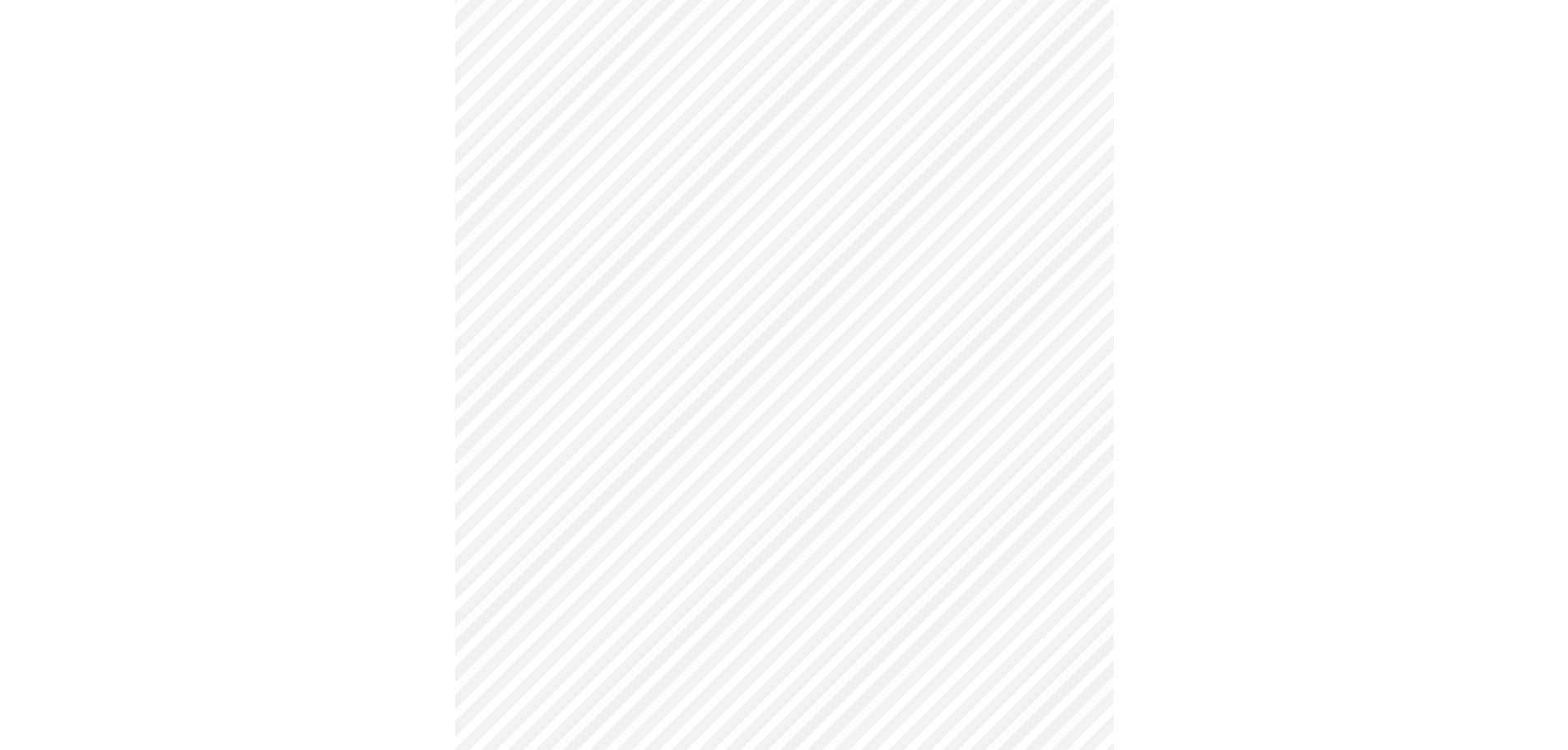
scroll to position [608, 0]
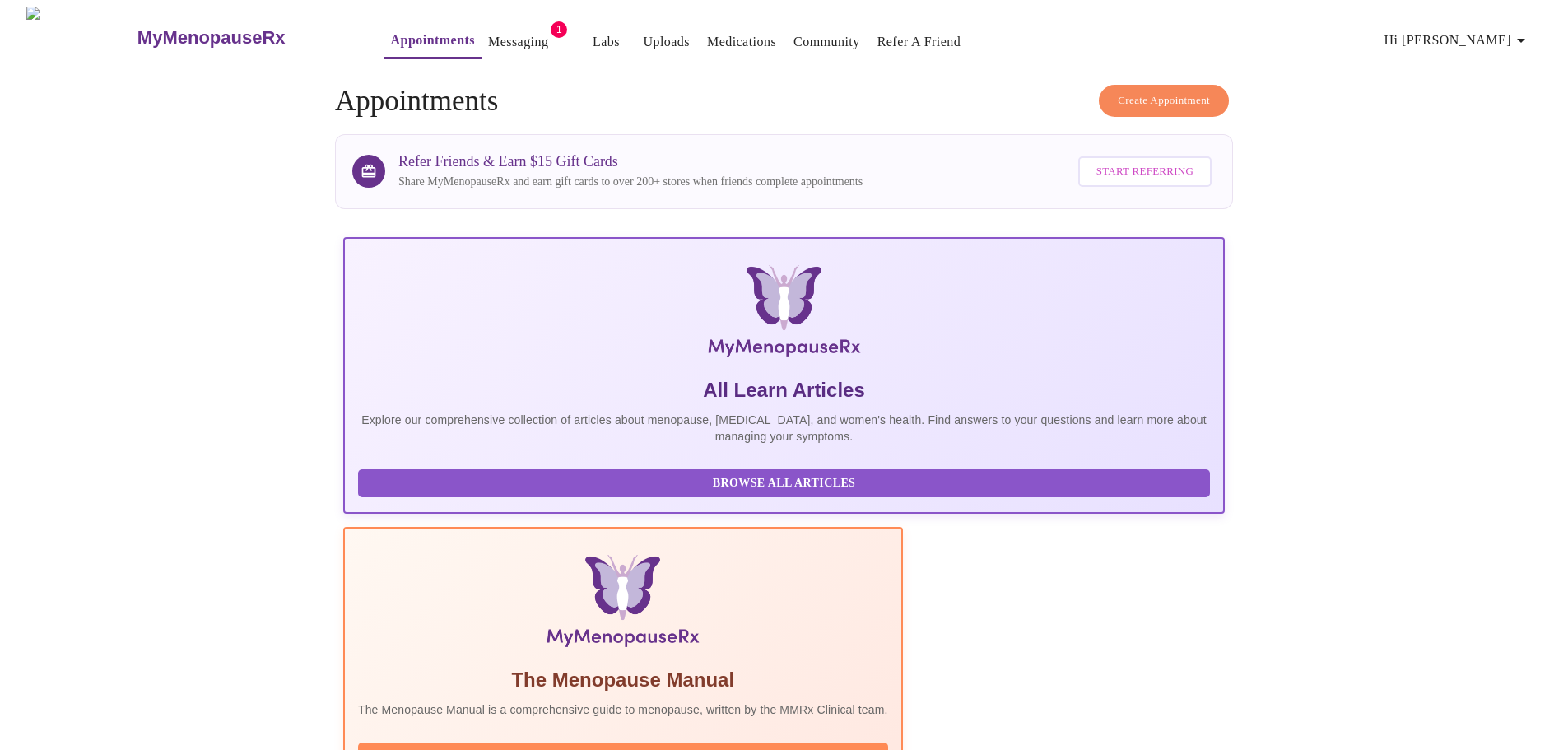
click at [488, 33] on link "Messaging" at bounding box center [518, 42] width 60 height 23
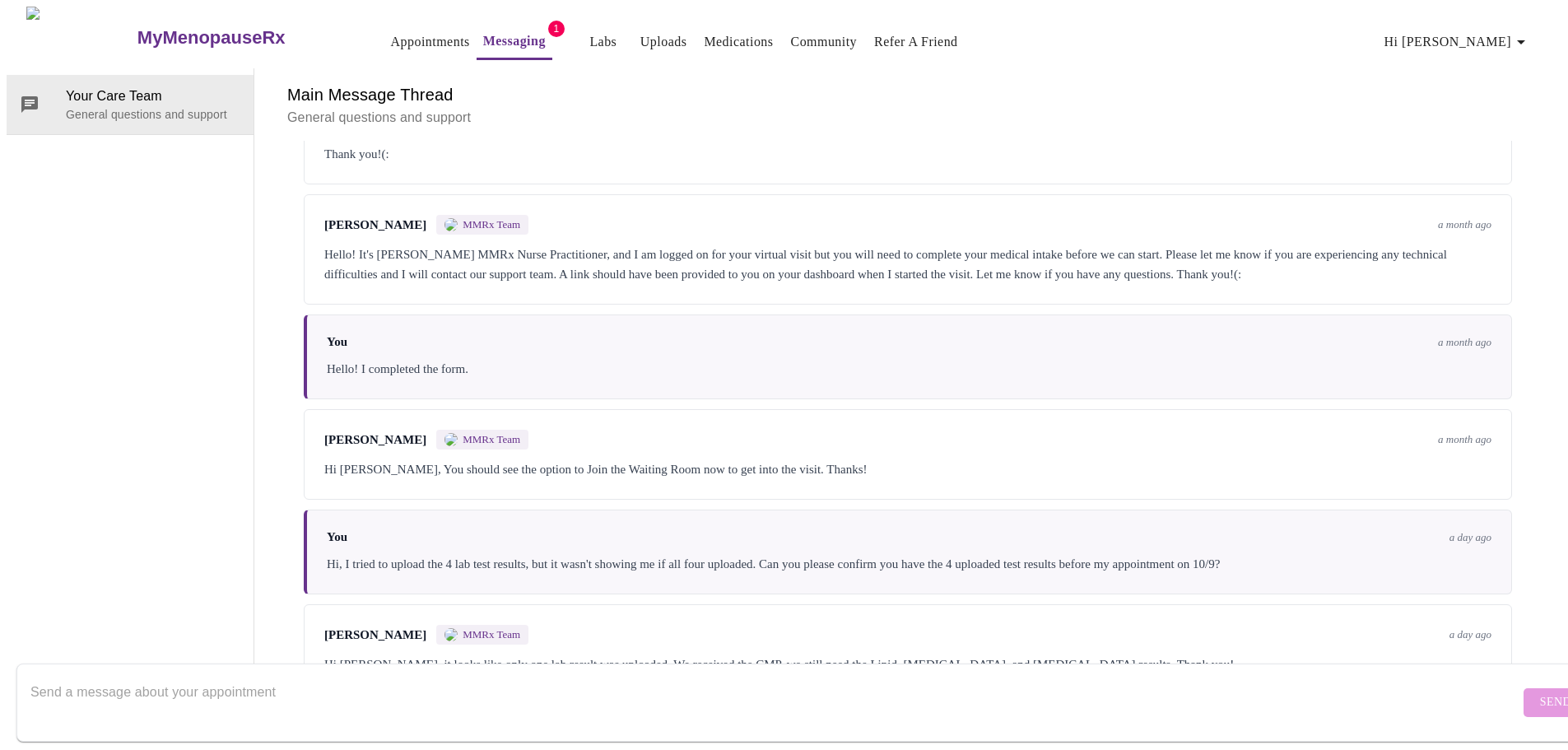
scroll to position [344, 0]
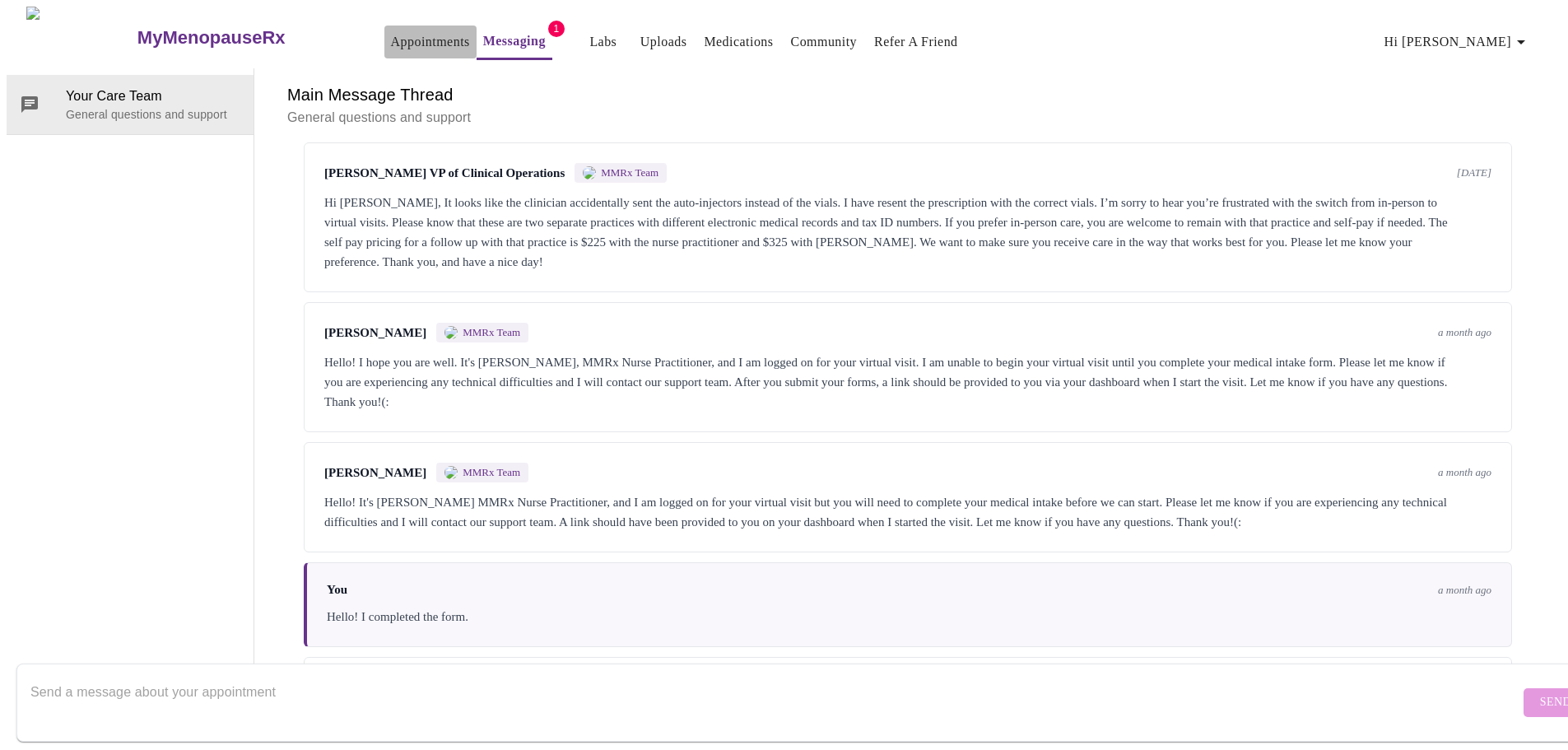
click at [391, 31] on link "Appointments" at bounding box center [431, 42] width 79 height 23
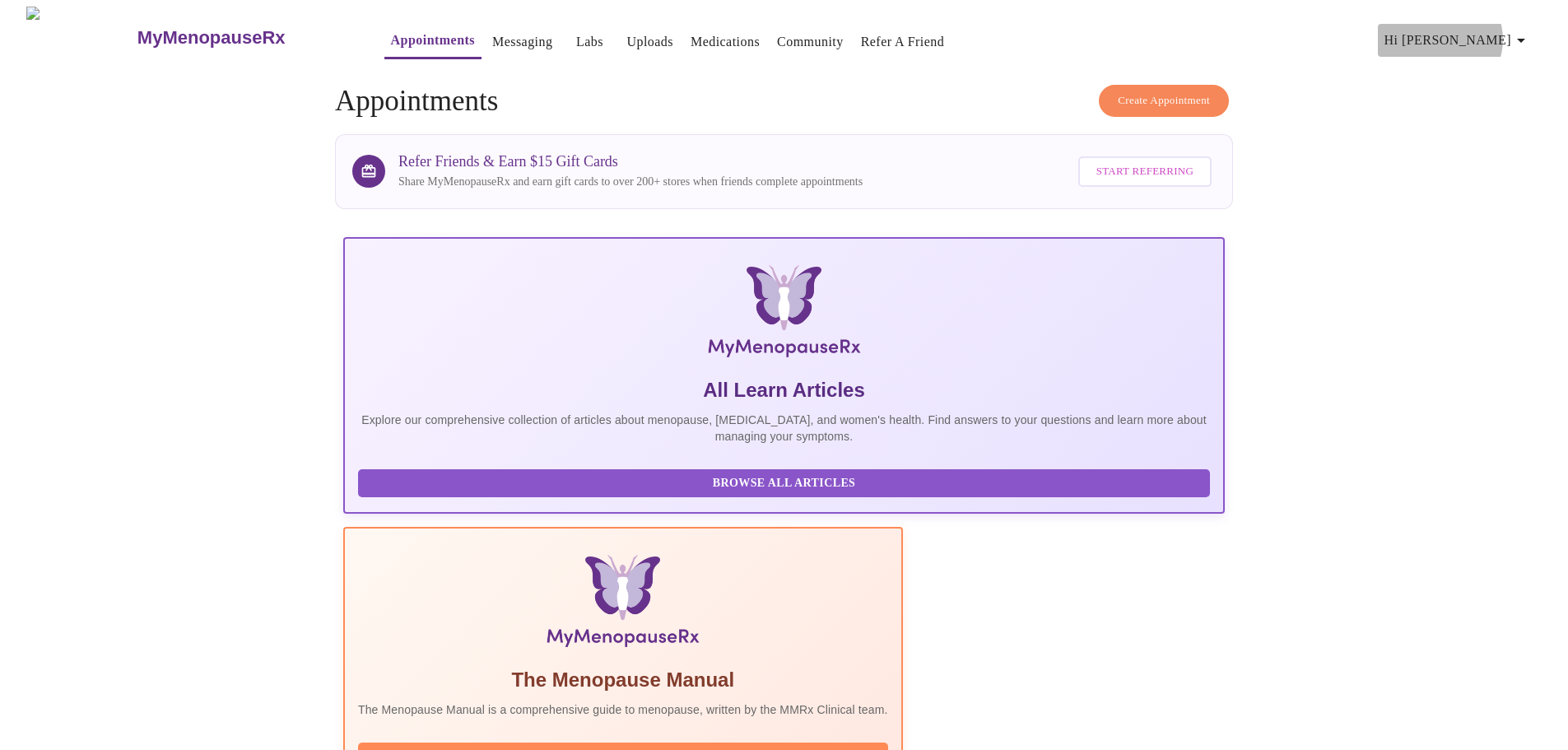
click at [1525, 39] on icon "button" at bounding box center [1521, 40] width 8 height 4
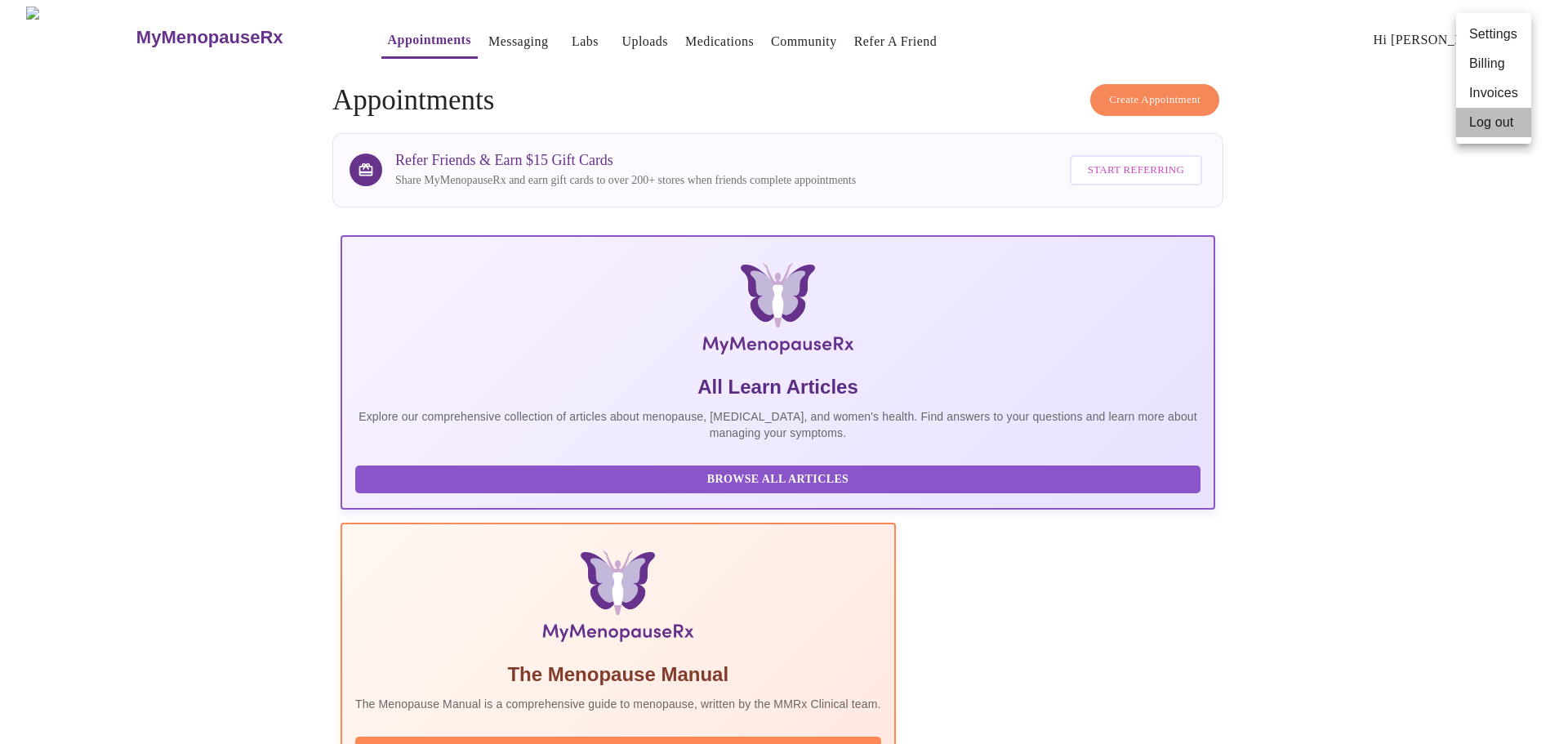
click at [1495, 125] on li "Log out" at bounding box center [1493, 123] width 75 height 30
